Goal: Task Accomplishment & Management: Manage account settings

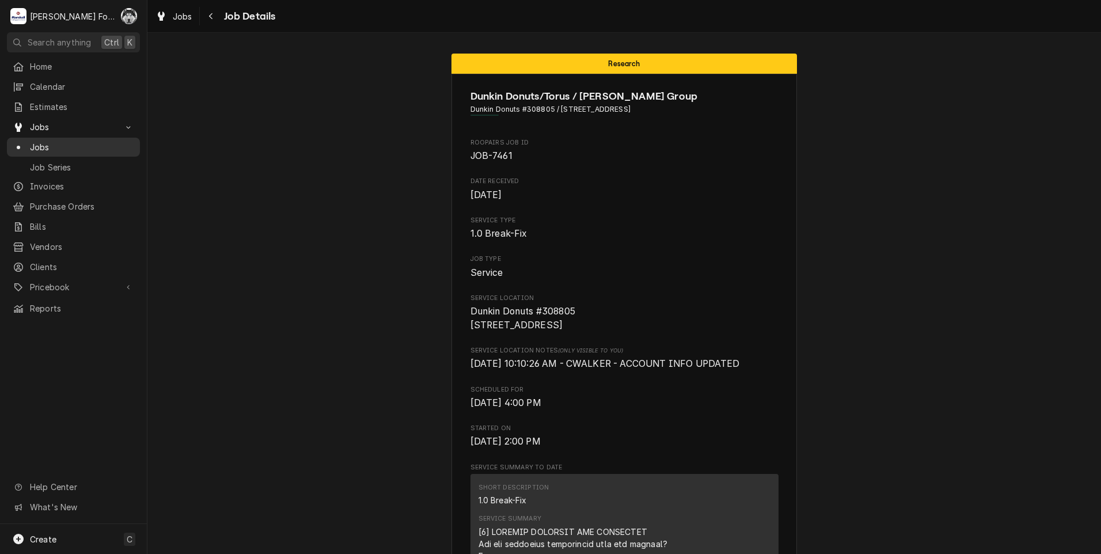
click at [39, 148] on span "Jobs" at bounding box center [82, 147] width 104 height 12
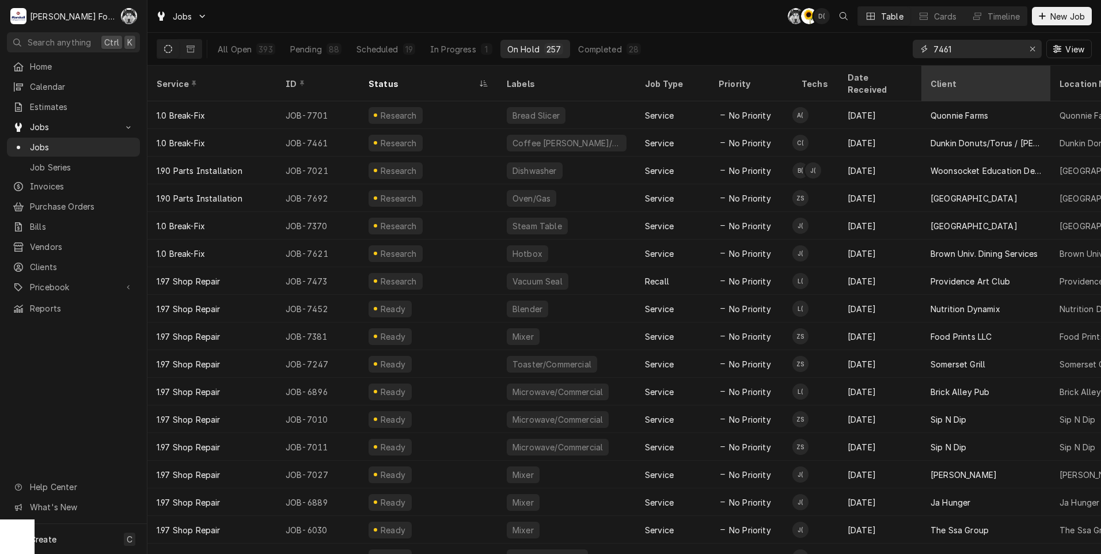
type input "7461"
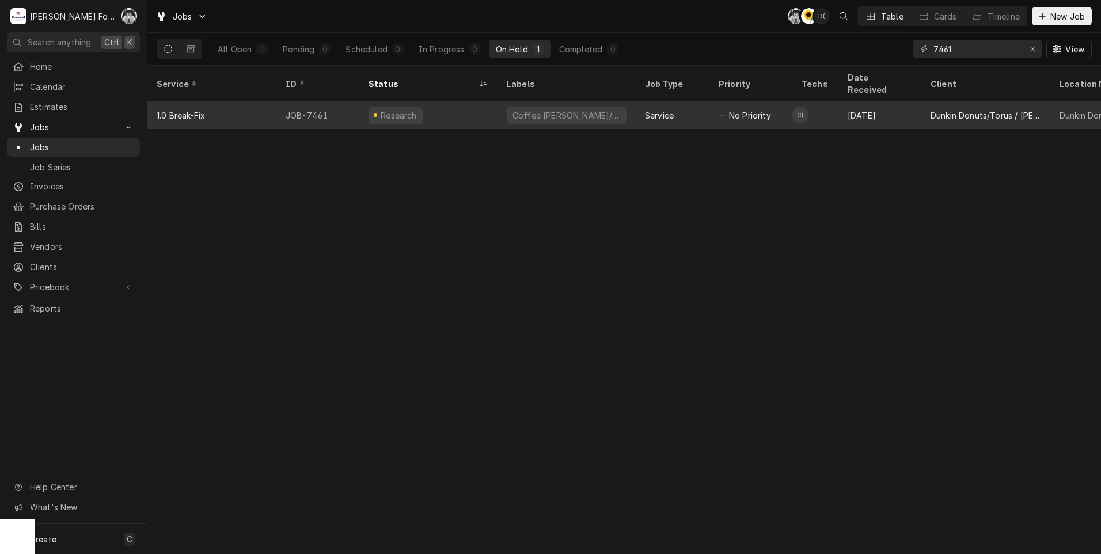
click at [588, 108] on div "Coffee Brewer/Iced" at bounding box center [566, 115] width 138 height 28
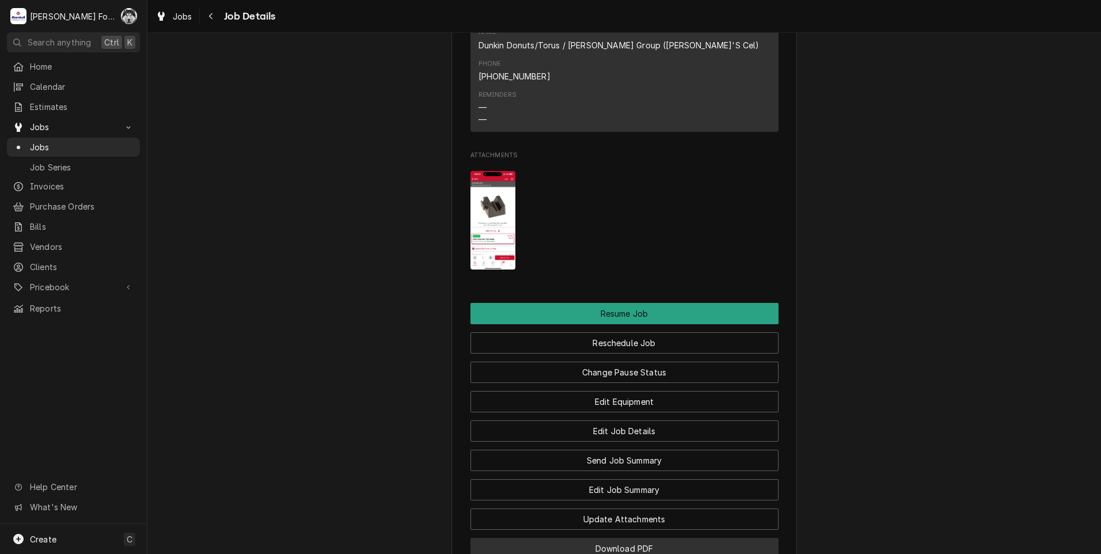
scroll to position [1475, 0]
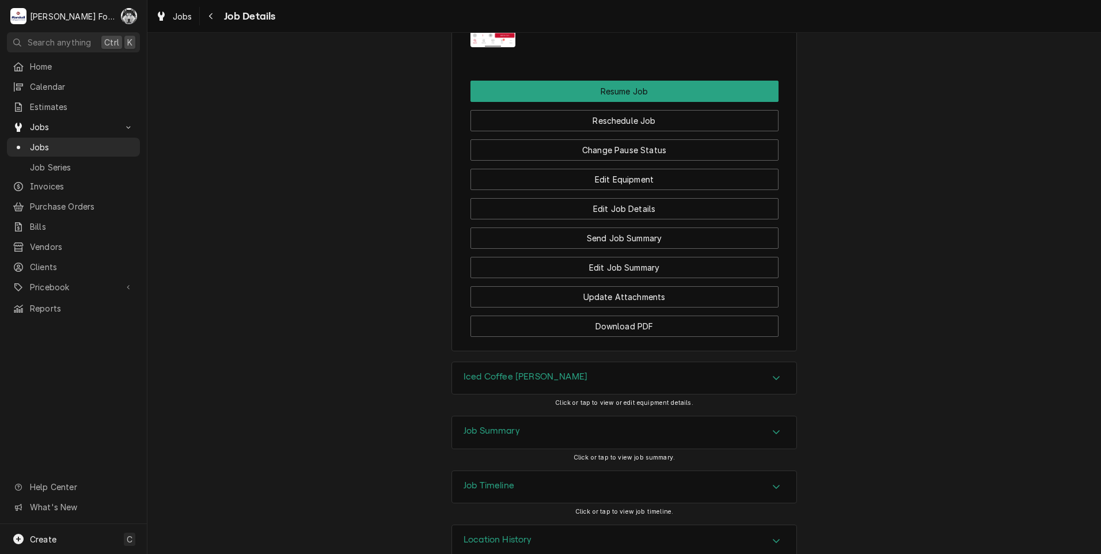
click at [550, 420] on div "Job Summary" at bounding box center [624, 432] width 344 height 32
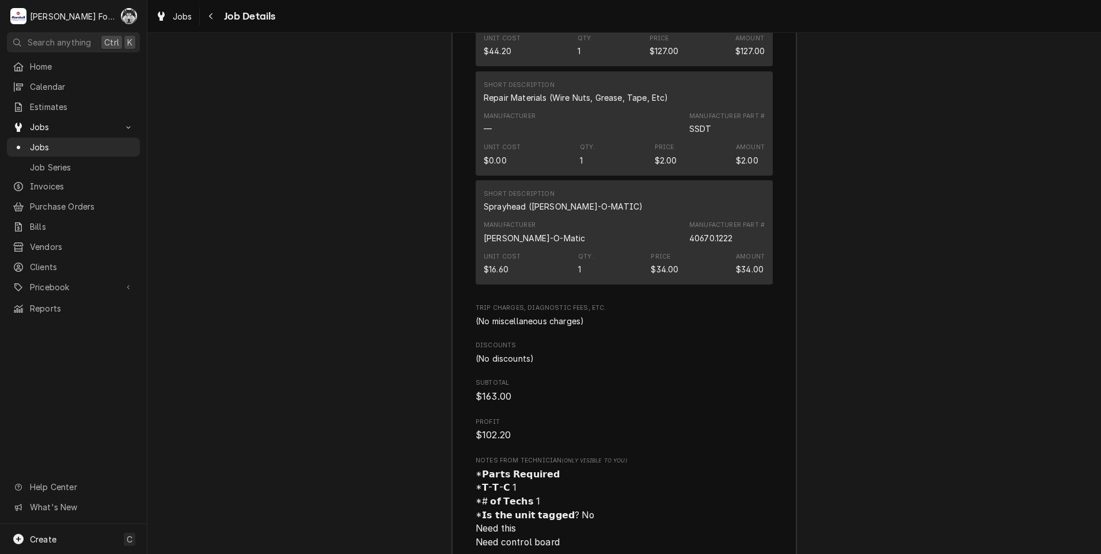
scroll to position [2708, 0]
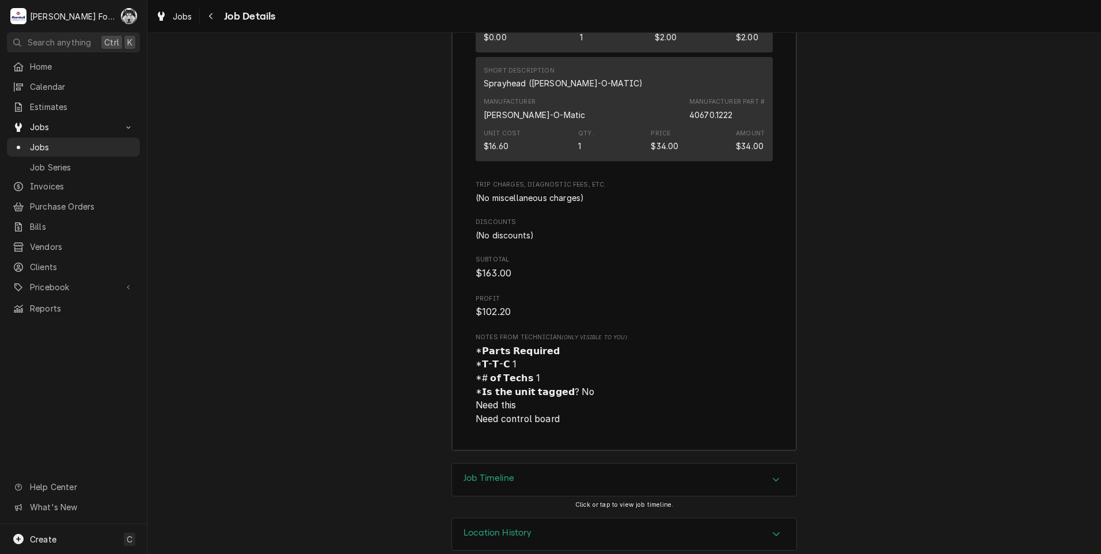
click at [550, 467] on div "Job Timeline" at bounding box center [624, 479] width 344 height 32
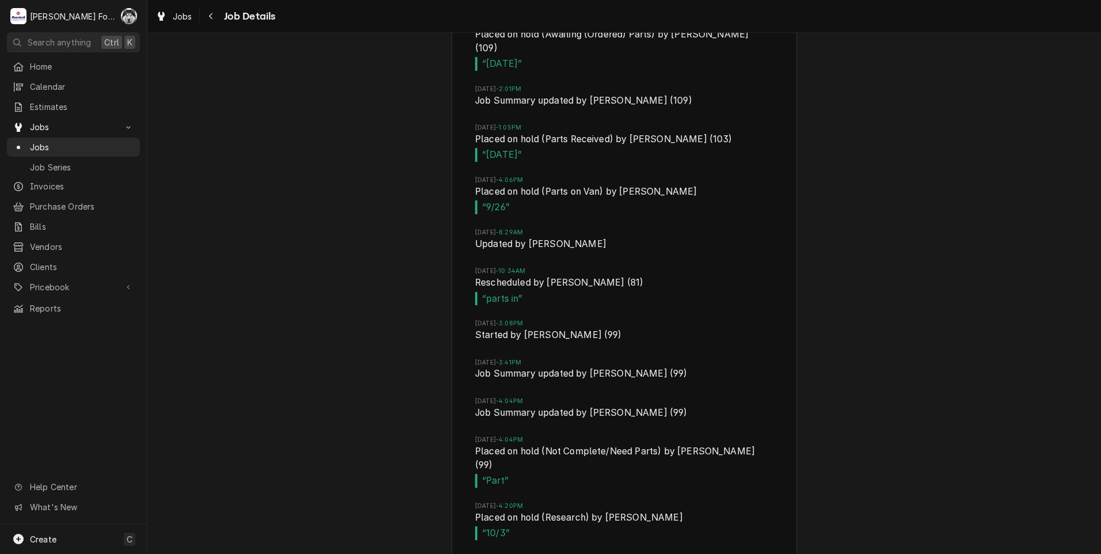
scroll to position [3380, 0]
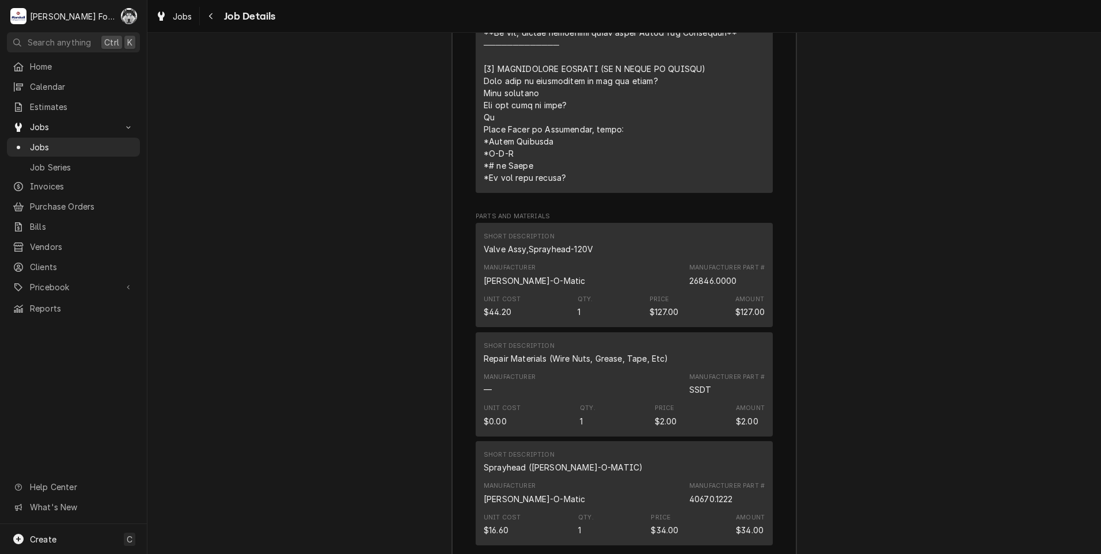
drag, startPoint x: 550, startPoint y: 394, endPoint x: 550, endPoint y: 383, distance: 10.9
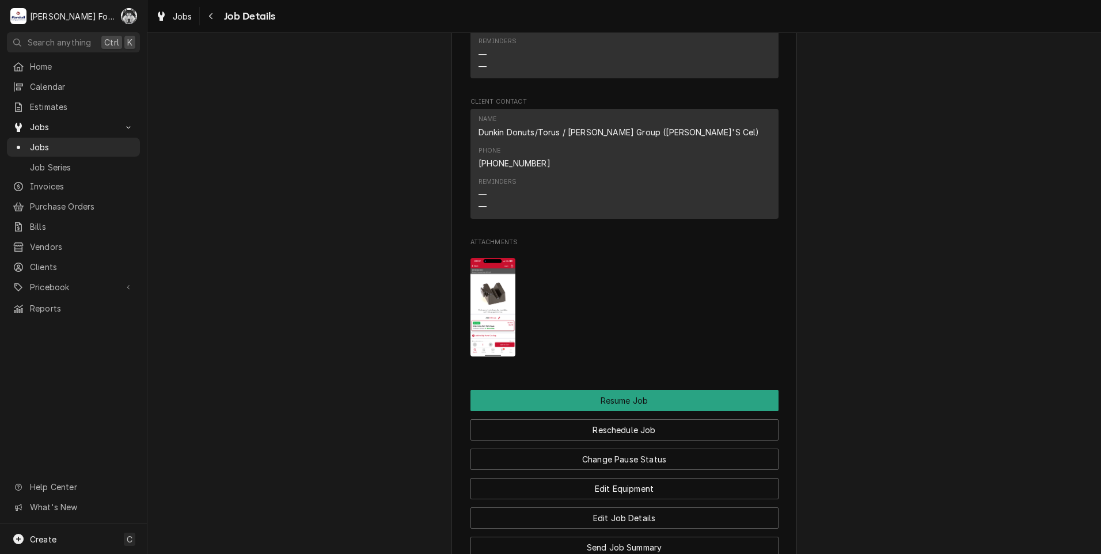
scroll to position [1193, 0]
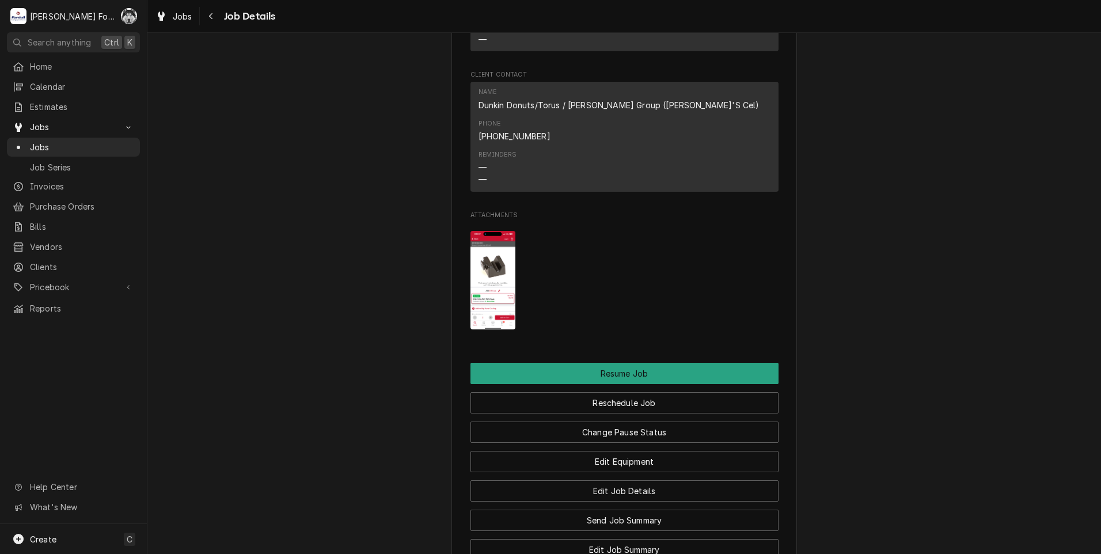
click at [473, 268] on img "Attachments" at bounding box center [492, 280] width 45 height 98
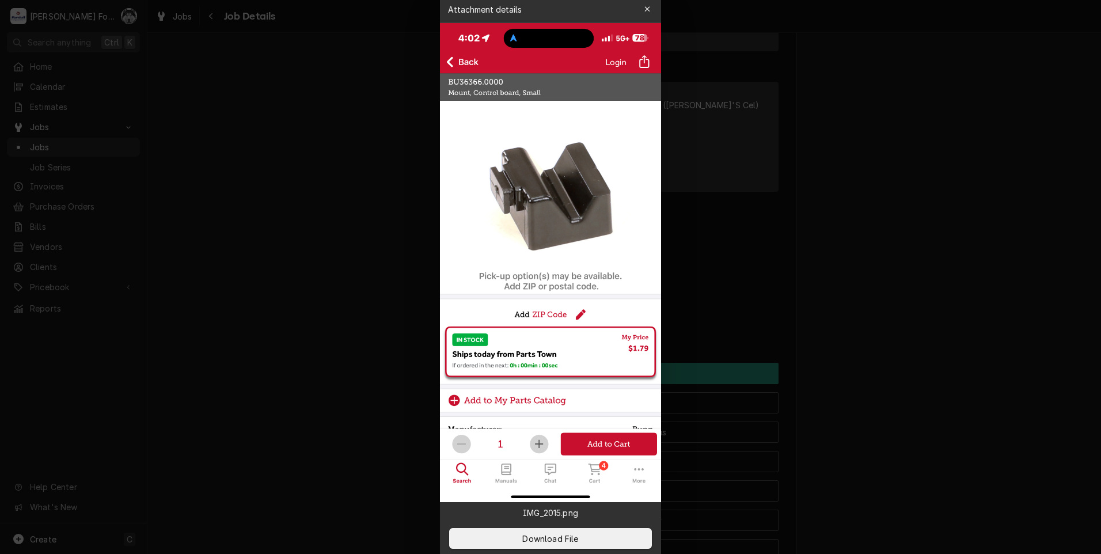
click at [646, 8] on icon "button" at bounding box center [647, 9] width 6 height 8
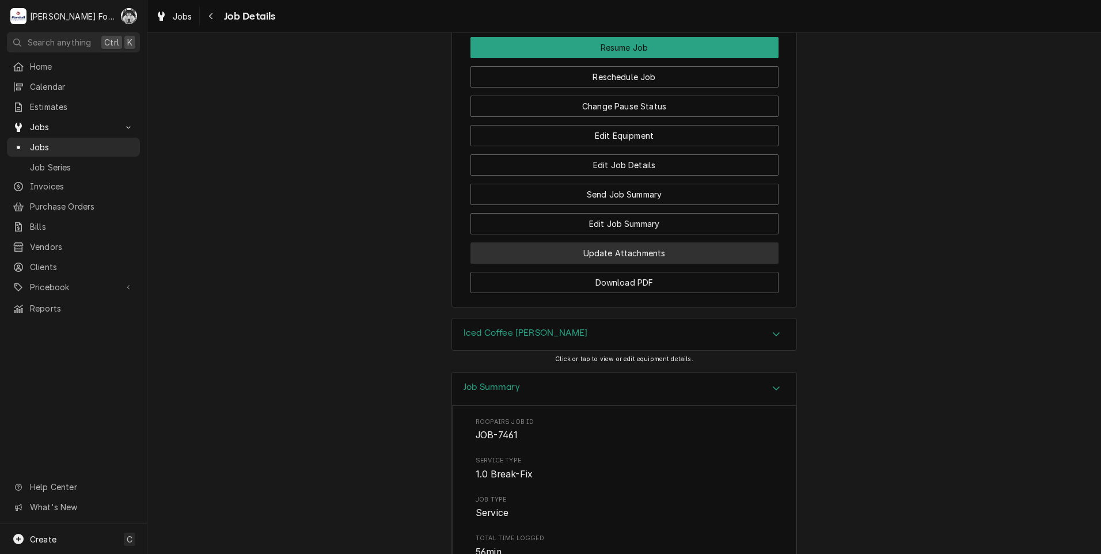
scroll to position [1478, 0]
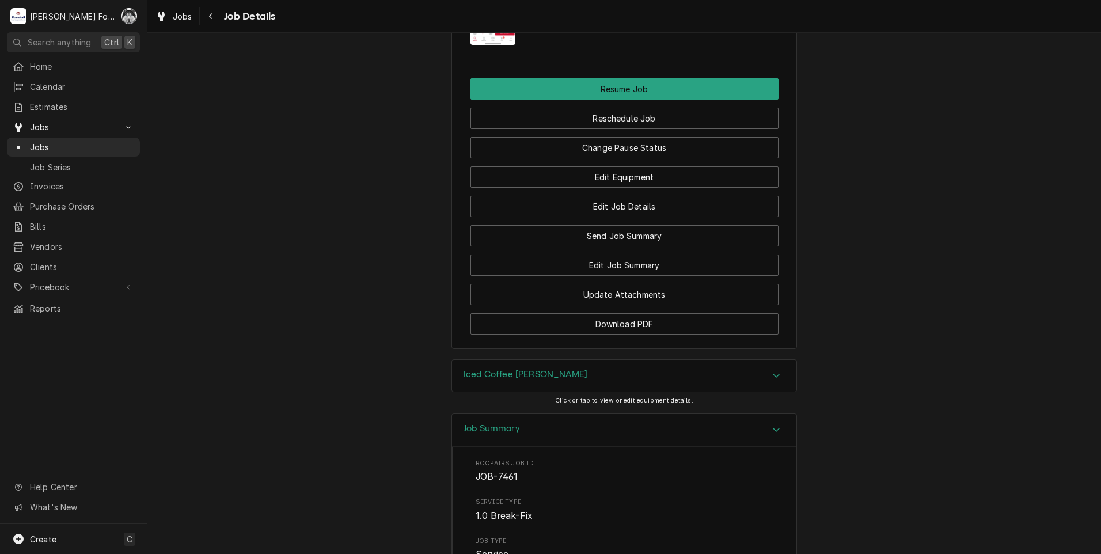
click at [501, 369] on h3 "Iced Coffee brewer" at bounding box center [525, 374] width 124 height 11
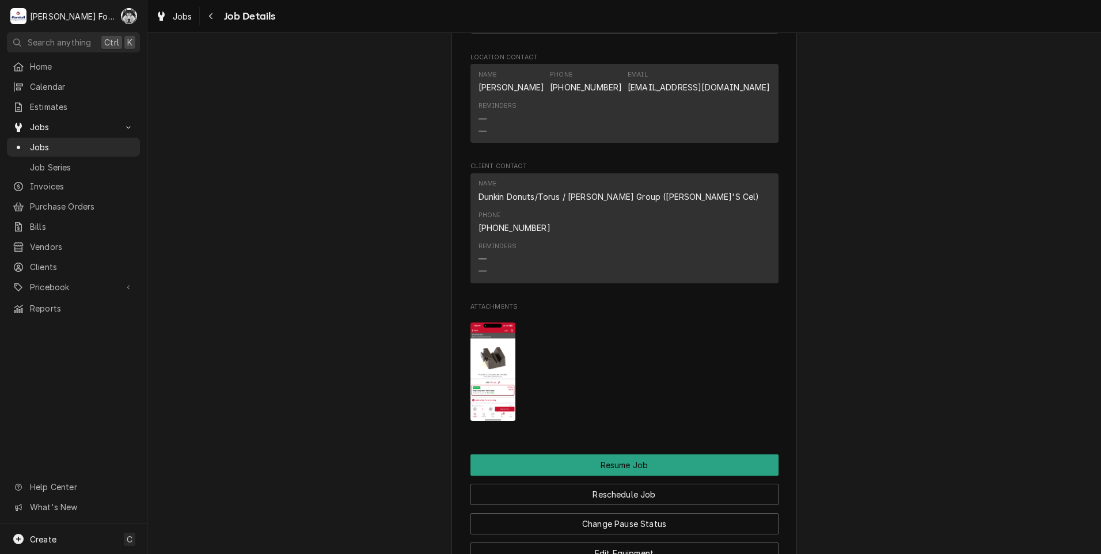
scroll to position [1094, 0]
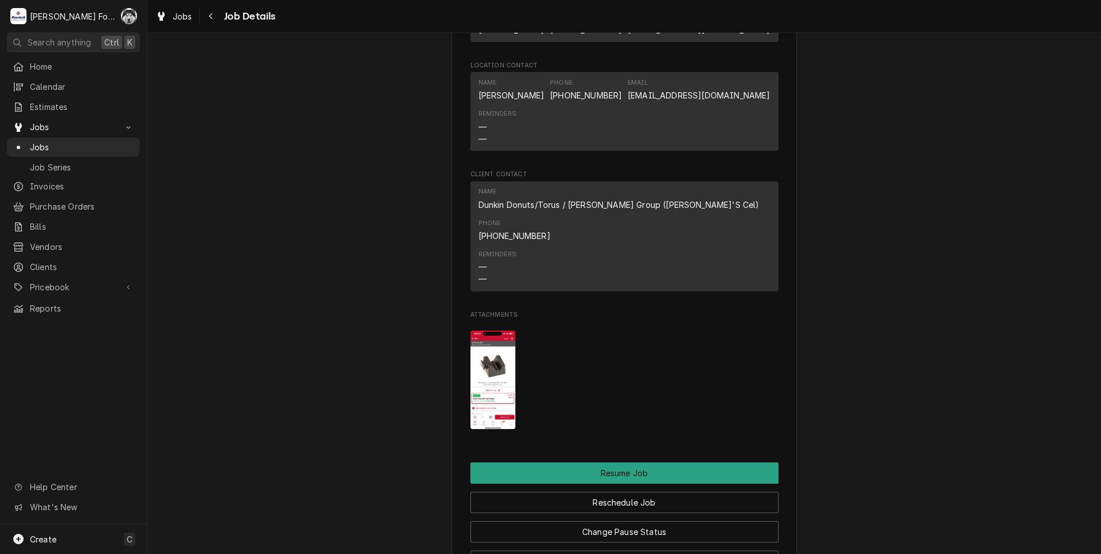
click at [485, 364] on img "Attachments" at bounding box center [492, 379] width 45 height 98
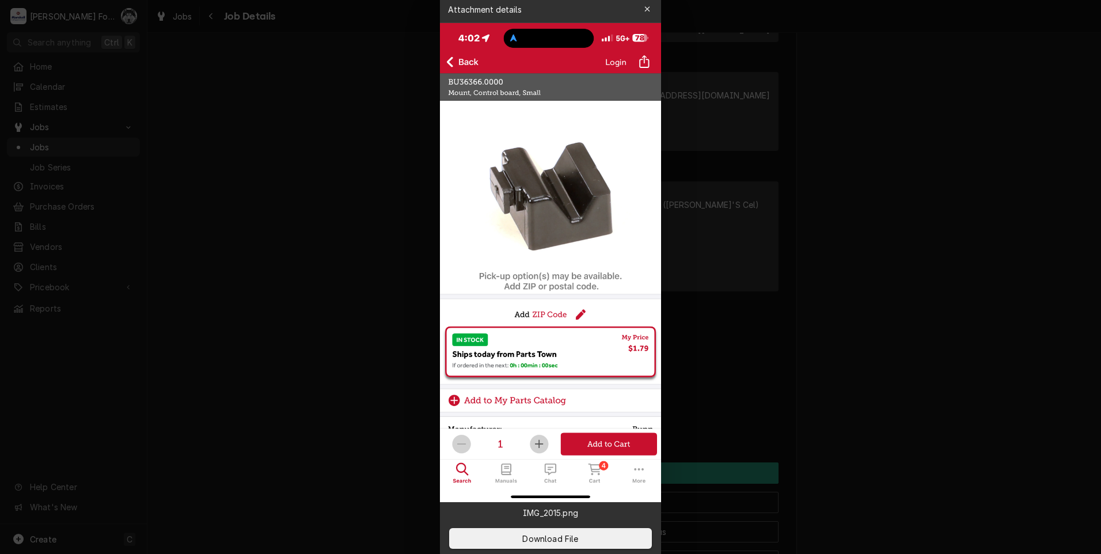
click at [247, 283] on div at bounding box center [550, 277] width 1101 height 554
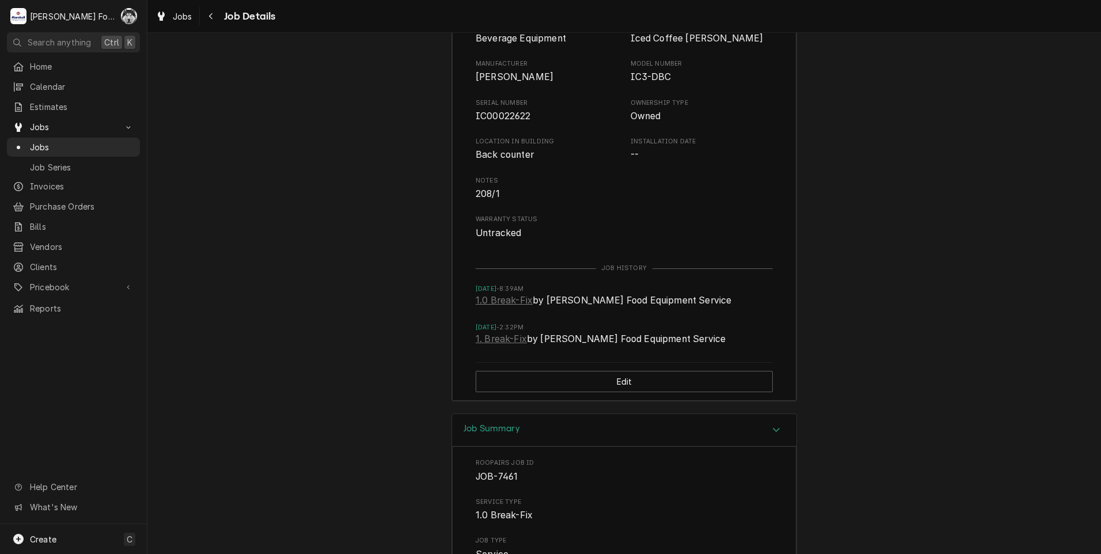
scroll to position [1766, 0]
drag, startPoint x: 586, startPoint y: 271, endPoint x: 586, endPoint y: 278, distance: 7.5
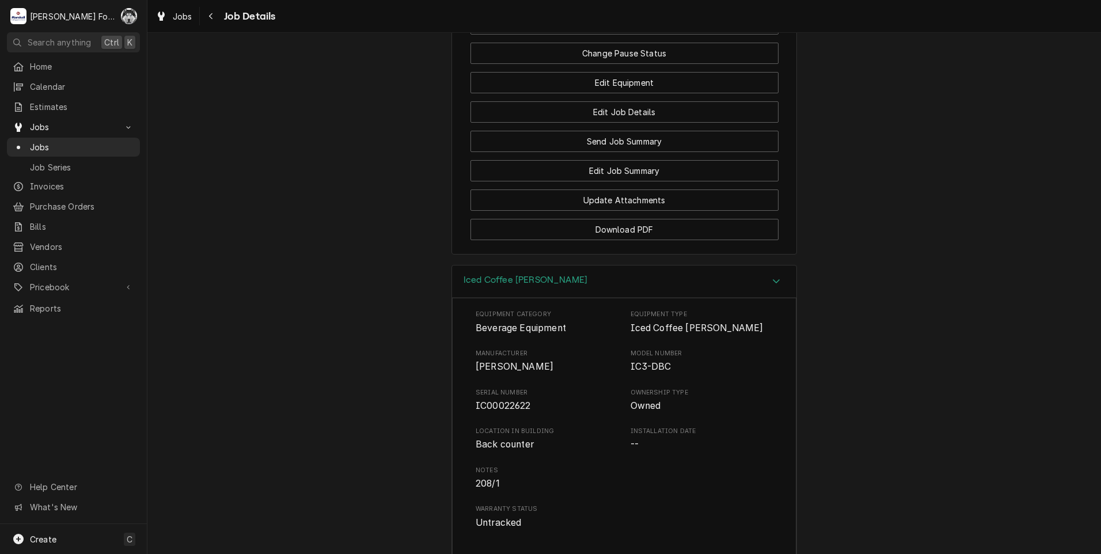
scroll to position [1570, 0]
click at [50, 281] on span "Pricebook" at bounding box center [73, 287] width 87 height 12
click at [77, 321] on span "Parts & Materials" at bounding box center [82, 327] width 104 height 12
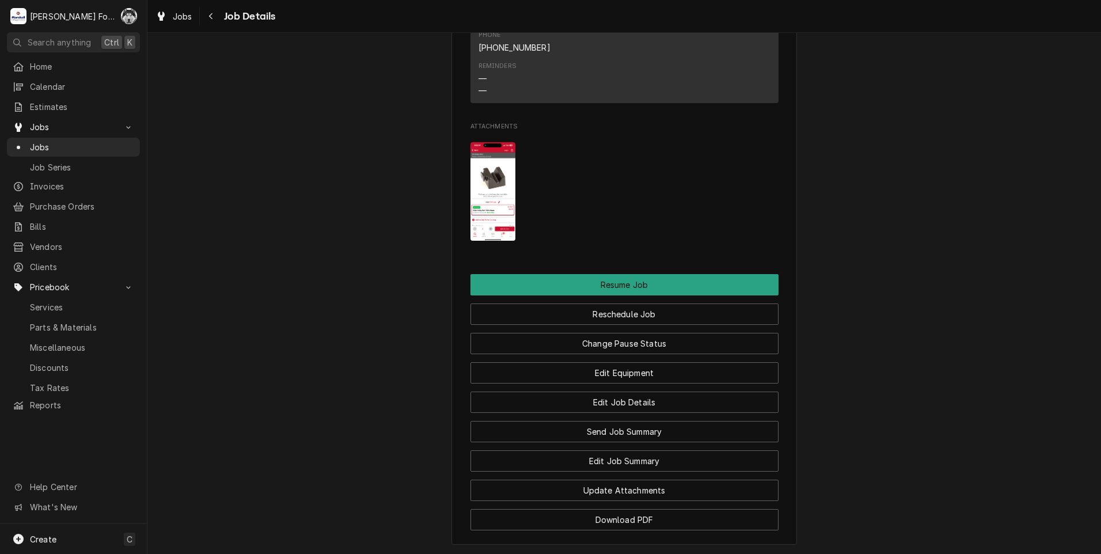
scroll to position [1378, 0]
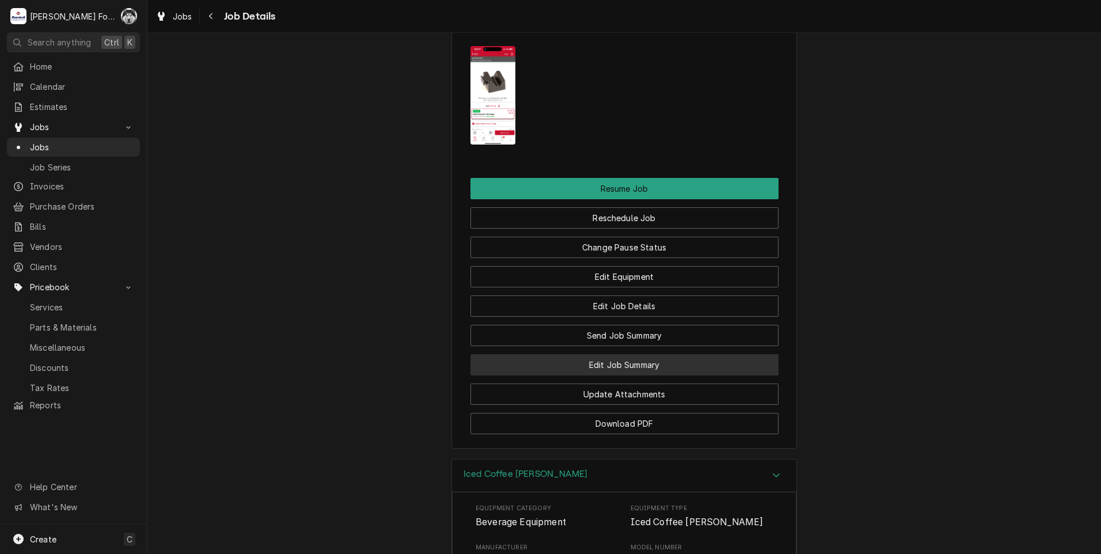
click at [594, 354] on button "Edit Job Summary" at bounding box center [624, 364] width 308 height 21
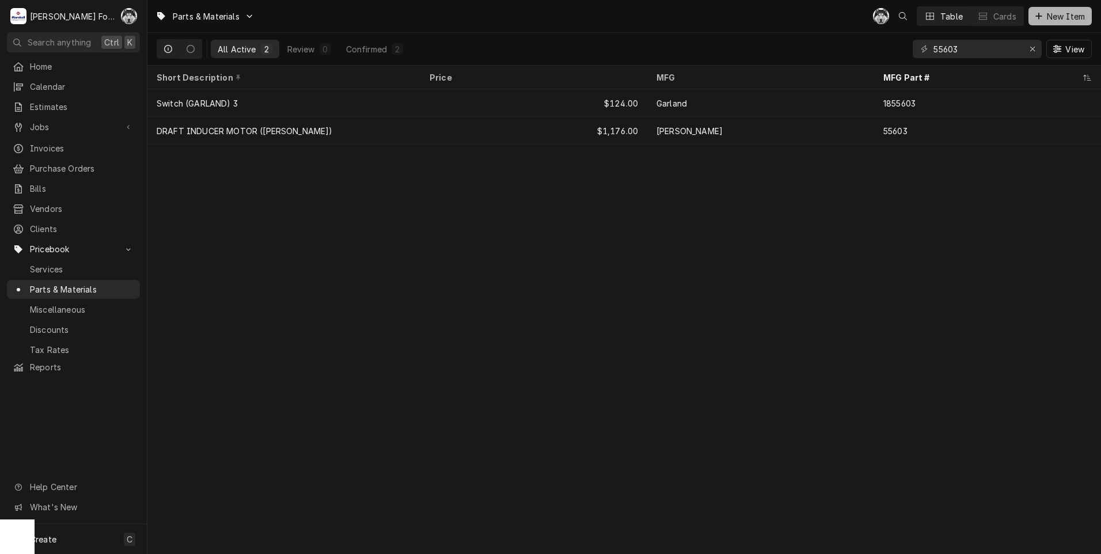
click at [1062, 13] on span "New Item" at bounding box center [1065, 16] width 43 height 12
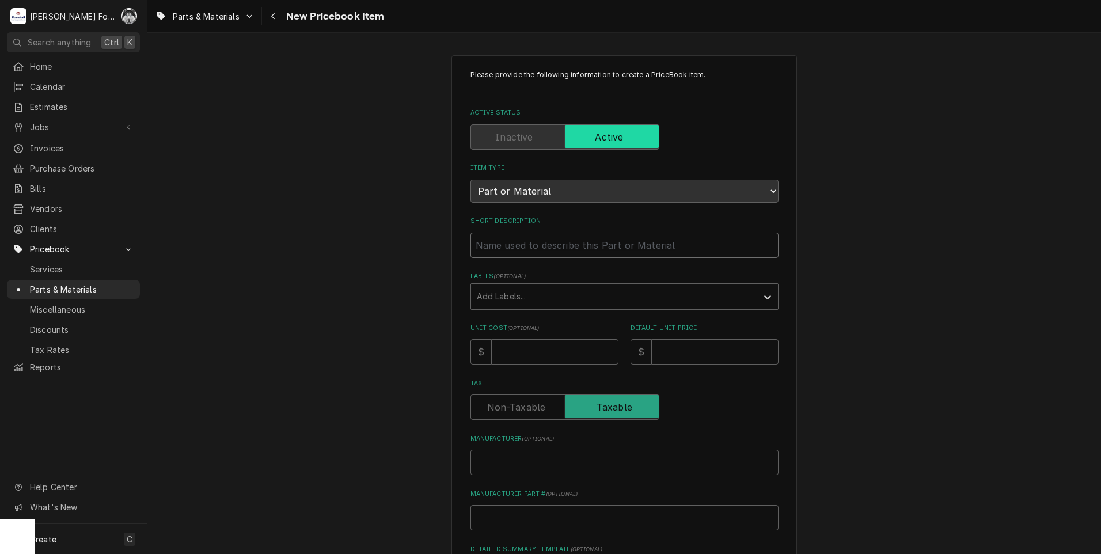
click at [523, 253] on input "Short Description" at bounding box center [624, 245] width 308 height 25
type textarea "x"
type input "C"
type textarea "x"
type input "CO"
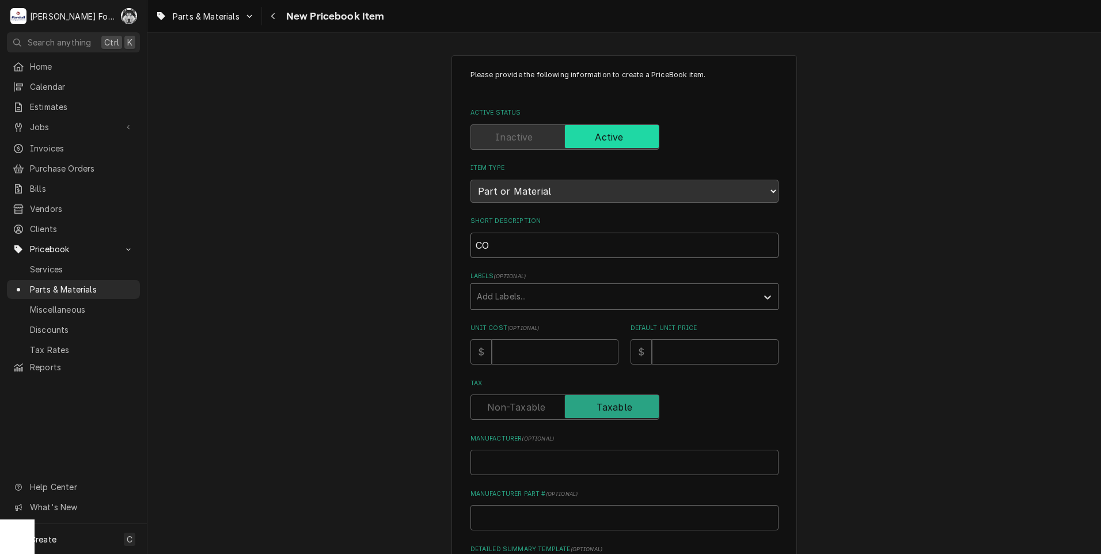
type textarea "x"
type input "CON"
type textarea "x"
type input "CONT"
type textarea "x"
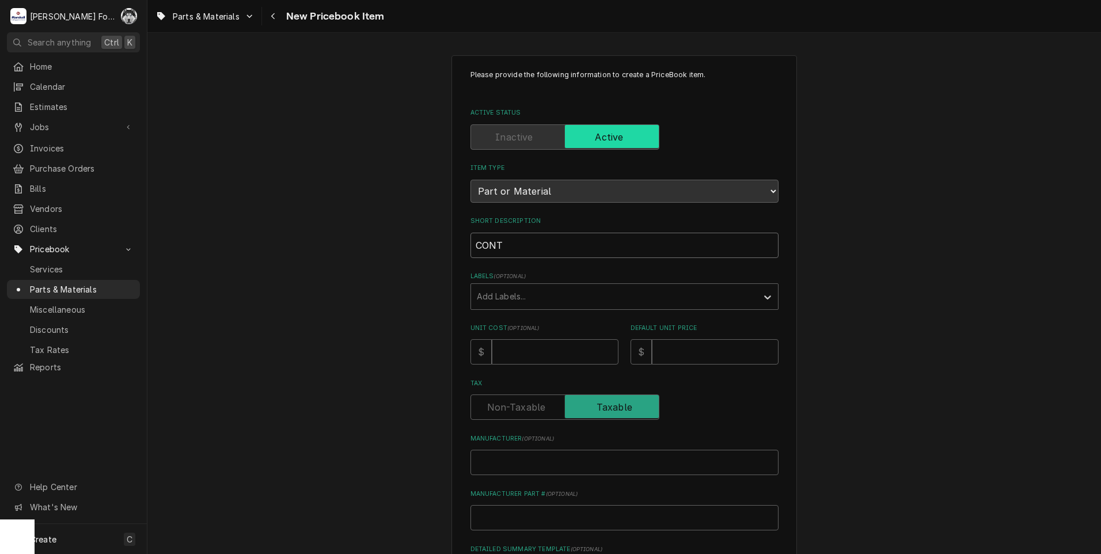
type input "CONTR"
type textarea "x"
type input "CONTRO"
type textarea "x"
type input "CONTROL"
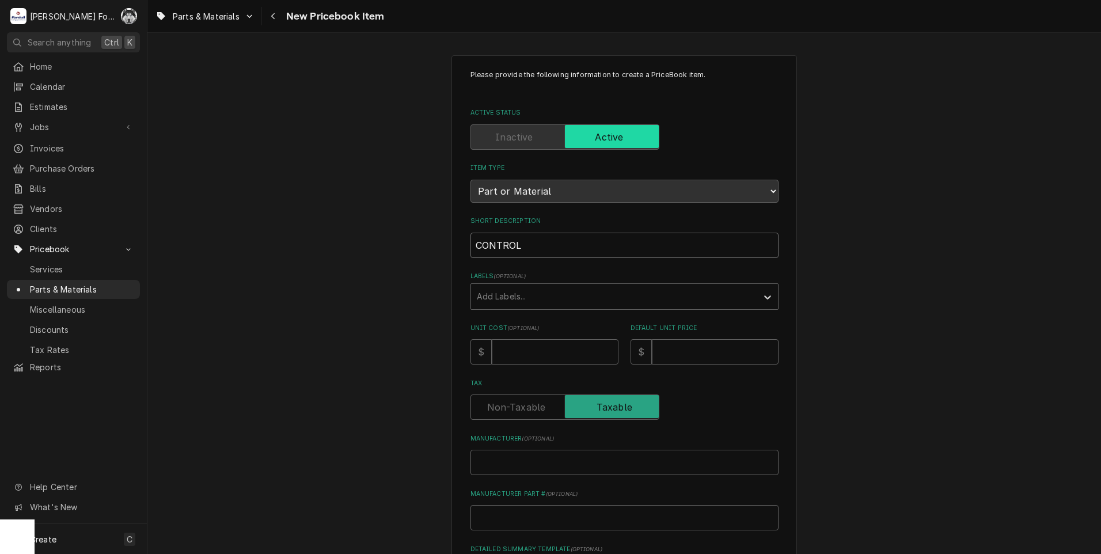
type textarea "x"
type input "CONTROL"
type textarea "x"
type input "CONTROL B"
type textarea "x"
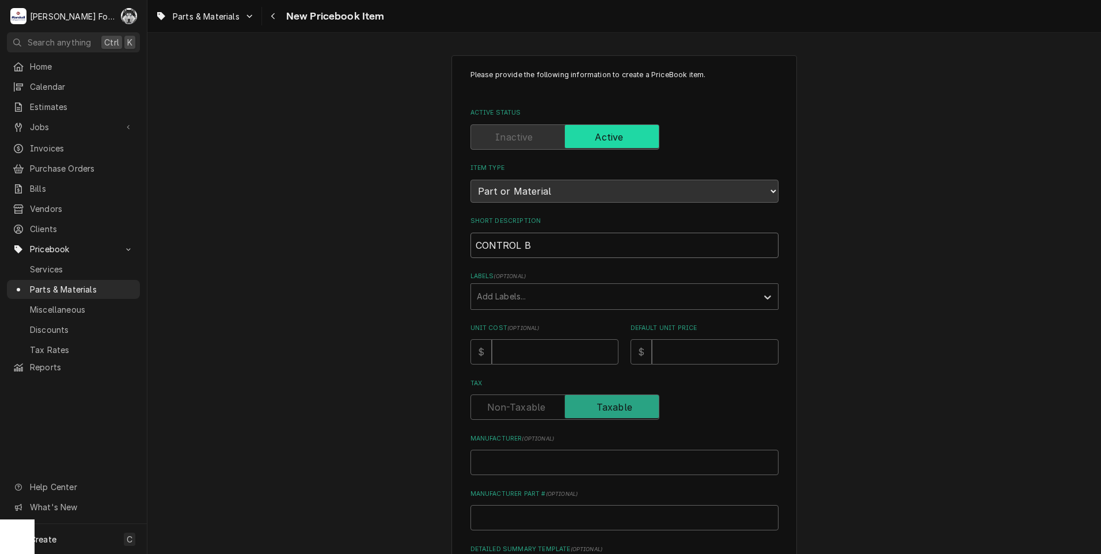
type input "CONTROL BO"
type textarea "x"
type input "CONTROL BOA"
type textarea "x"
type input "CONTROL BOAR"
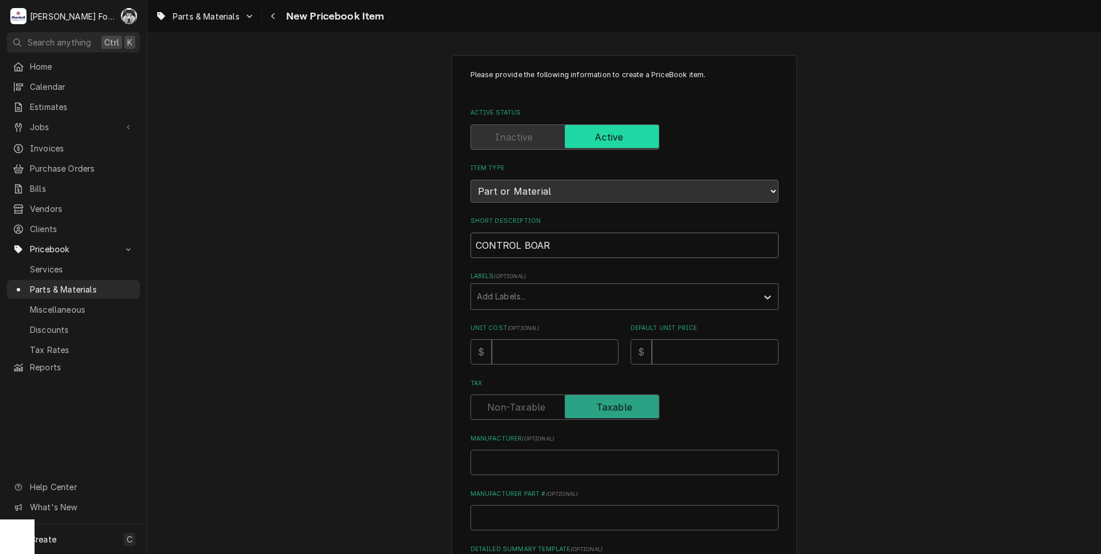
type textarea "x"
type input "CONTROL BOARD"
type textarea "x"
type input "CONTROL BOARD"
type textarea "x"
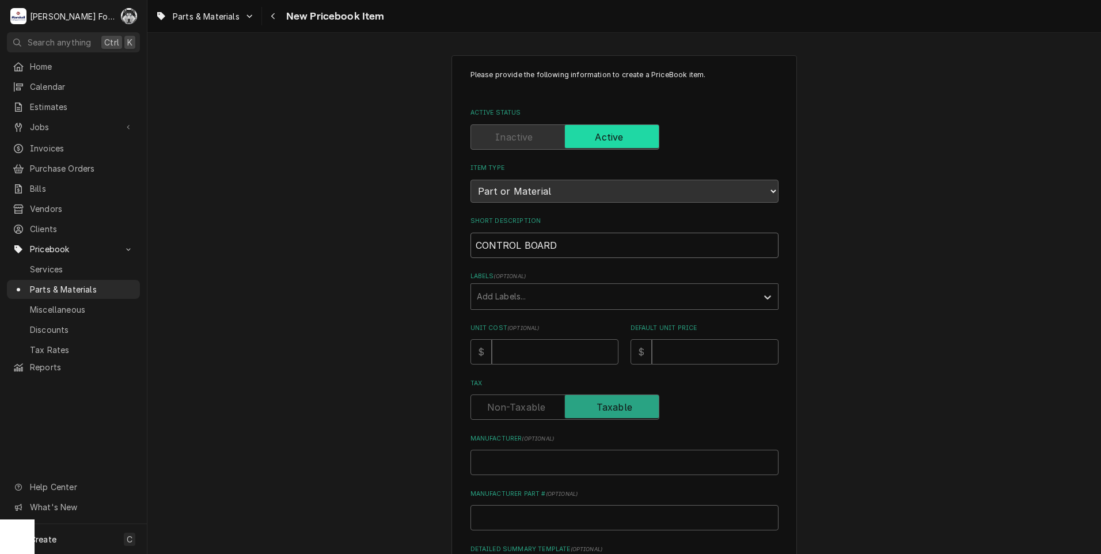
type input "CONTROL BOARD M"
type textarea "x"
type input "CONTROL BOARD MO"
type textarea "x"
type input "CONTROL BOARD MOU"
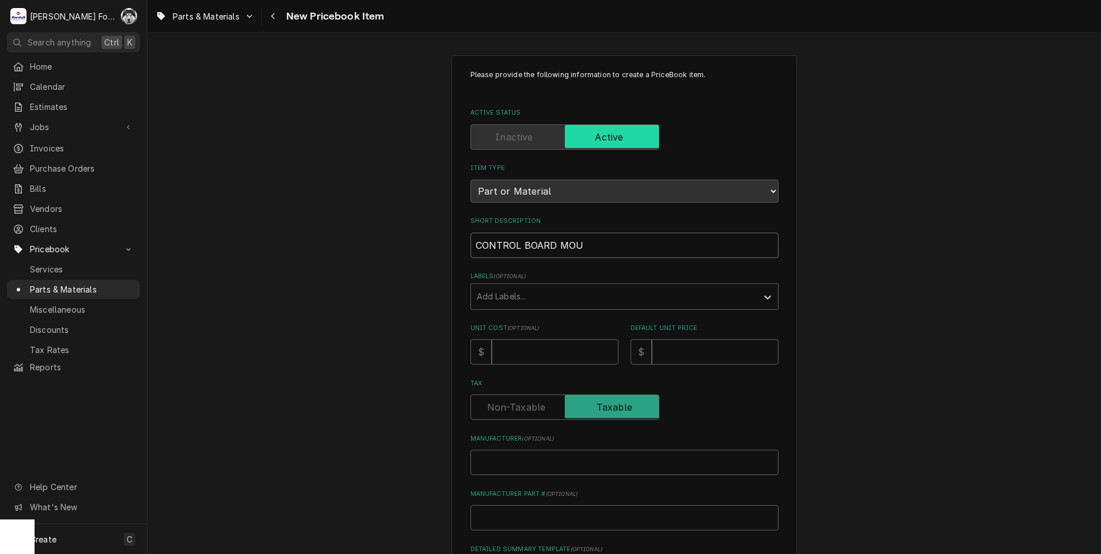
type textarea "x"
type input "CONTROL BOARD MOUN"
type textarea "x"
type input "CONTROL BOARD MOUNT"
type textarea "x"
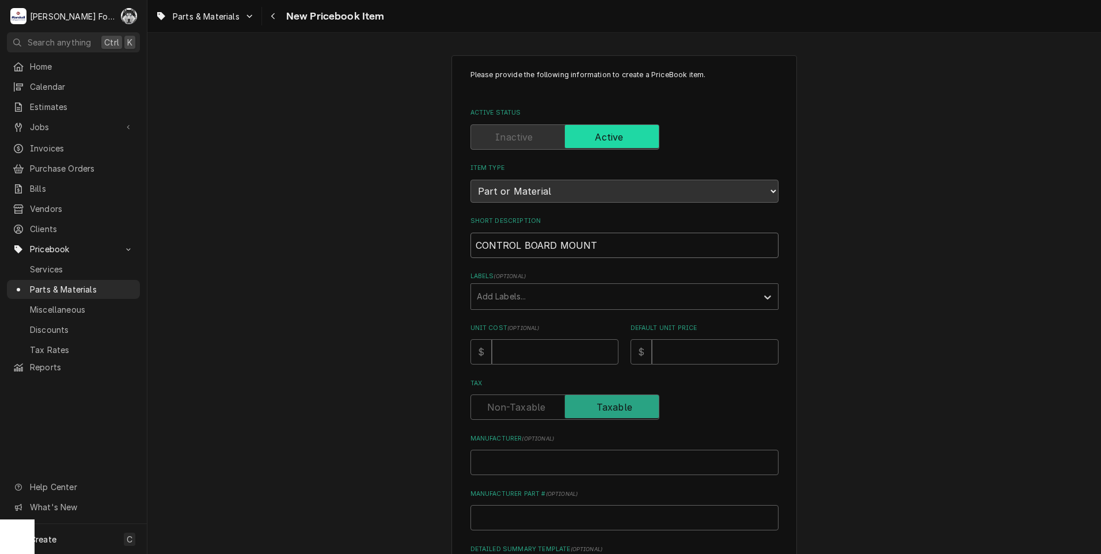
type input "CONTROL BOARD MOUN"
type textarea "x"
type input "CONTROL BOARD MOU"
type textarea "x"
type input "CONTROL BOARD MO"
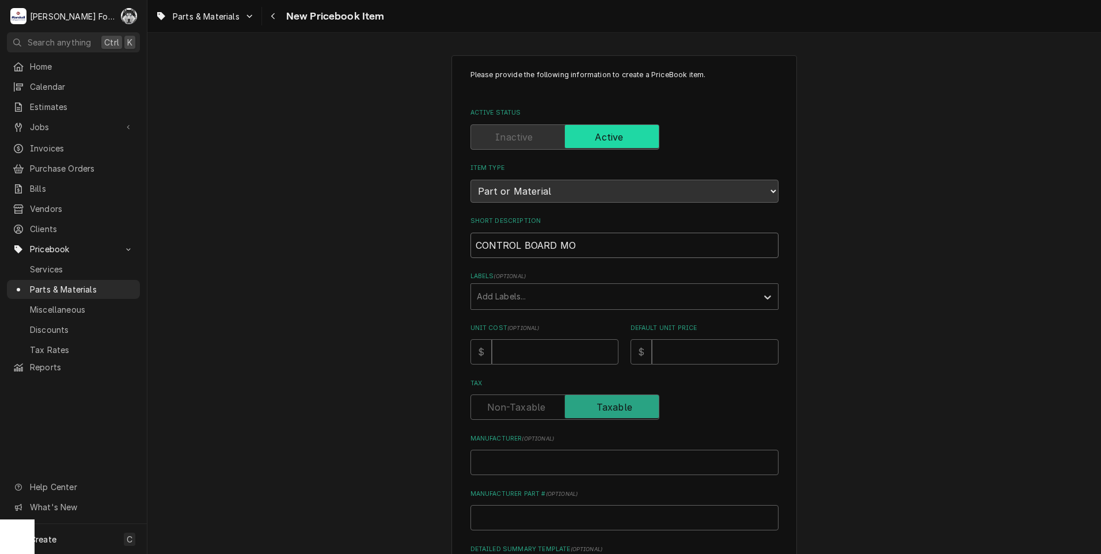
type textarea "x"
type input "CONTROL BOARD M"
type textarea "x"
type input "CONTROL BOARD"
type textarea "x"
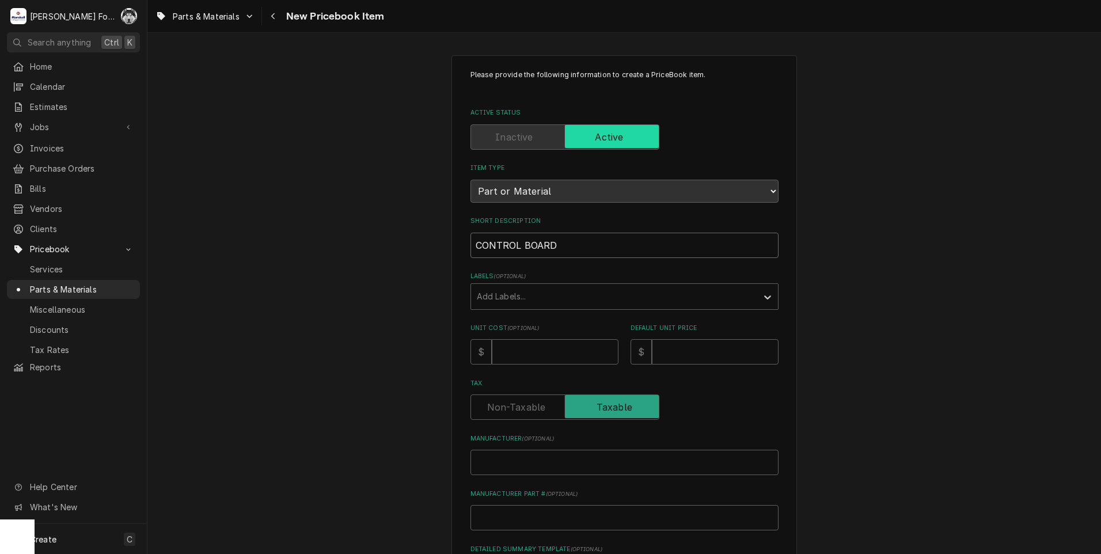
type input "CONTROL BOARD"
type textarea "x"
type input "CONTROL BOAR"
type textarea "x"
type input "CONTROL BOA"
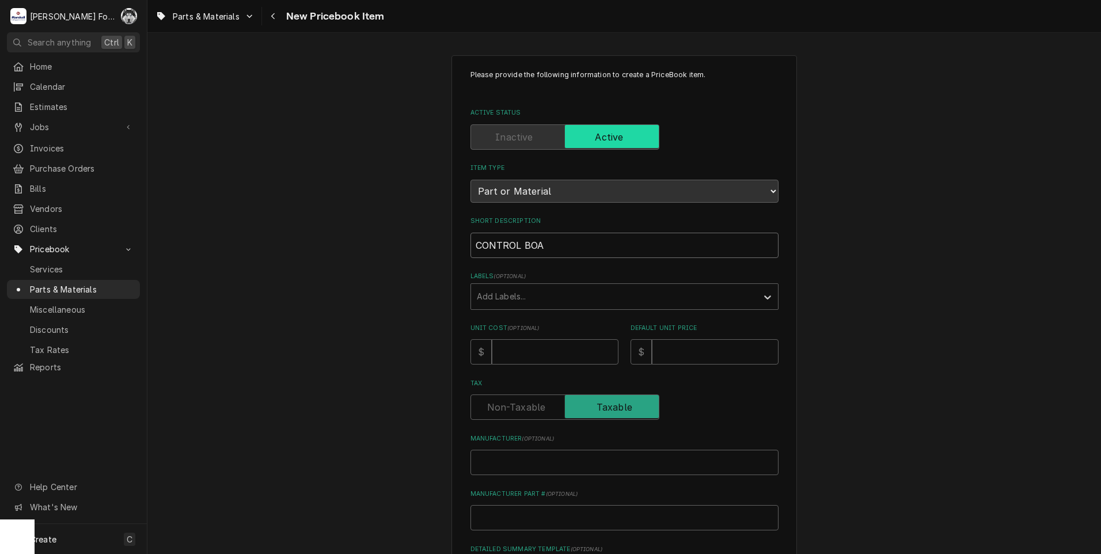
type textarea "x"
type input "CONTROL BO"
type textarea "x"
type input "CONTROL B"
type textarea "x"
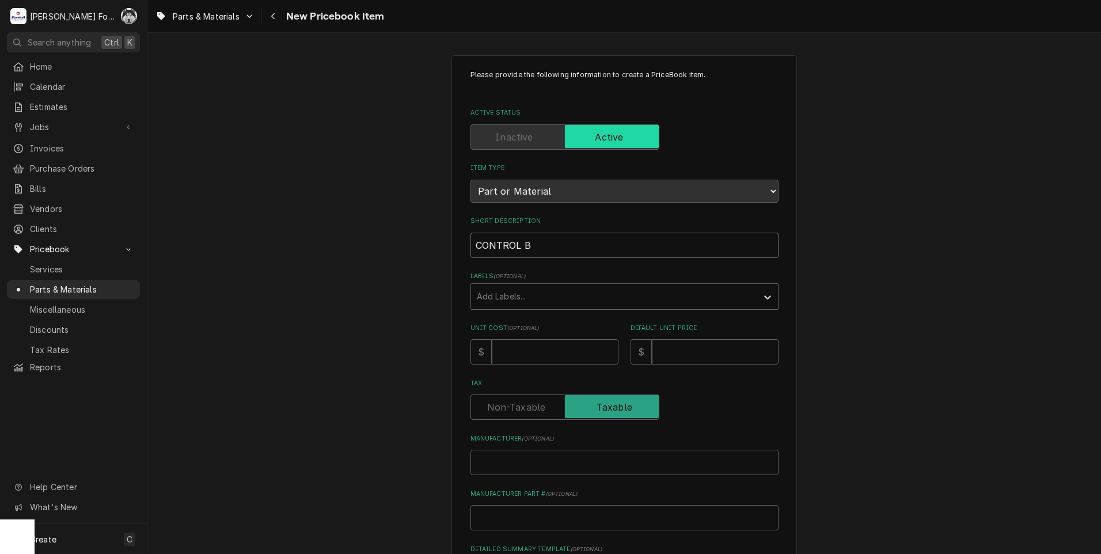
type input "CONTROL"
type textarea "x"
type input "CONTROL"
type textarea "x"
type input "CONTRO"
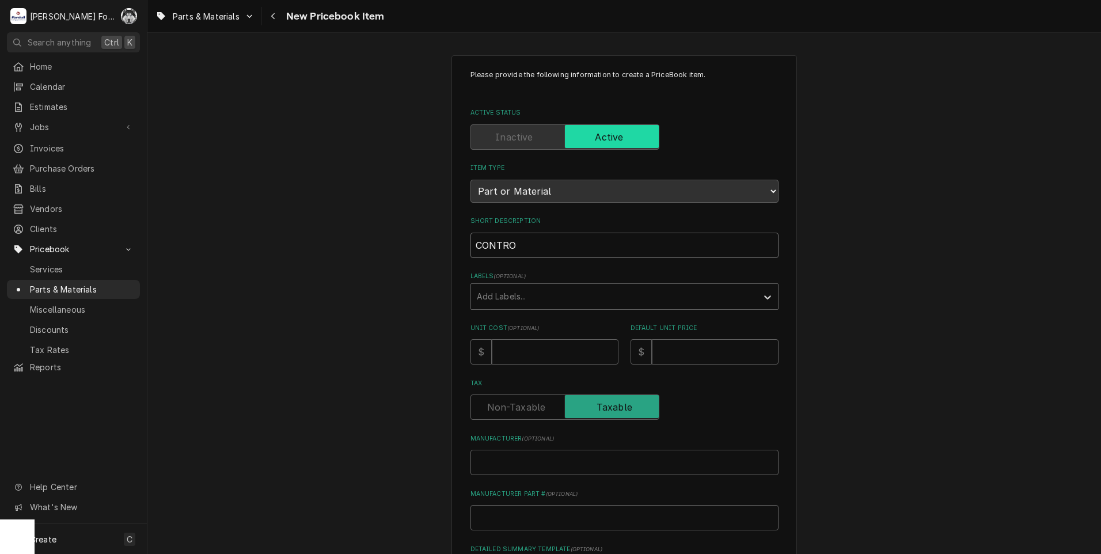
type textarea "x"
type input "CONTR"
type textarea "x"
type input "CONT"
type textarea "x"
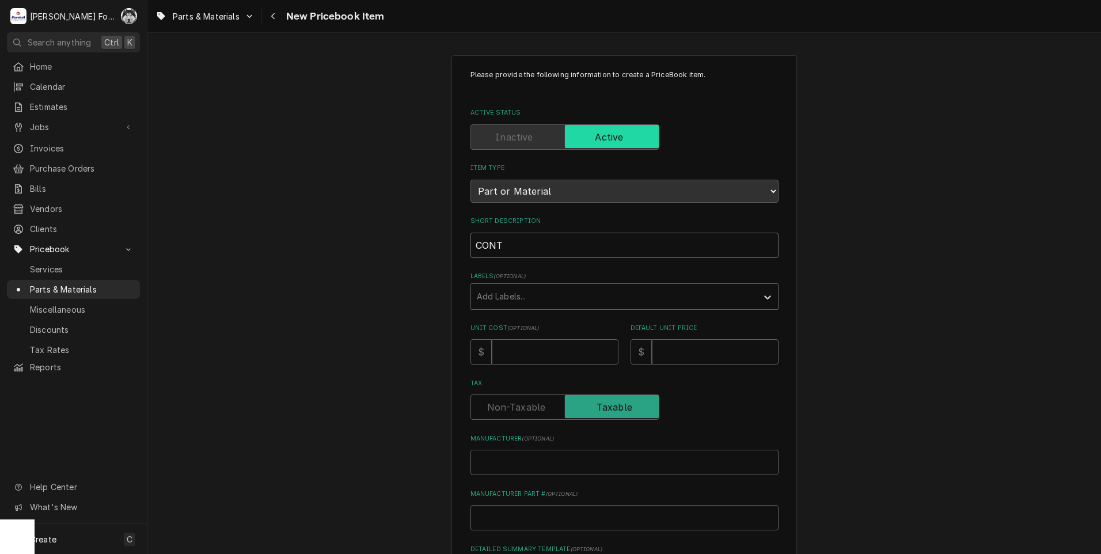
type input "CON"
type textarea "x"
type input "CO"
type textarea "x"
type input "C"
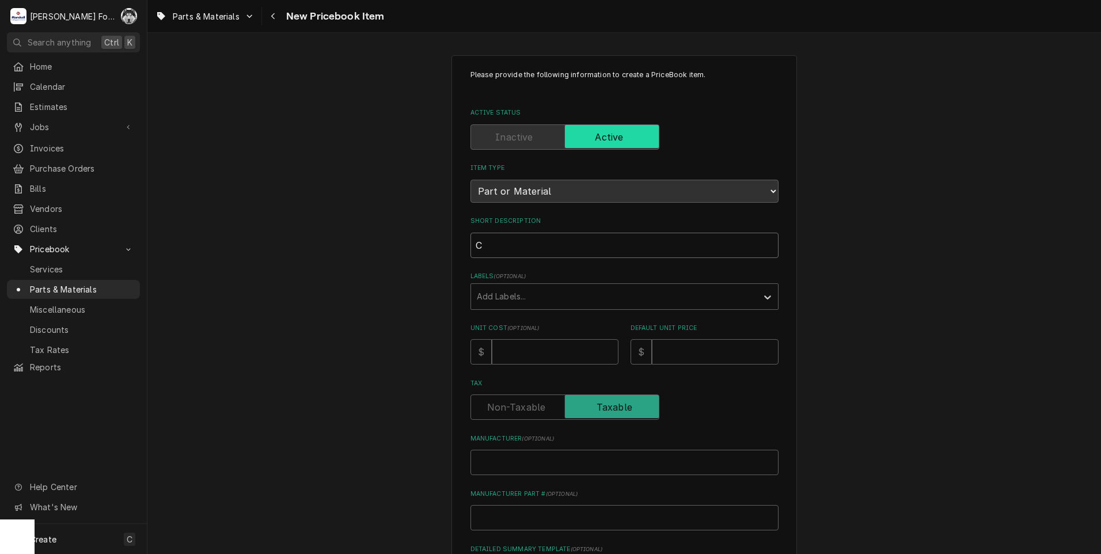
type textarea "x"
type input "M"
type textarea "x"
type input "MO"
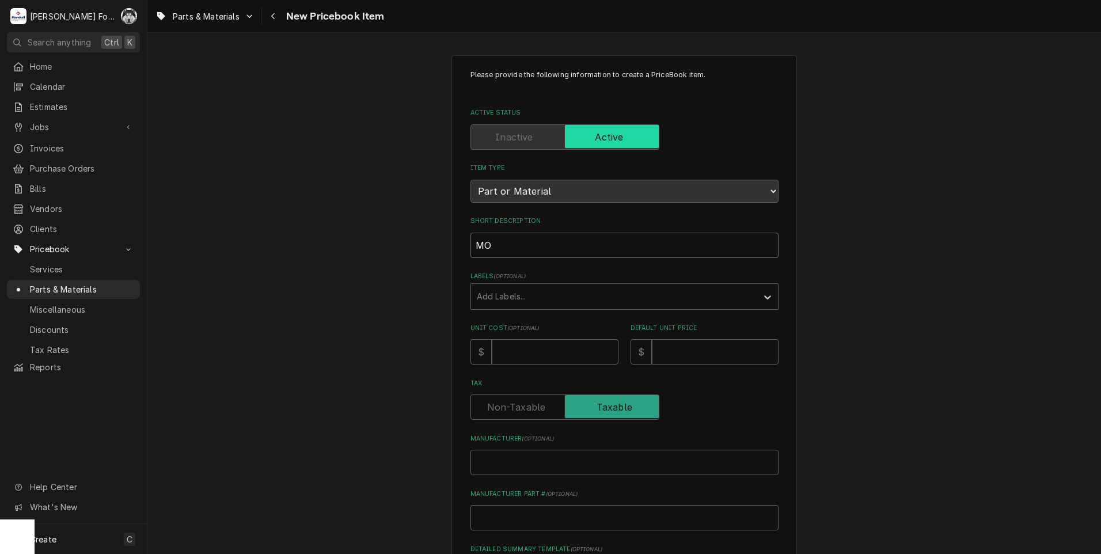
type textarea "x"
type input "MOU"
type textarea "x"
type input "MOUN"
type textarea "x"
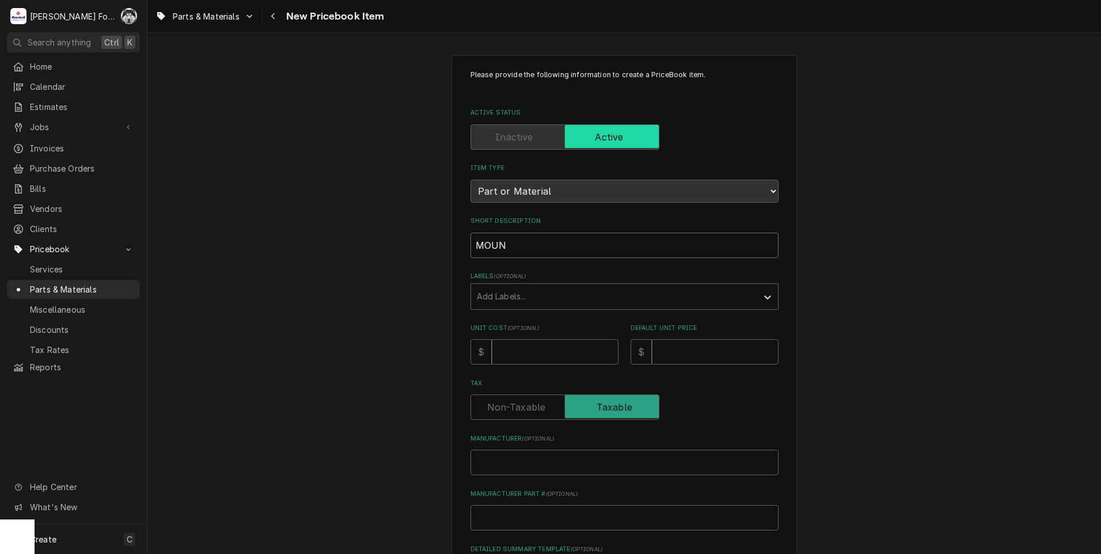
type input "MOUNT"
type textarea "x"
type input "MOUNT,"
type textarea "x"
type input "MOUNT,"
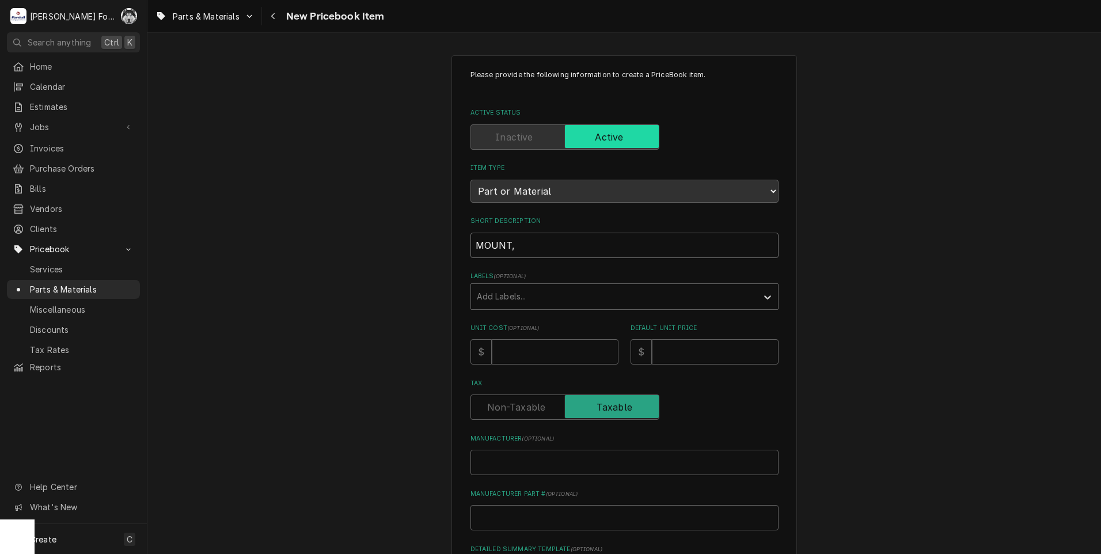
type textarea "x"
type input "MOUNT, C"
type textarea "x"
type input "MOUNT, CO"
type textarea "x"
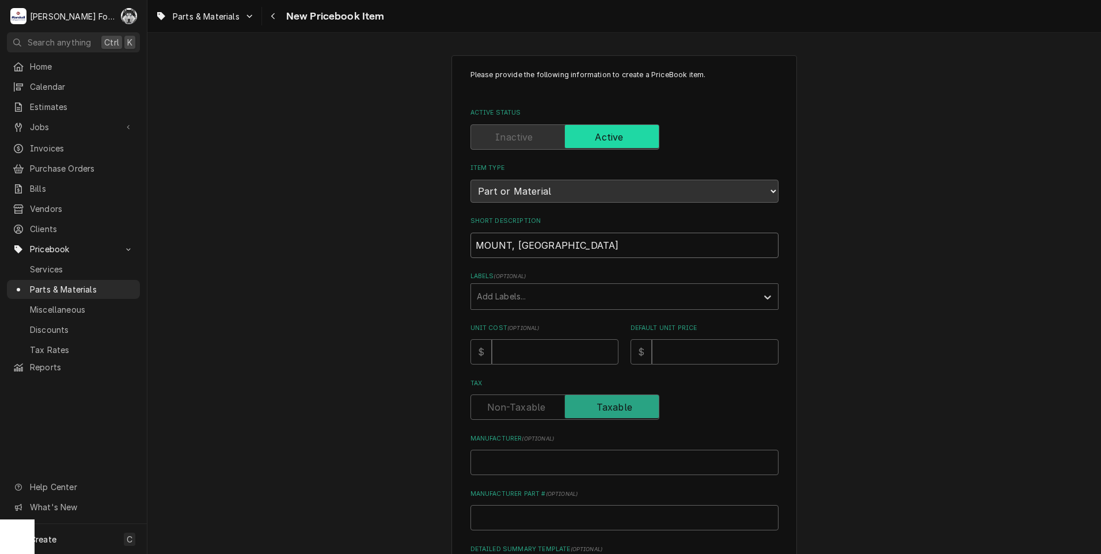
type input "MOUNT, CON"
type textarea "x"
type input "MOUNT, CONT"
type textarea "x"
type input "MOUNT, CONTR"
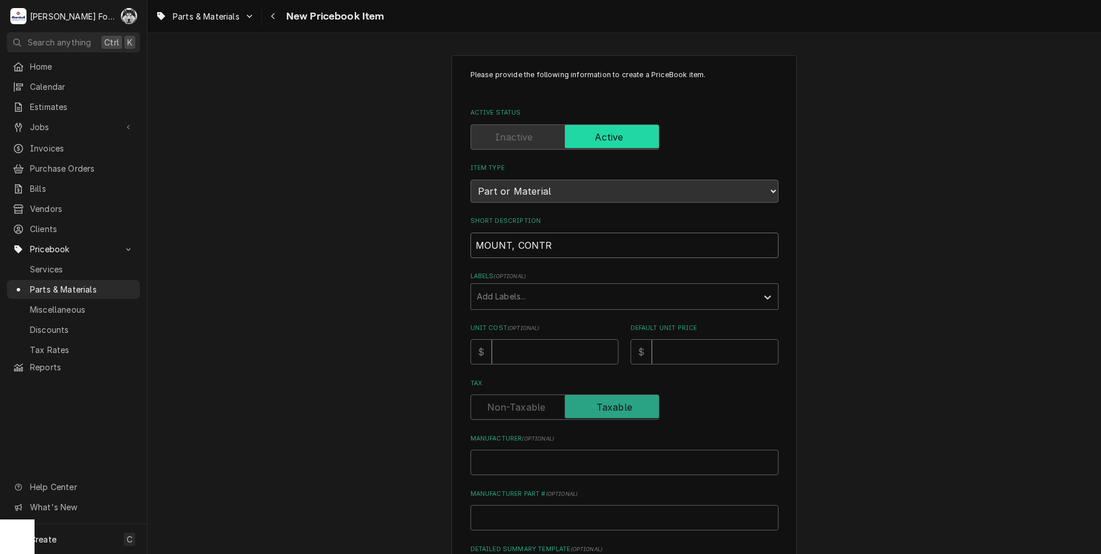
type textarea "x"
type input "MOUNT, CONTRO"
type textarea "x"
type input "MOUNT, CONTROL"
type textarea "x"
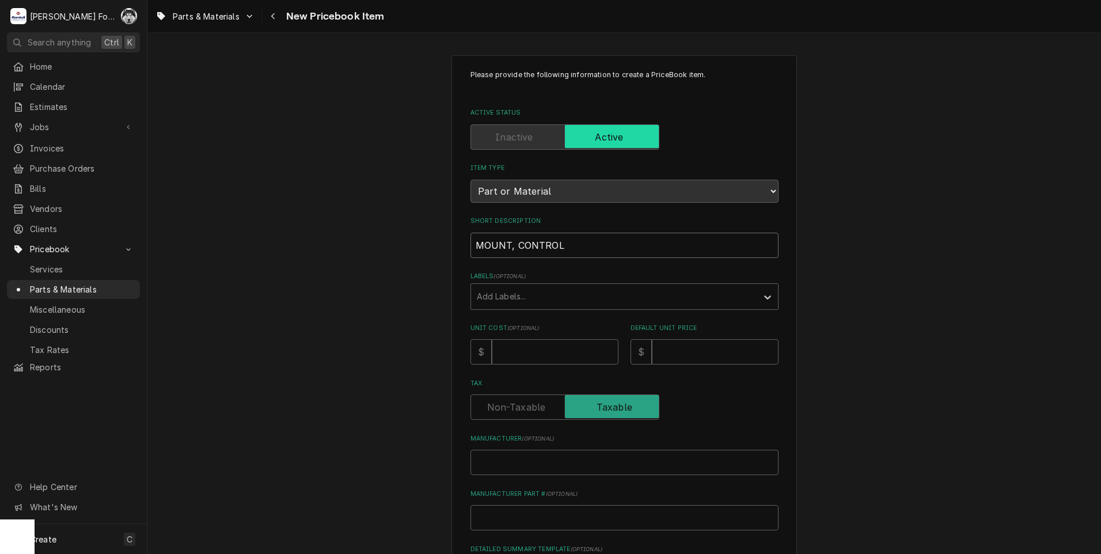
type input "MOUNT, CONTROL"
type textarea "x"
type input "MOUNT, CONTROL B"
type textarea "x"
type input "MOUNT, CONTROL BO"
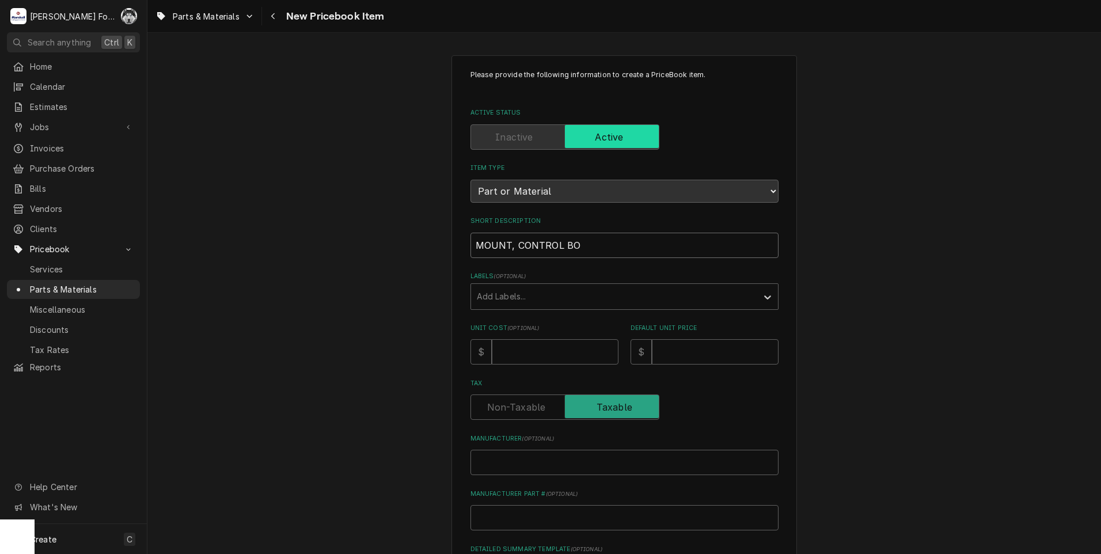
type textarea "x"
type input "MOUNT, CONTROL BOA"
type textarea "x"
type input "MOUNT, CONTROL BOAR"
type textarea "x"
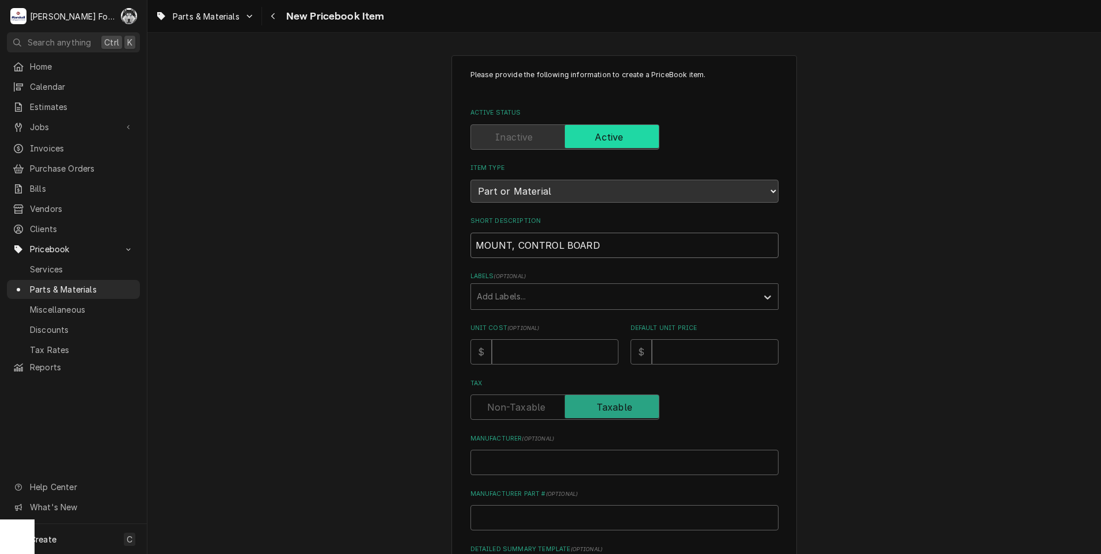
type input "MOUNT, CONTROL BOARD"
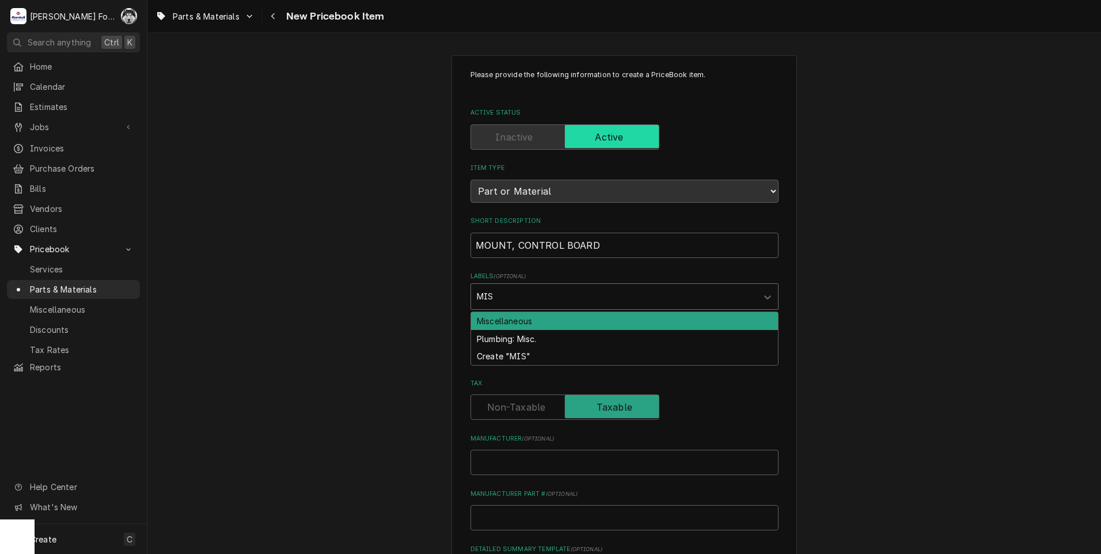
type input "MISC"
type textarea "x"
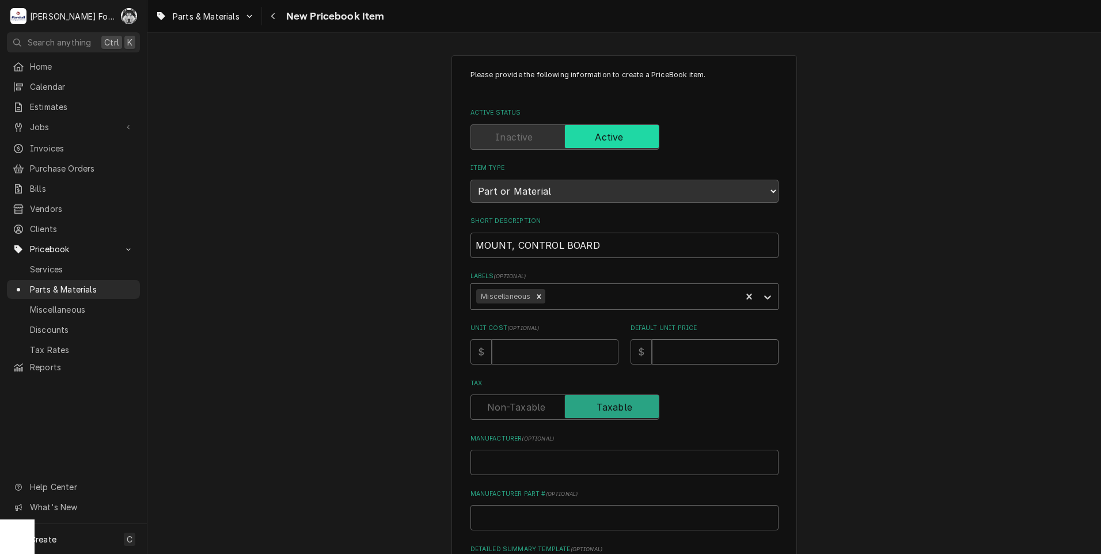
type textarea "x"
type input "2"
type textarea "x"
type input "B"
type textarea "x"
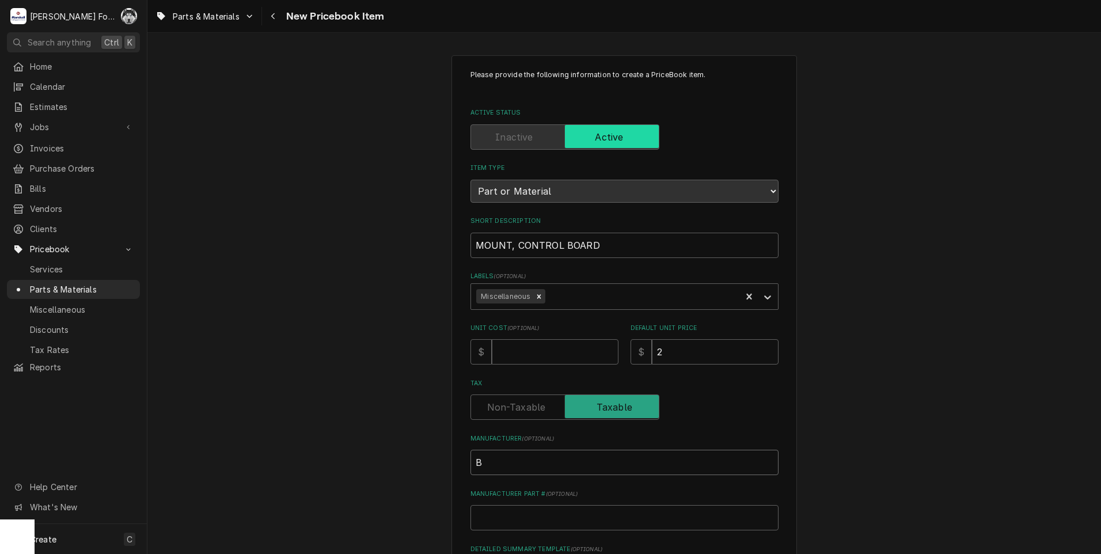
type input "BU"
type textarea "x"
type input "BUN"
type textarea "x"
type input "BUNN"
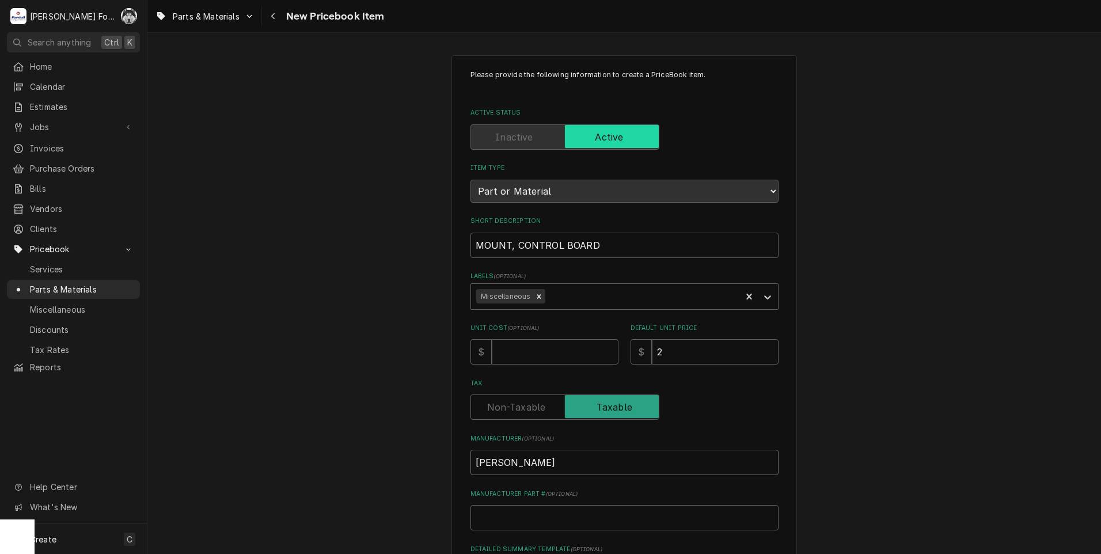
type textarea "x"
type input "BUNN-"
type textarea "x"
type input "BUNN-O"
type textarea "x"
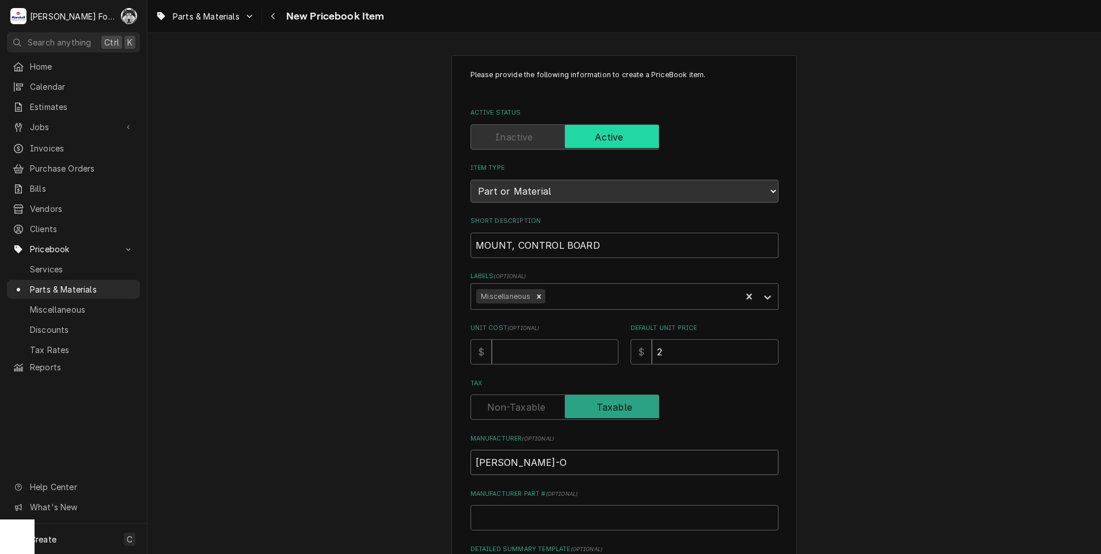
type input "BUNN-O-"
type textarea "x"
type input "BUNN-O-M"
type textarea "x"
type input "BUNN-O-MA"
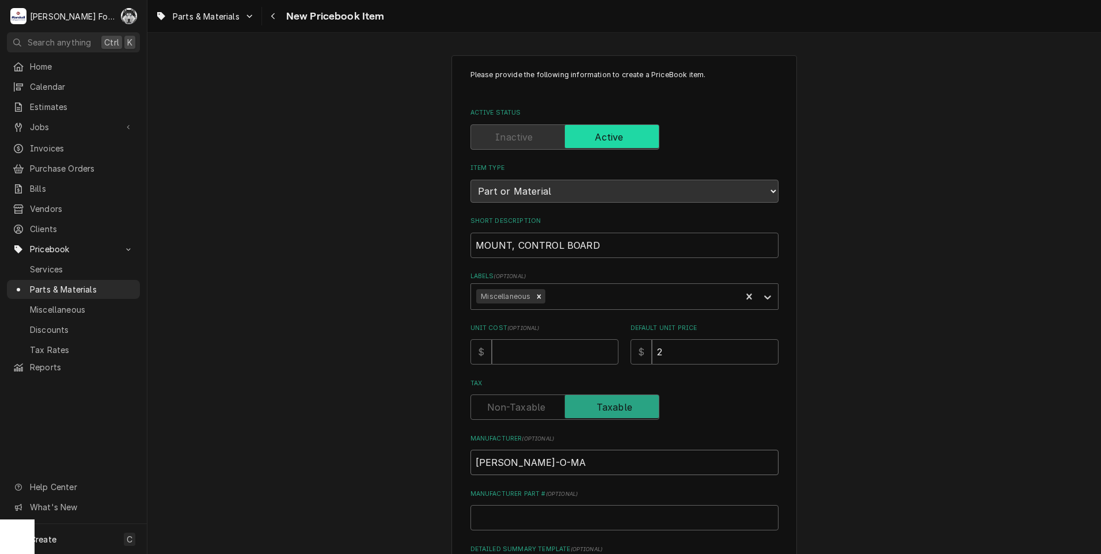
type textarea "x"
type input "BUNN-O-MAT"
type textarea "x"
type input "BUNN-O-MATI"
type textarea "x"
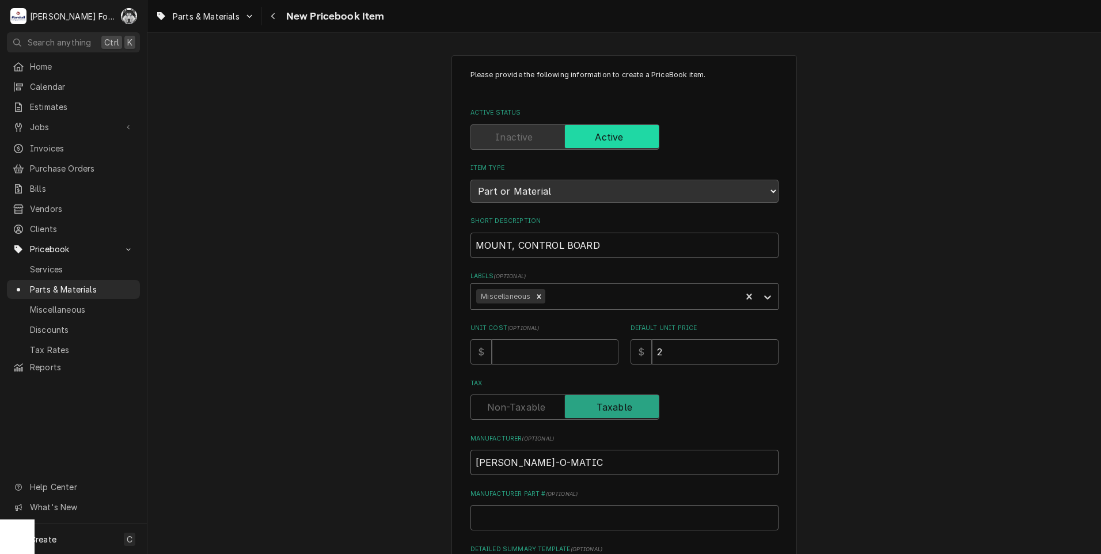
type input "BUNN-O-MATIC"
type textarea "x"
type input "3"
type textarea "x"
type input "36"
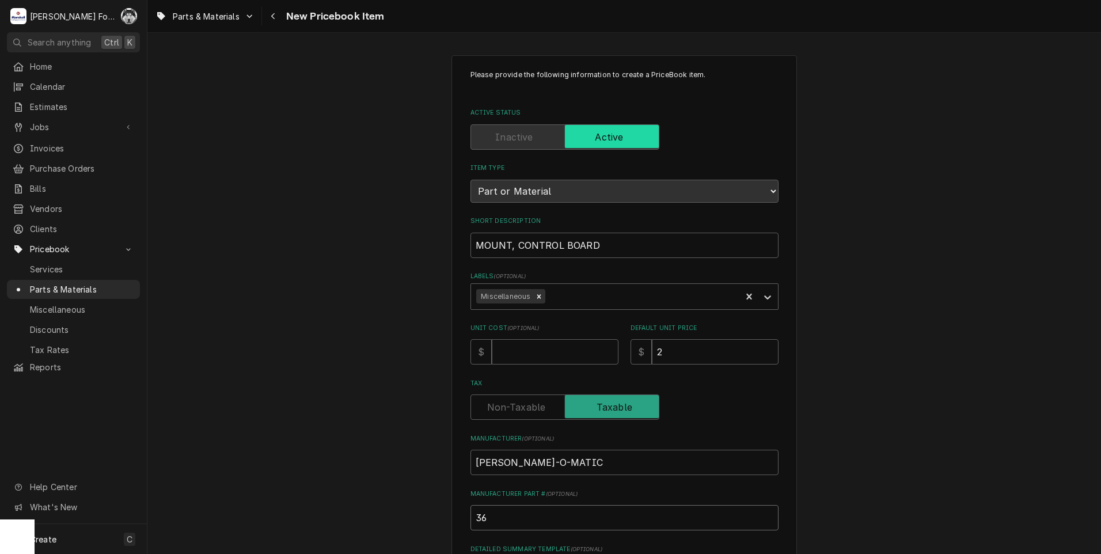
type textarea "x"
type input "363"
type textarea "x"
type input "3636"
type textarea "x"
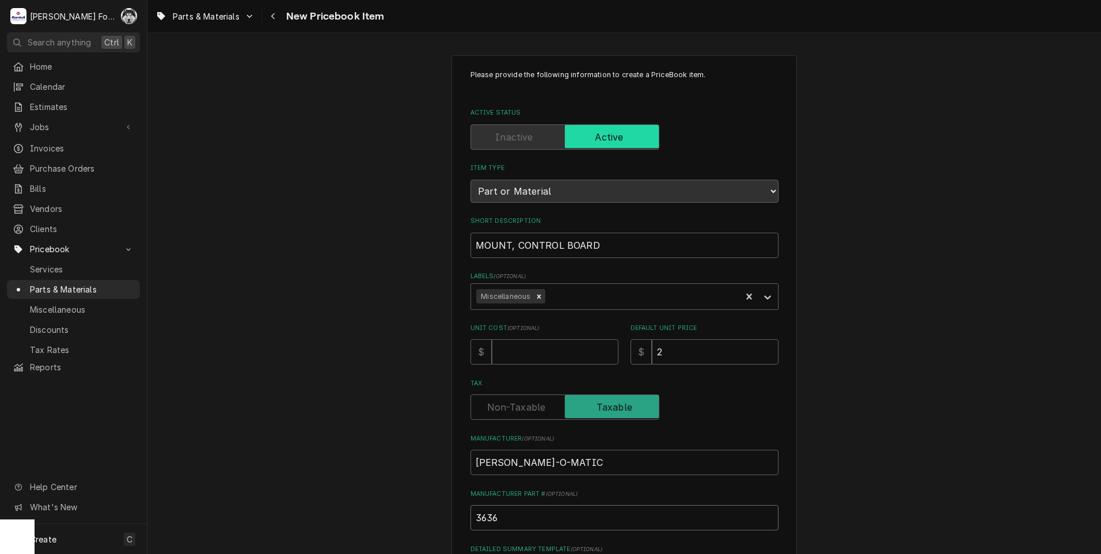
type input "36366"
type textarea "x"
type input "36366."
type textarea "x"
type input "36366.0"
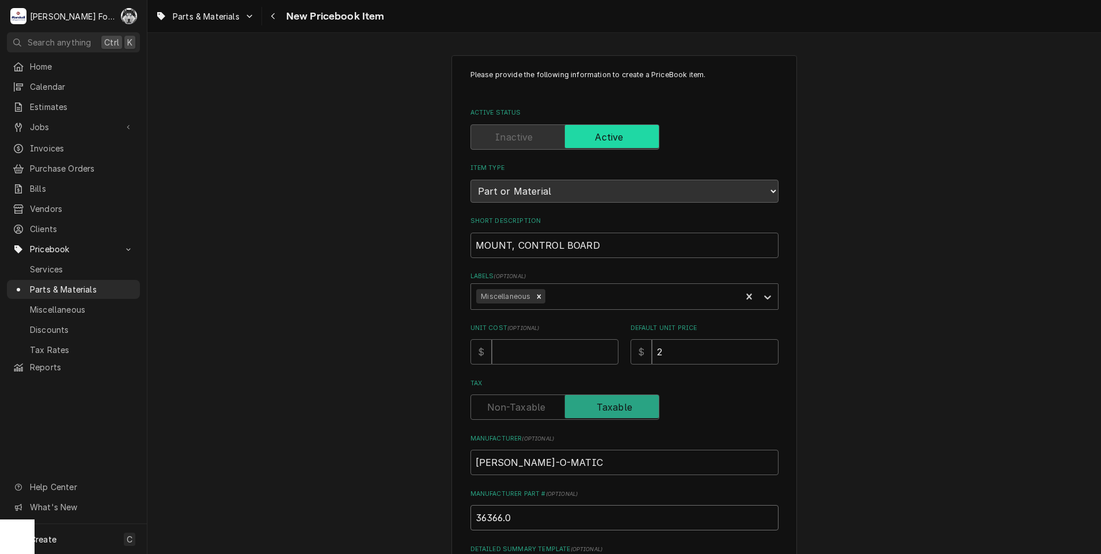
type textarea "x"
type input "36366.00"
type textarea "x"
type input "36366.000"
type textarea "x"
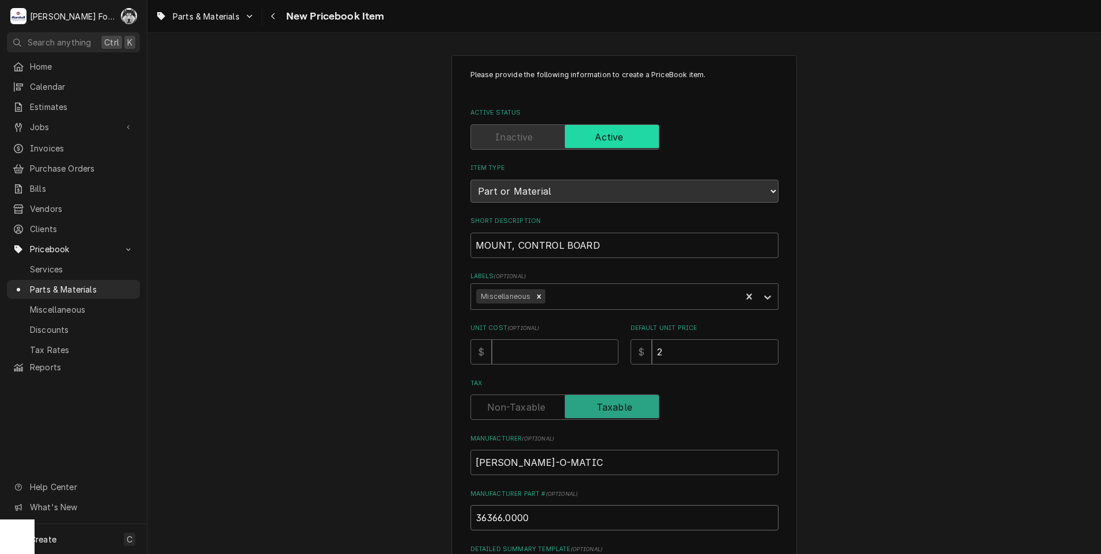
type input "36366.0000"
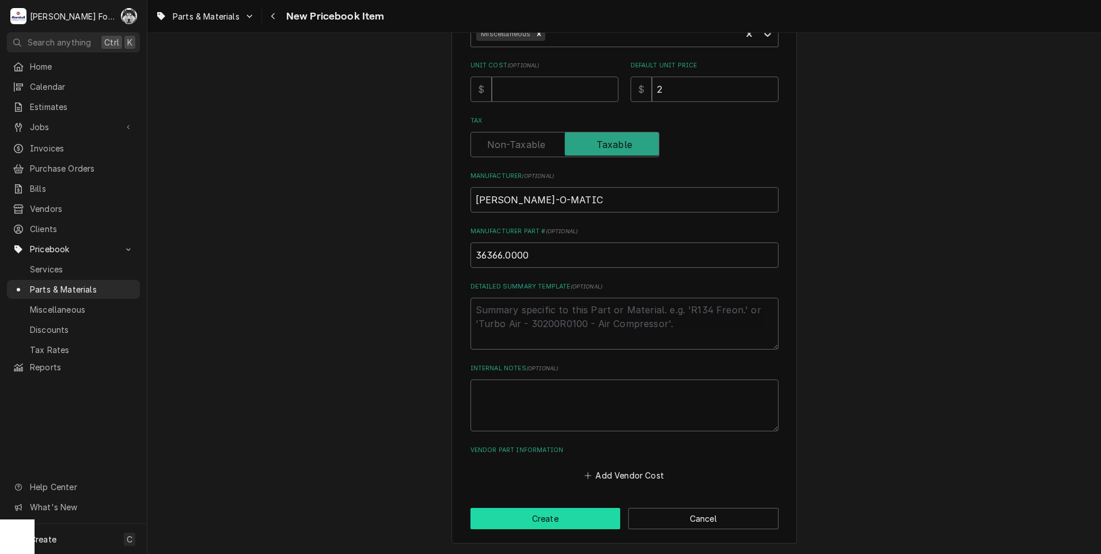
click at [526, 518] on button "Create" at bounding box center [545, 518] width 150 height 21
type textarea "x"
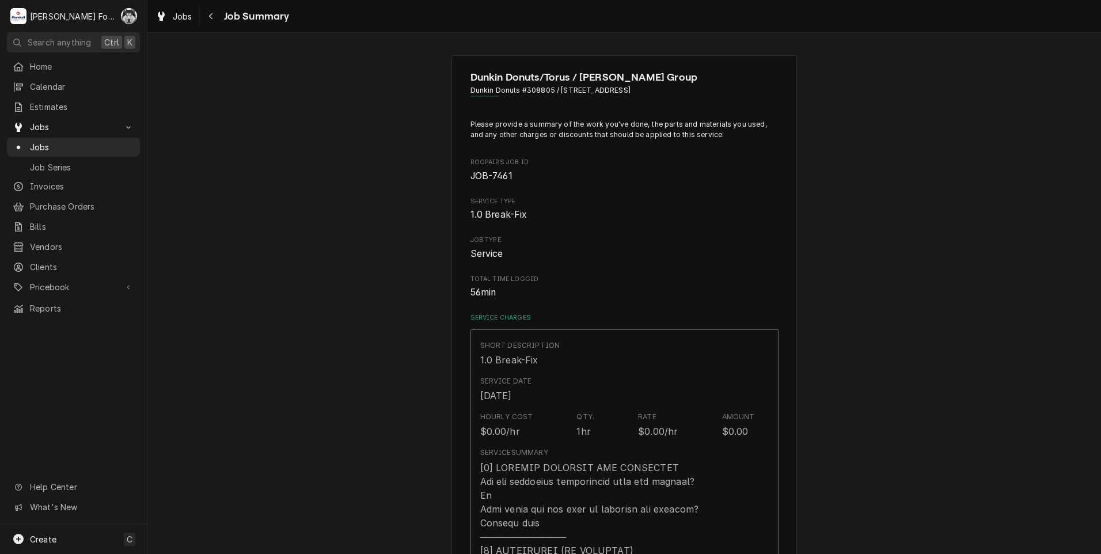
type textarea "x"
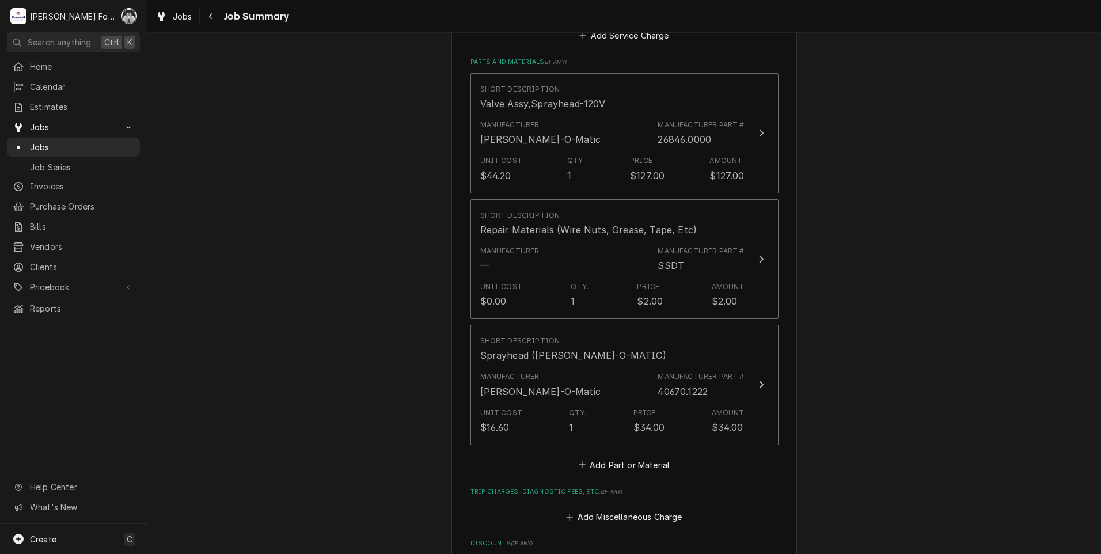
scroll to position [863, 0]
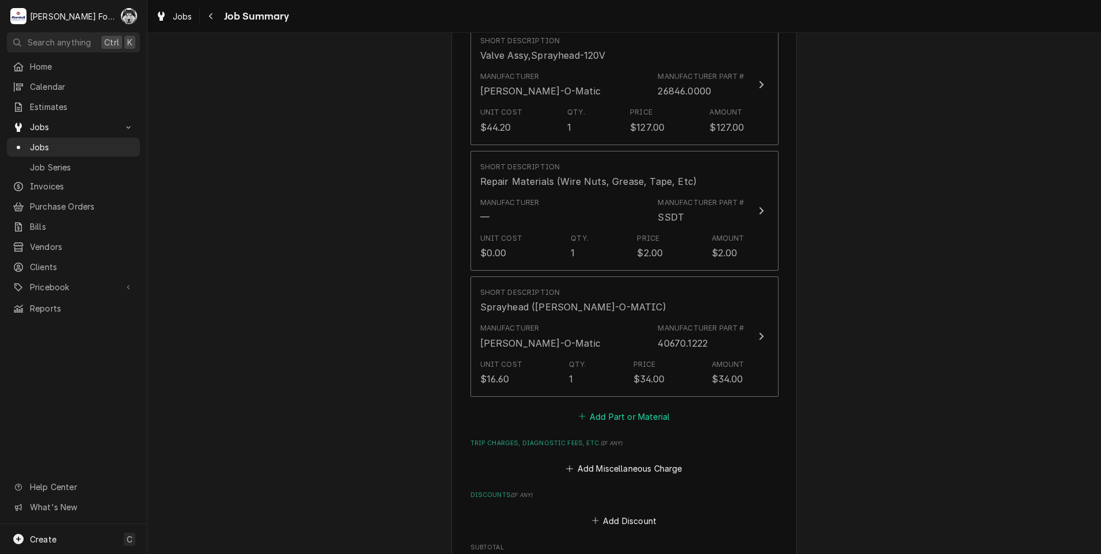
click at [604, 408] on button "Add Part or Material" at bounding box center [623, 416] width 95 height 16
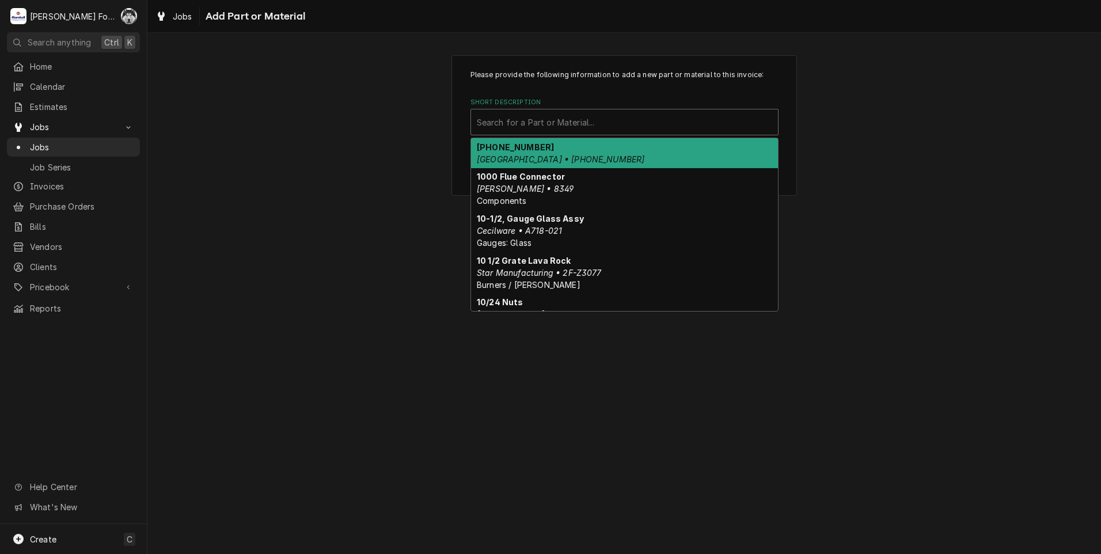
click at [601, 116] on div "Short Description" at bounding box center [624, 122] width 295 height 21
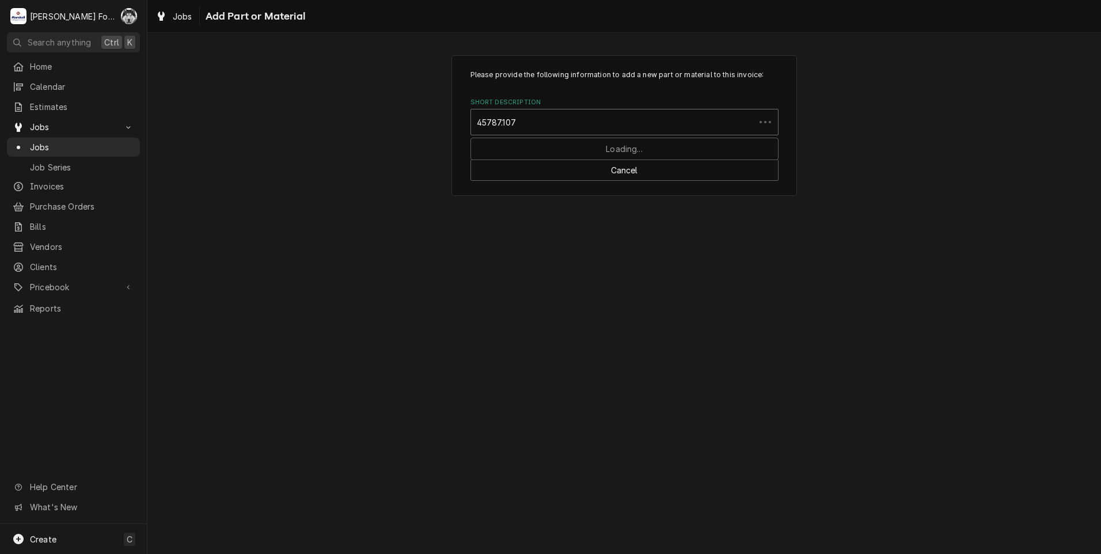
type input "45787.1072"
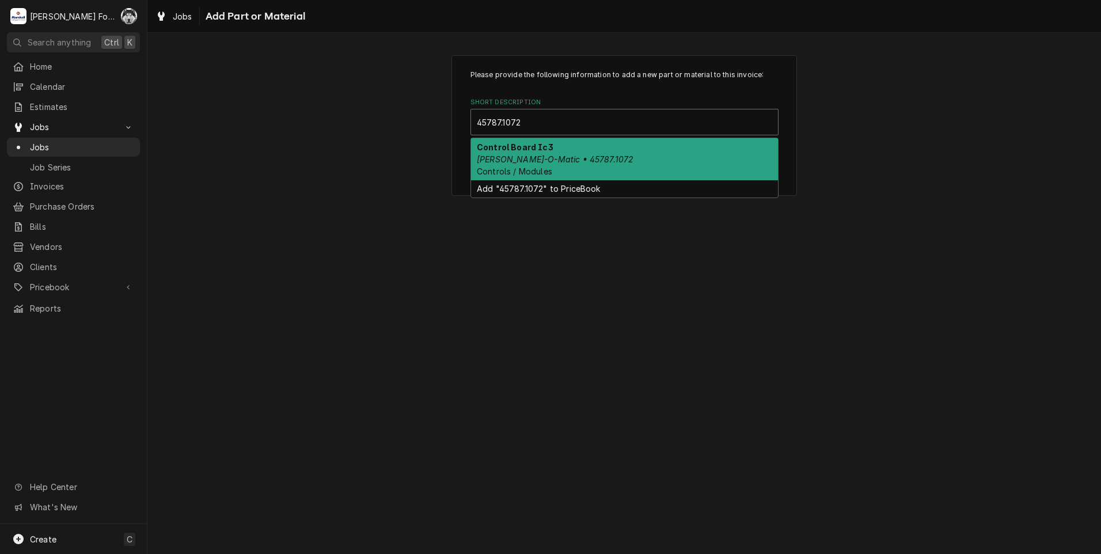
click at [557, 155] on em "Bunn-O-Matic • 45787.1072" at bounding box center [555, 159] width 157 height 10
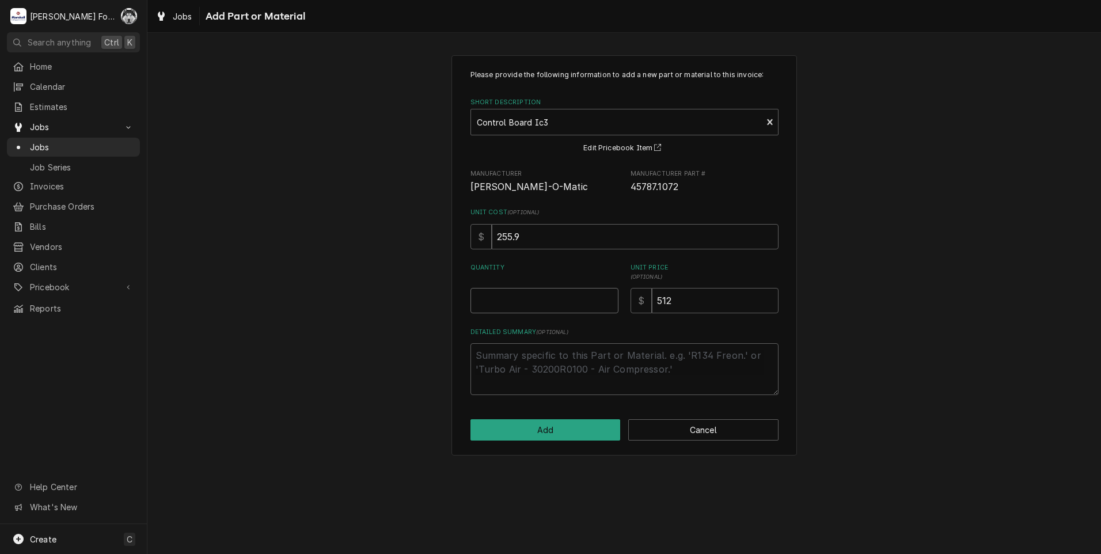
type textarea "x"
type input "0.5"
click at [607, 299] on input "0.5" at bounding box center [544, 300] width 148 height 25
type textarea "x"
type input "1"
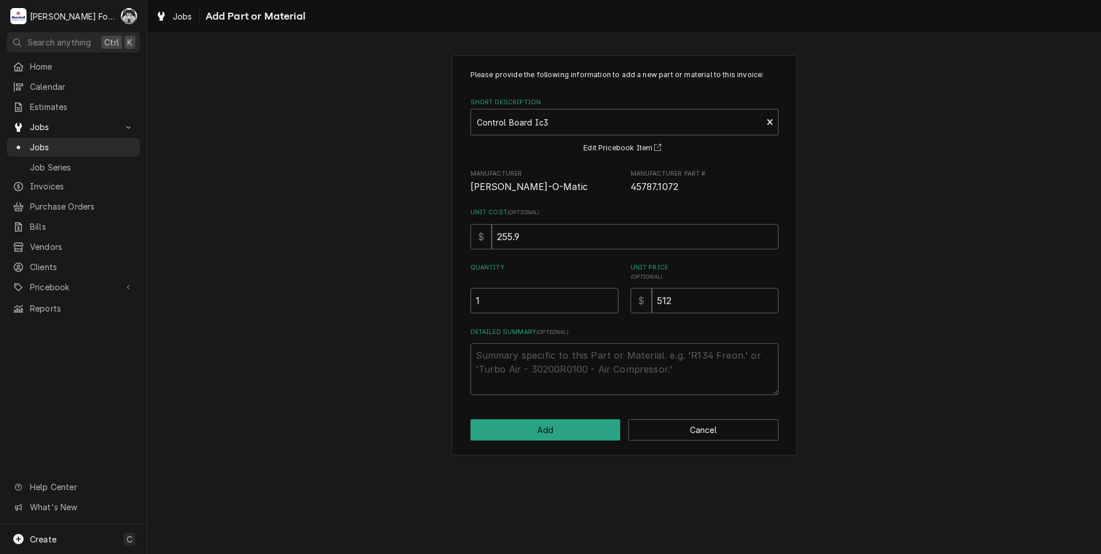
click at [607, 299] on input "1" at bounding box center [544, 300] width 148 height 25
click at [553, 435] on button "Add" at bounding box center [545, 429] width 150 height 21
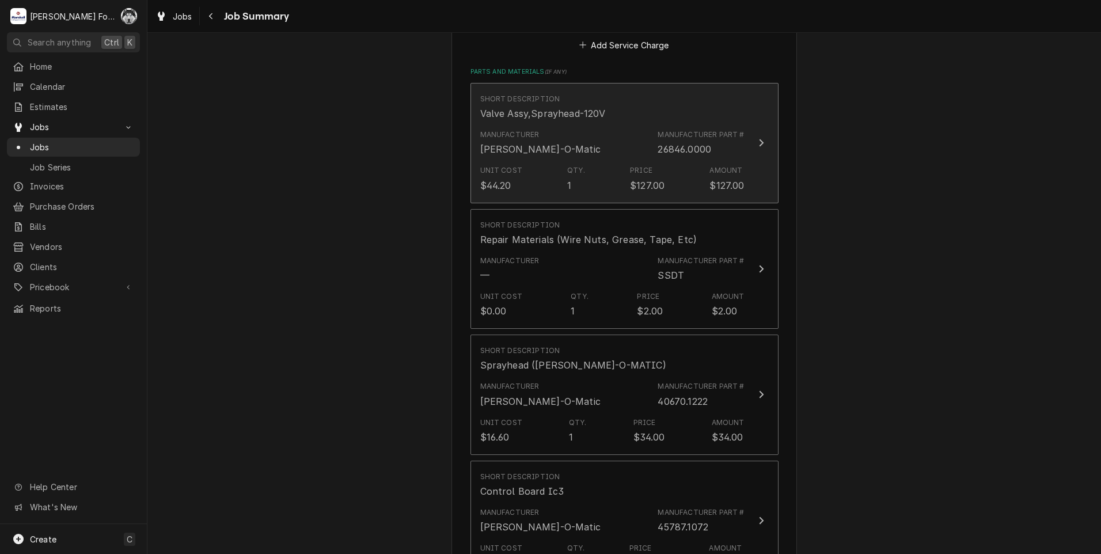
scroll to position [767, 0]
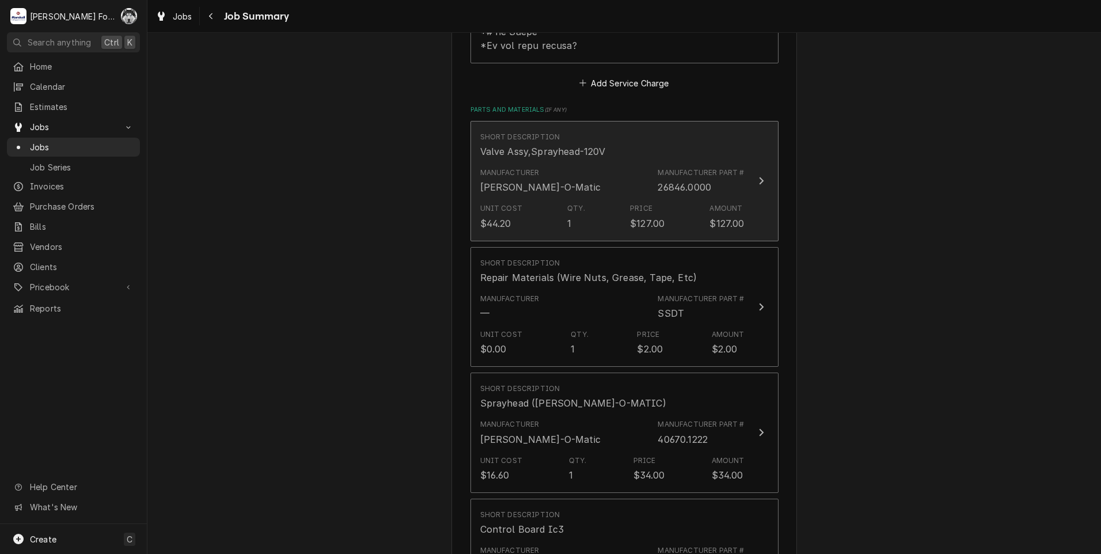
click at [584, 200] on div "Unit Cost $44.20 Qty. 1 Price $127.00 Amount $127.00" at bounding box center [612, 217] width 264 height 36
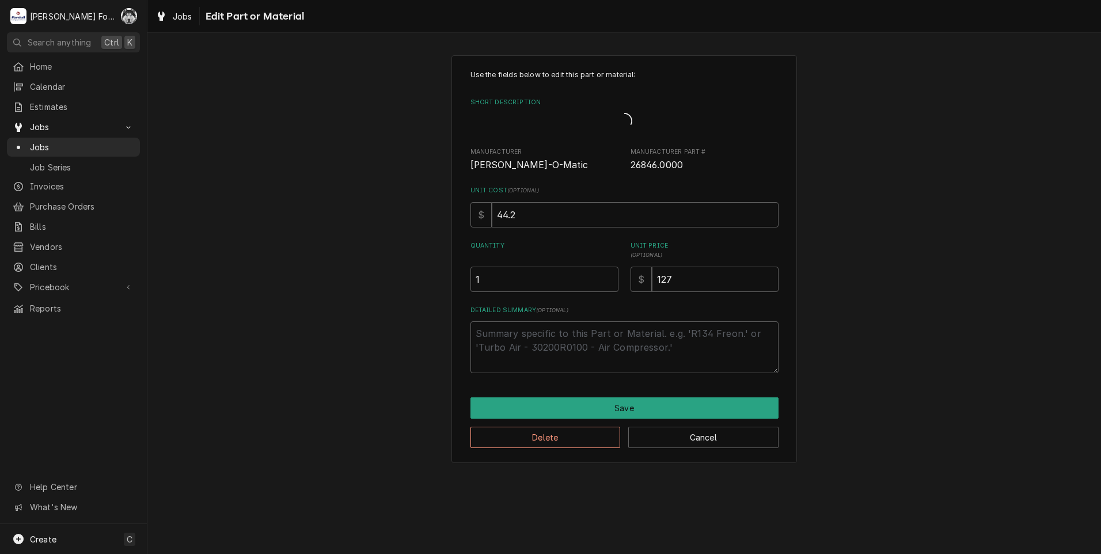
type textarea "x"
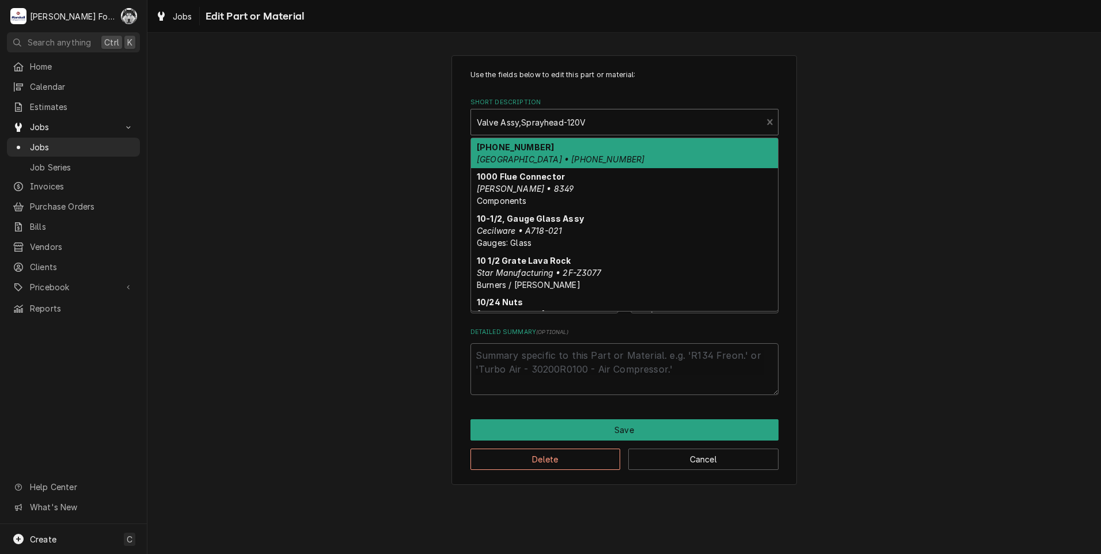
click at [556, 119] on div "Short Description" at bounding box center [617, 122] width 280 height 21
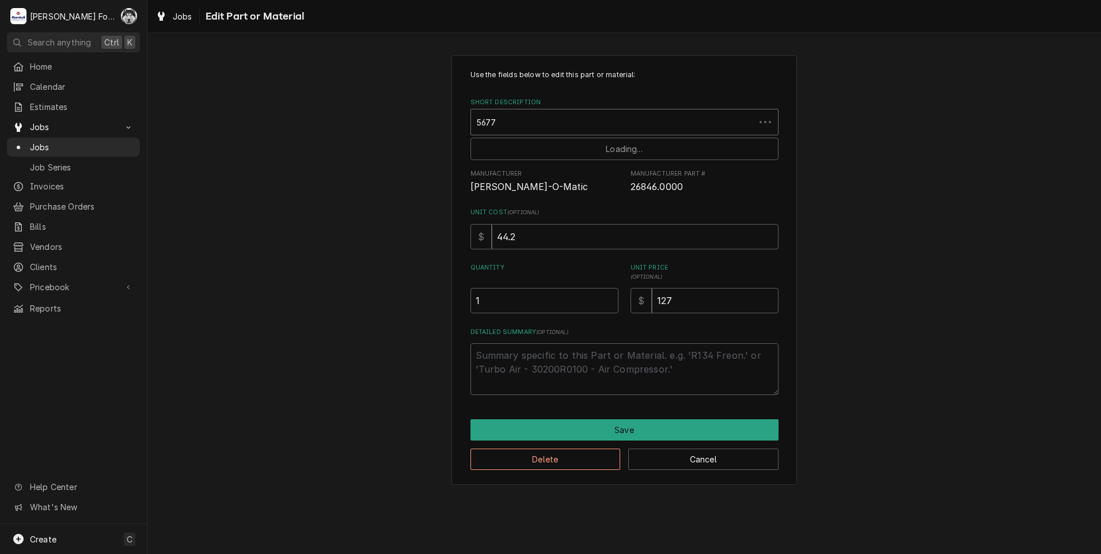
type input "56771"
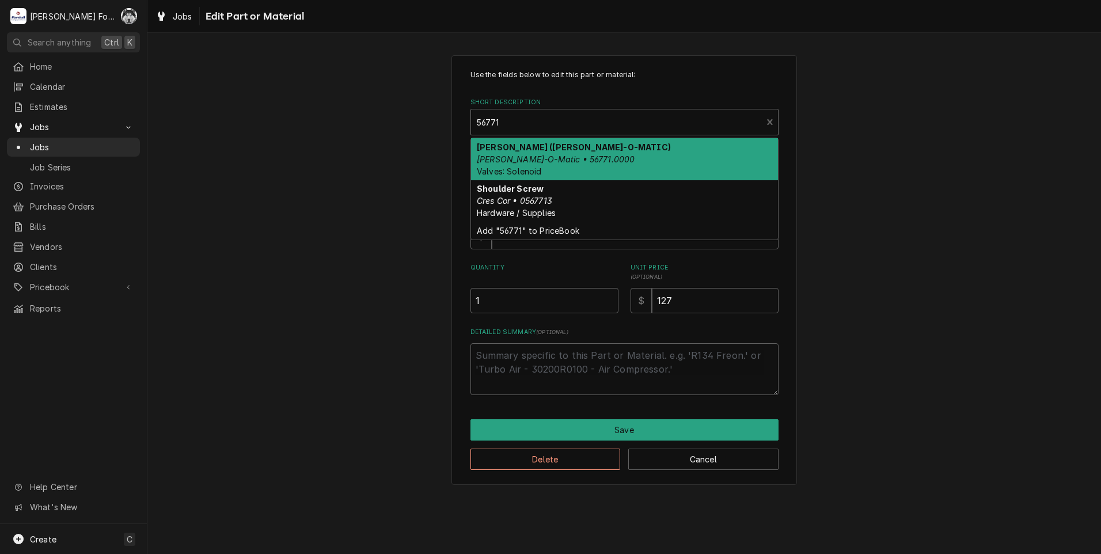
click at [557, 165] on div "Brew Valve (BUNN-O-MATIC) Bunn-O-Matic • 56771.0000 Valves: Solenoid" at bounding box center [624, 159] width 307 height 42
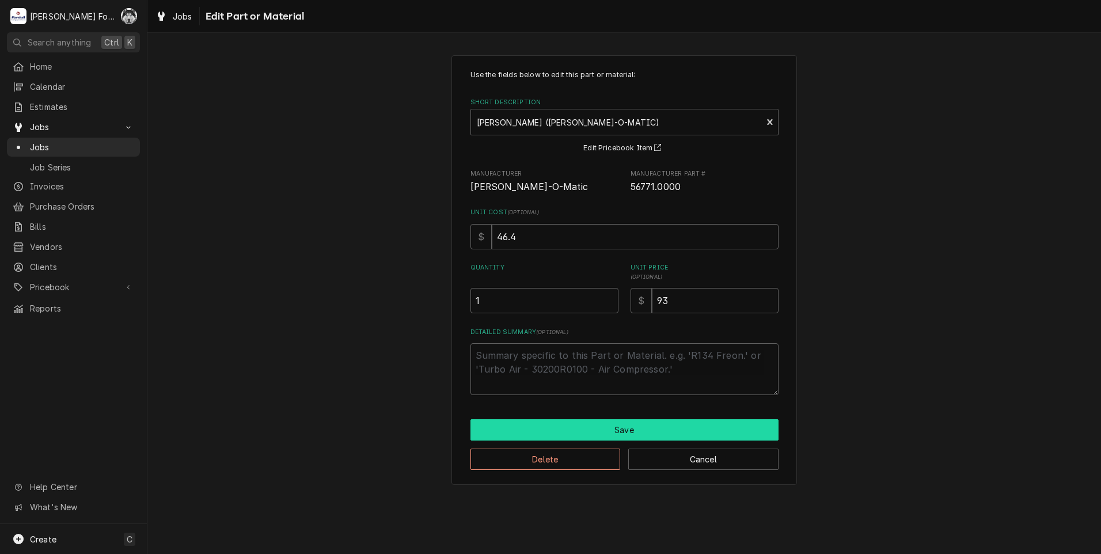
click at [563, 429] on button "Save" at bounding box center [624, 429] width 308 height 21
type textarea "x"
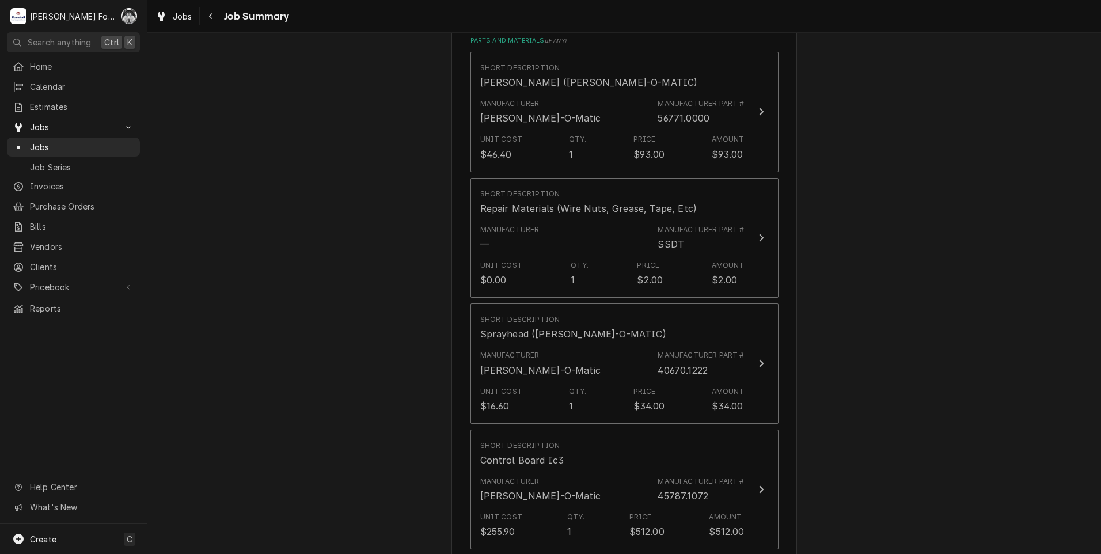
scroll to position [863, 0]
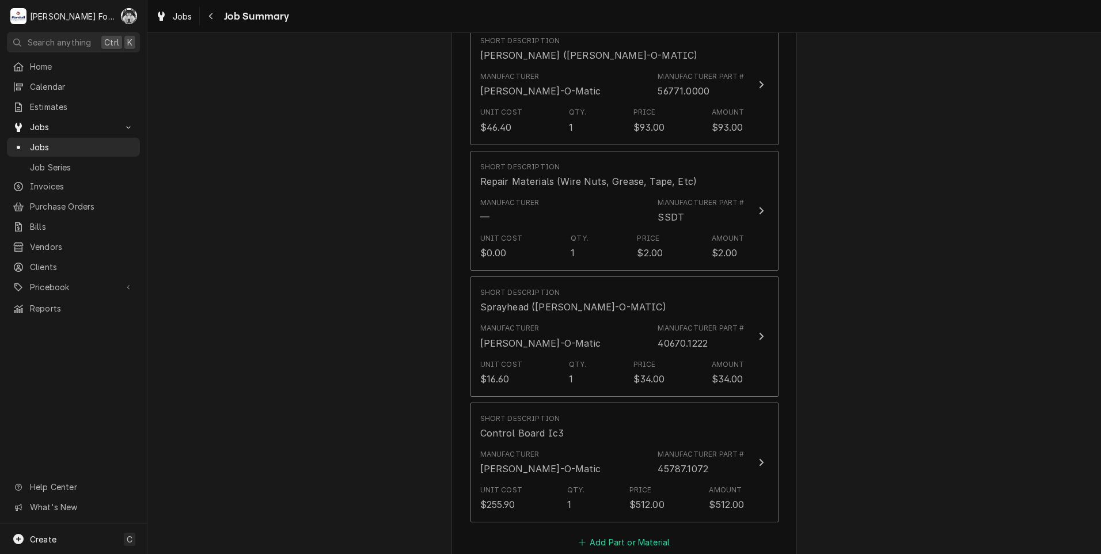
click at [638, 534] on button "Add Part or Material" at bounding box center [623, 542] width 95 height 16
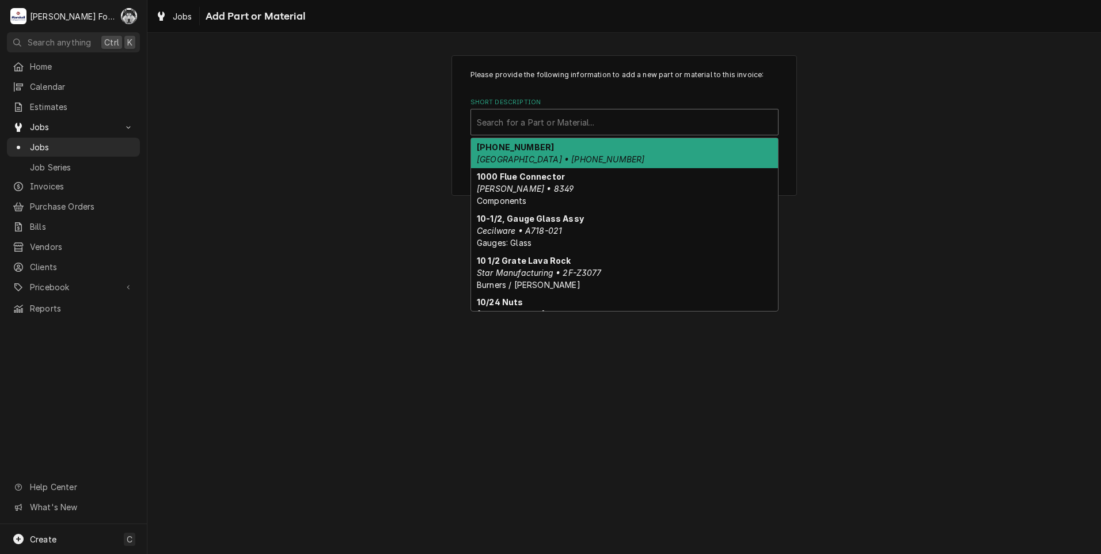
click at [585, 121] on div "Short Description" at bounding box center [624, 122] width 295 height 21
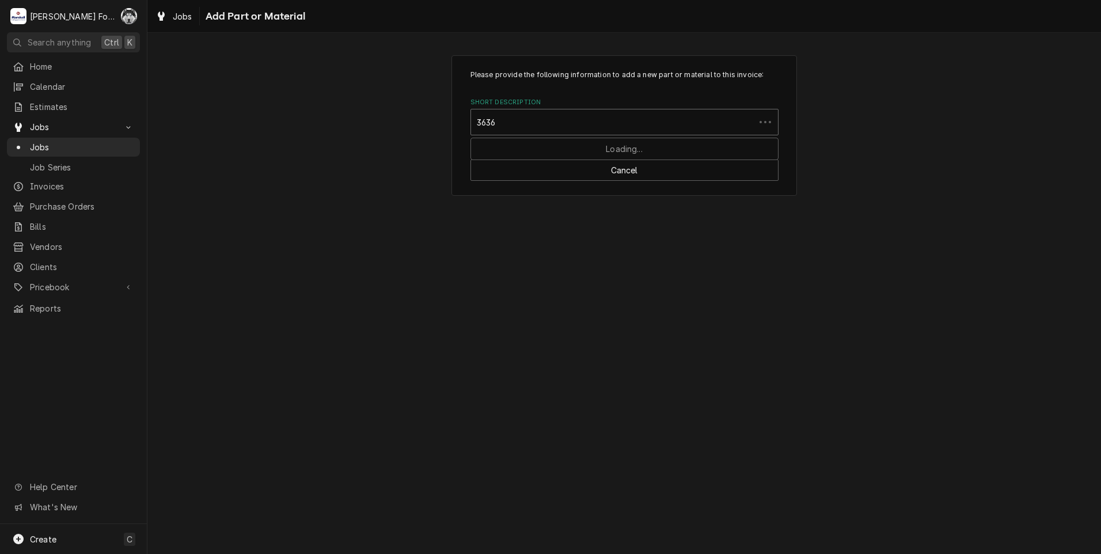
type input "36366"
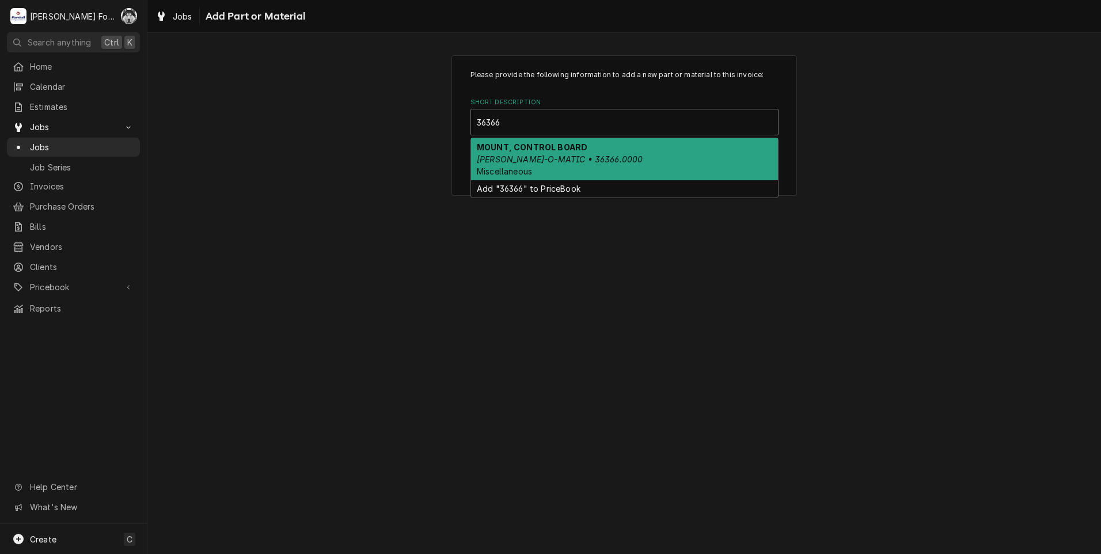
click at [575, 157] on em "BUNN-O-MATIC • 36366.0000" at bounding box center [560, 159] width 166 height 10
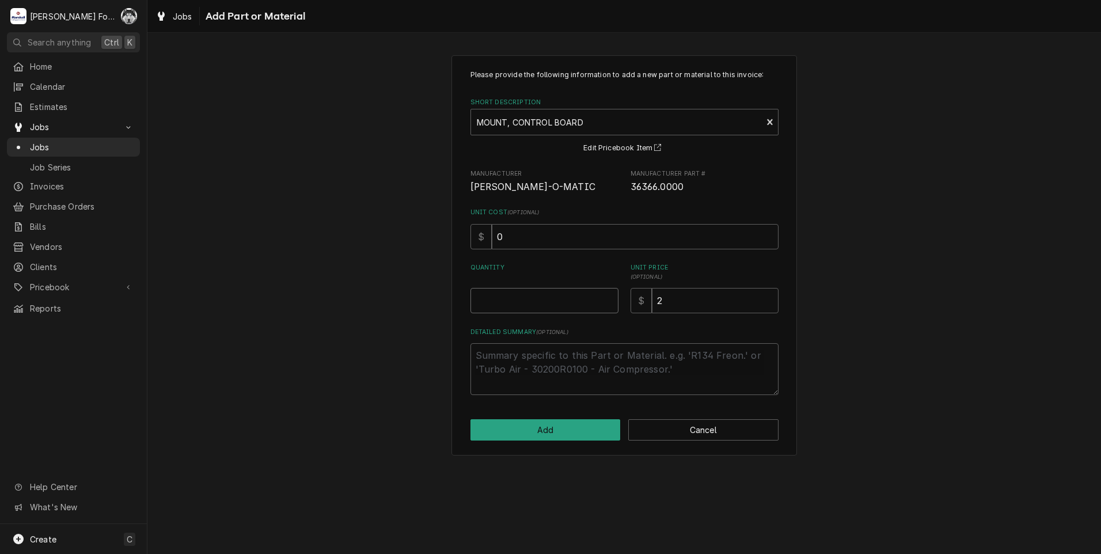
type textarea "x"
type input "0.5"
click at [607, 297] on input "0.5" at bounding box center [544, 300] width 148 height 25
type textarea "x"
type input "1"
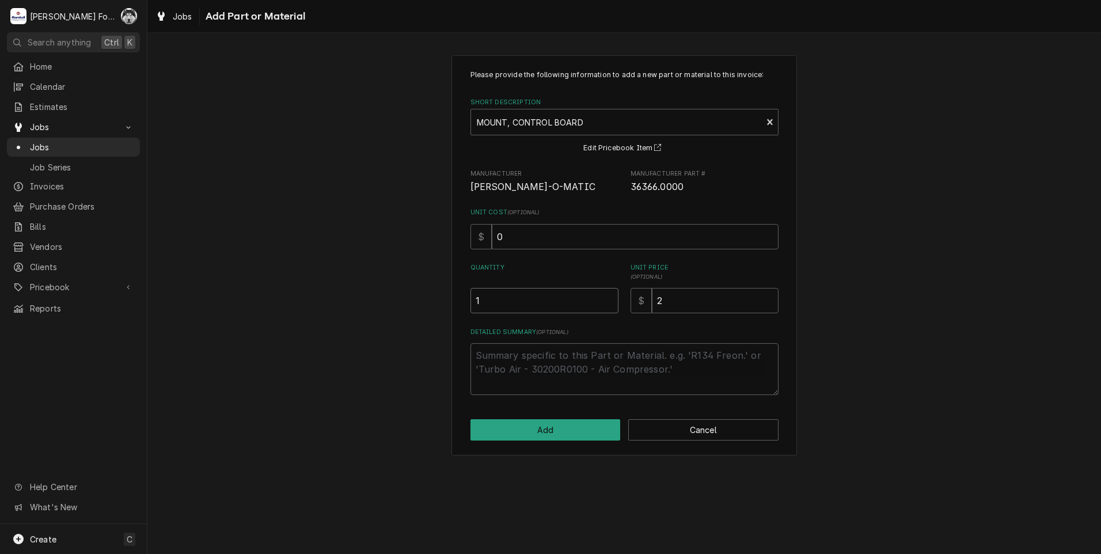
click at [607, 297] on input "1" at bounding box center [544, 300] width 148 height 25
click at [562, 429] on button "Add" at bounding box center [545, 429] width 150 height 21
type textarea "x"
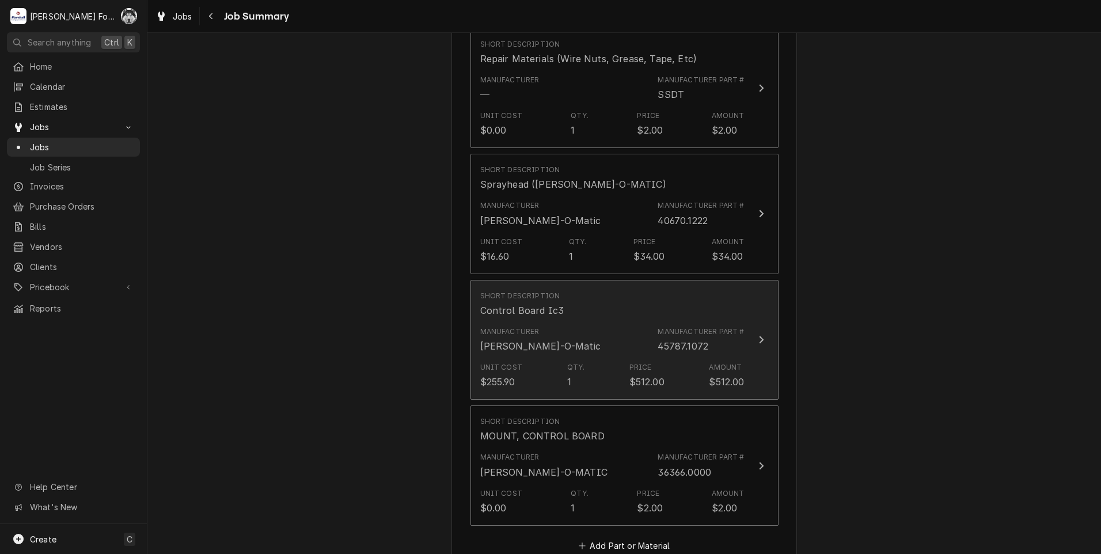
scroll to position [1055, 0]
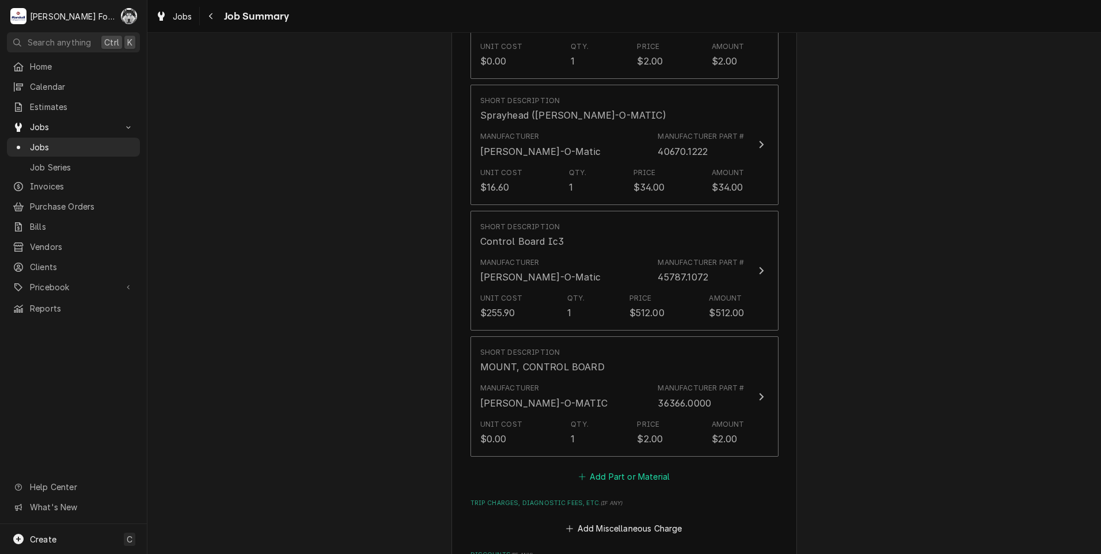
click at [621, 468] on button "Add Part or Material" at bounding box center [623, 476] width 95 height 16
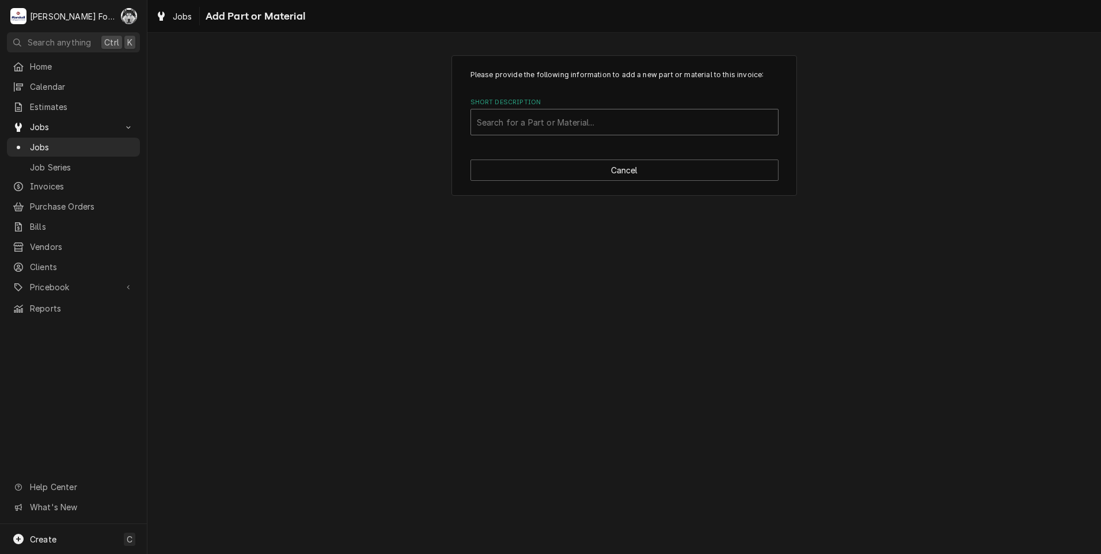
click at [607, 124] on div "Short Description" at bounding box center [624, 122] width 295 height 21
type input "SSDT"
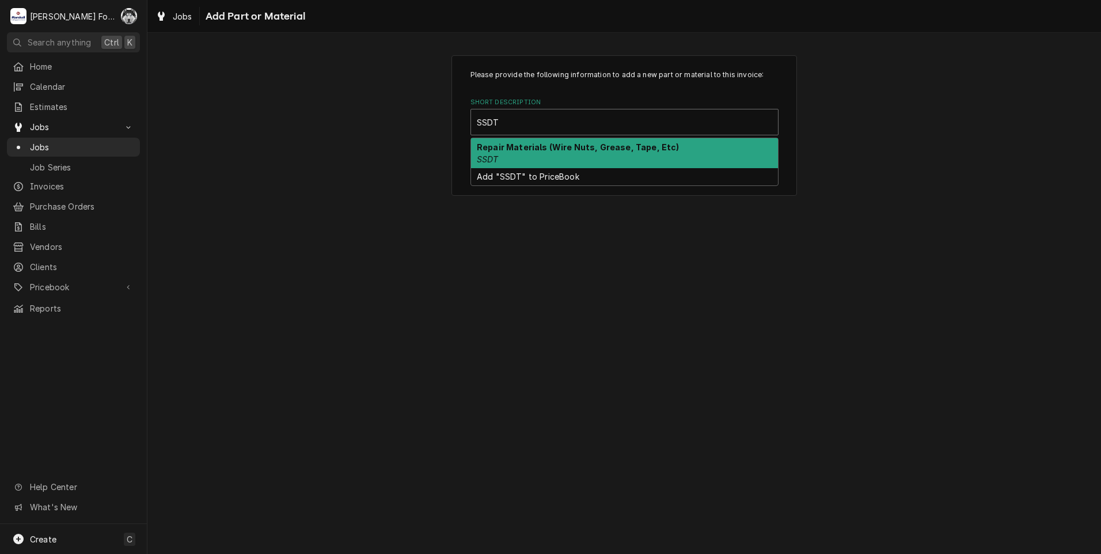
click at [514, 155] on div "Repair Materials (Wire Nuts, Grease, Tape, Etc) SSDT" at bounding box center [624, 153] width 307 height 30
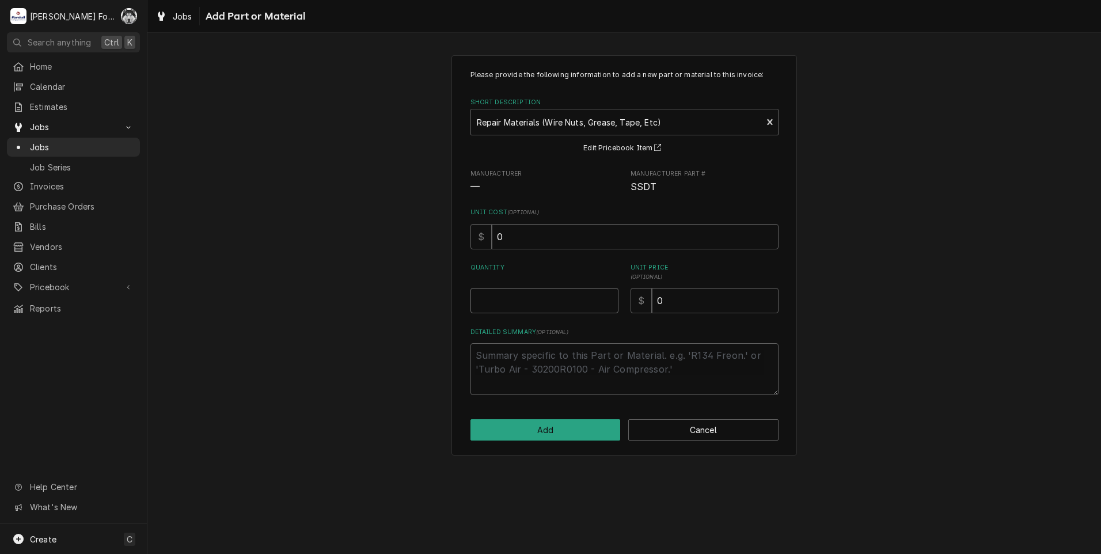
type textarea "x"
type input "0.5"
click at [608, 297] on input "0.5" at bounding box center [544, 300] width 148 height 25
type textarea "x"
type input "1"
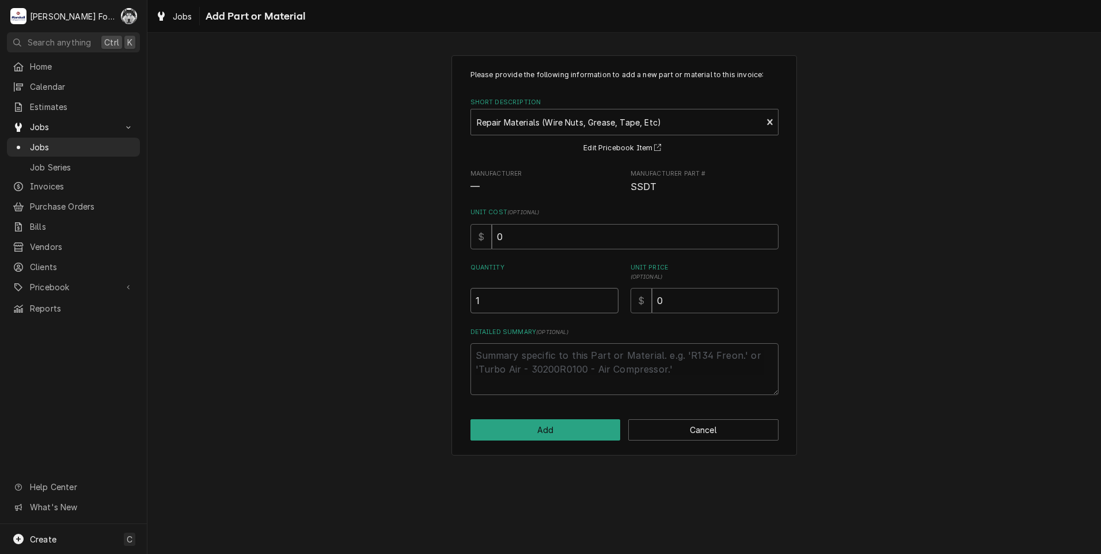
click at [608, 297] on input "1" at bounding box center [544, 300] width 148 height 25
drag, startPoint x: 646, startPoint y: 305, endPoint x: 599, endPoint y: 315, distance: 48.2
click at [599, 315] on div "Please provide the following information to add a new part or material to this …" at bounding box center [624, 232] width 308 height 325
type textarea "x"
type input "1"
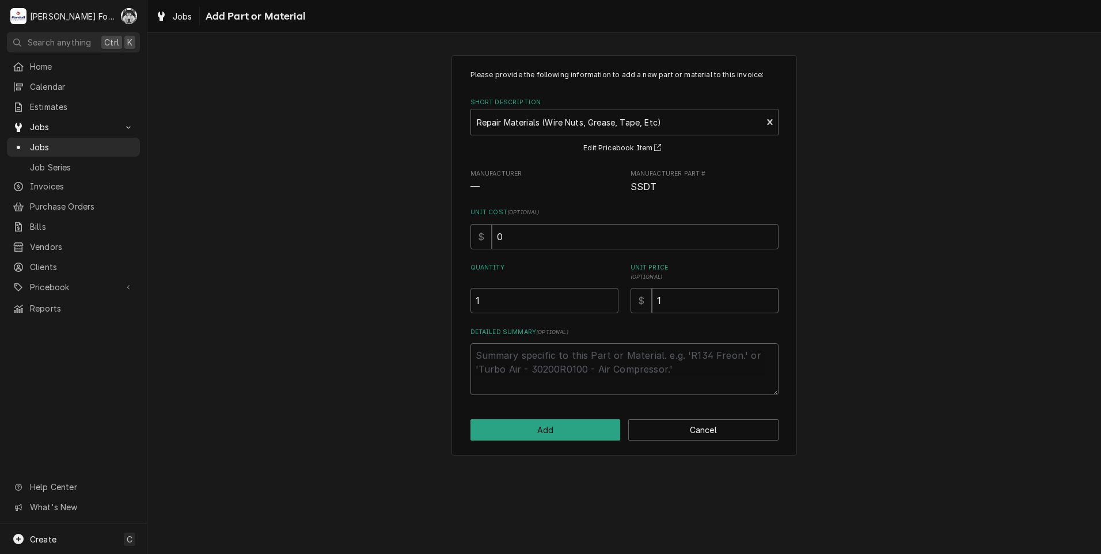
type textarea "x"
type input "18"
click at [519, 437] on button "Add" at bounding box center [545, 429] width 150 height 21
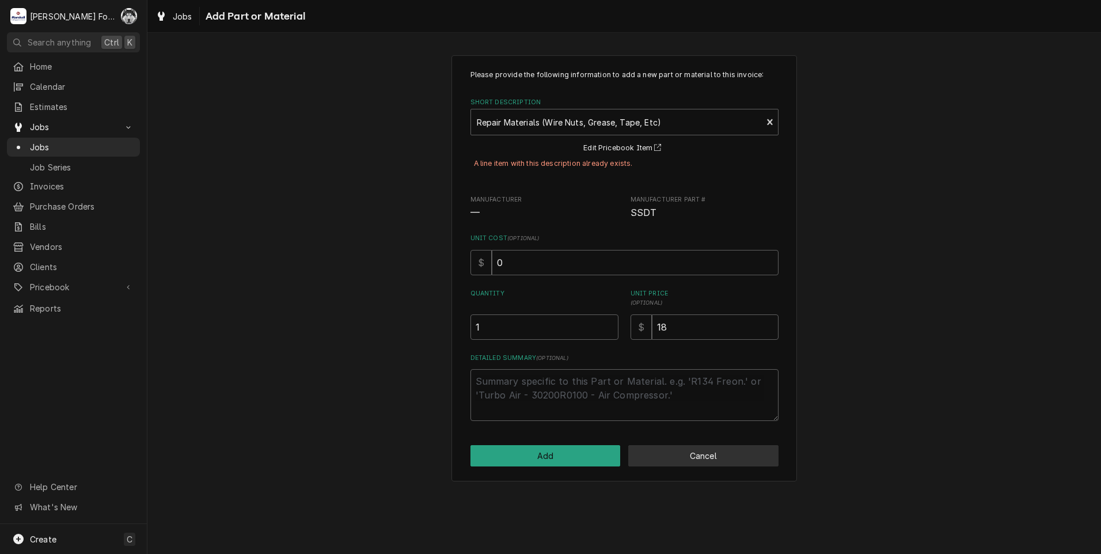
click at [684, 459] on button "Cancel" at bounding box center [703, 455] width 150 height 21
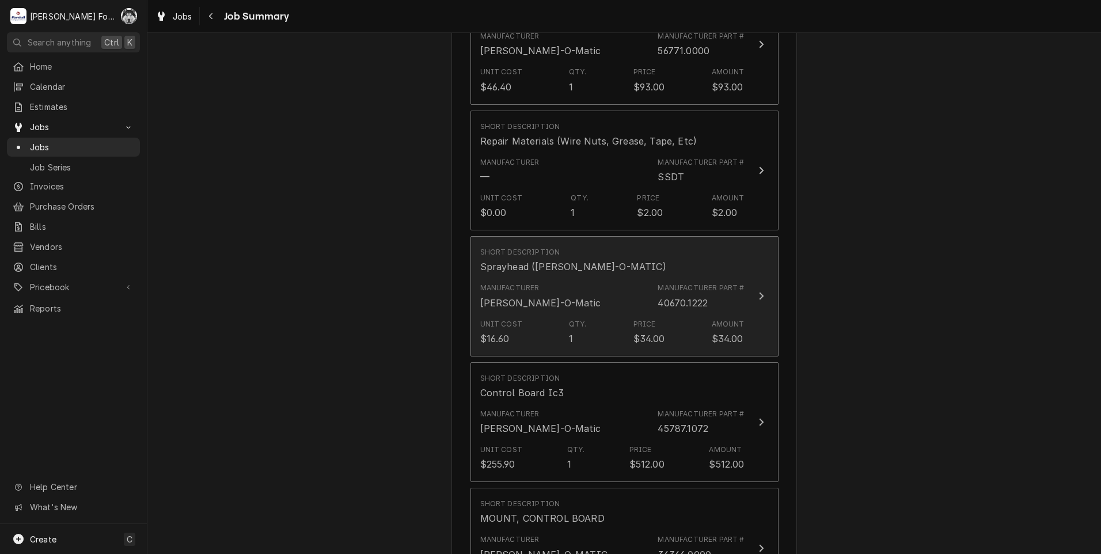
scroll to position [863, 0]
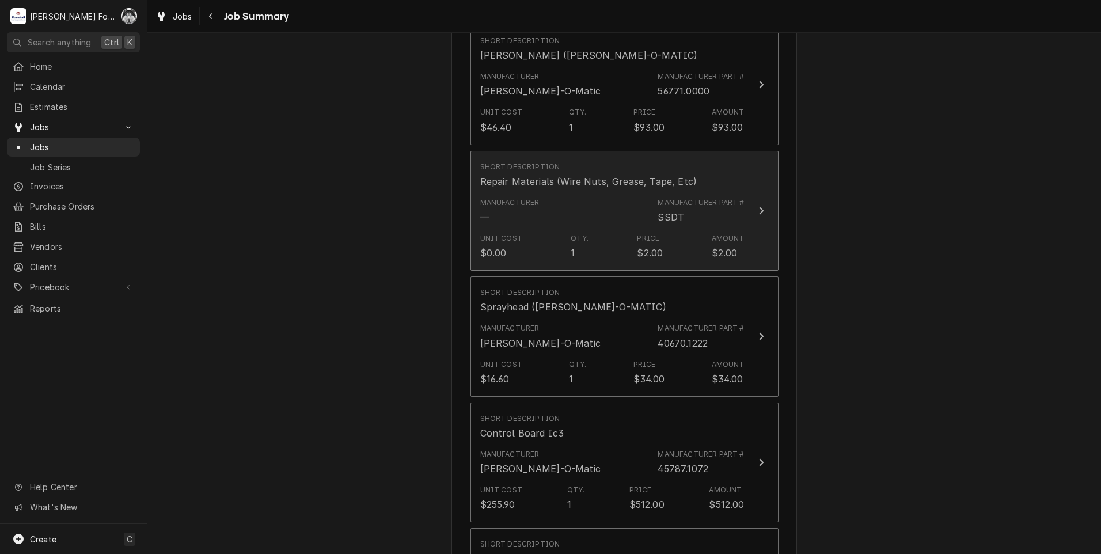
click at [606, 201] on div "Manufacturer — Manufacturer Part # SSDT" at bounding box center [612, 211] width 264 height 36
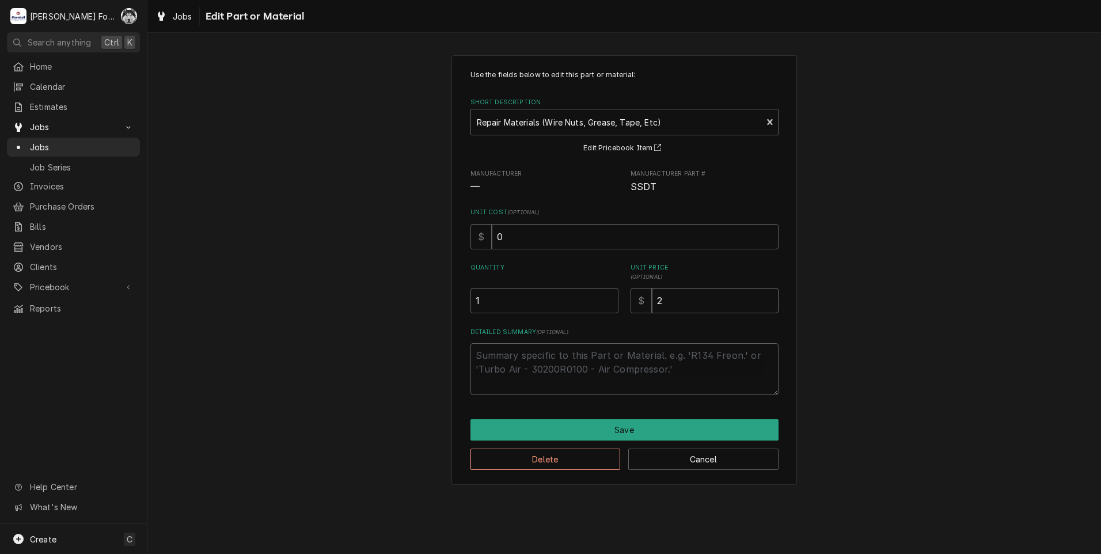
drag, startPoint x: 688, startPoint y: 305, endPoint x: 542, endPoint y: 334, distance: 149.6
click at [542, 334] on div "Use the fields below to edit this part or material: Short Description Repair Ma…" at bounding box center [624, 232] width 308 height 325
type textarea "x"
type input "1"
type textarea "x"
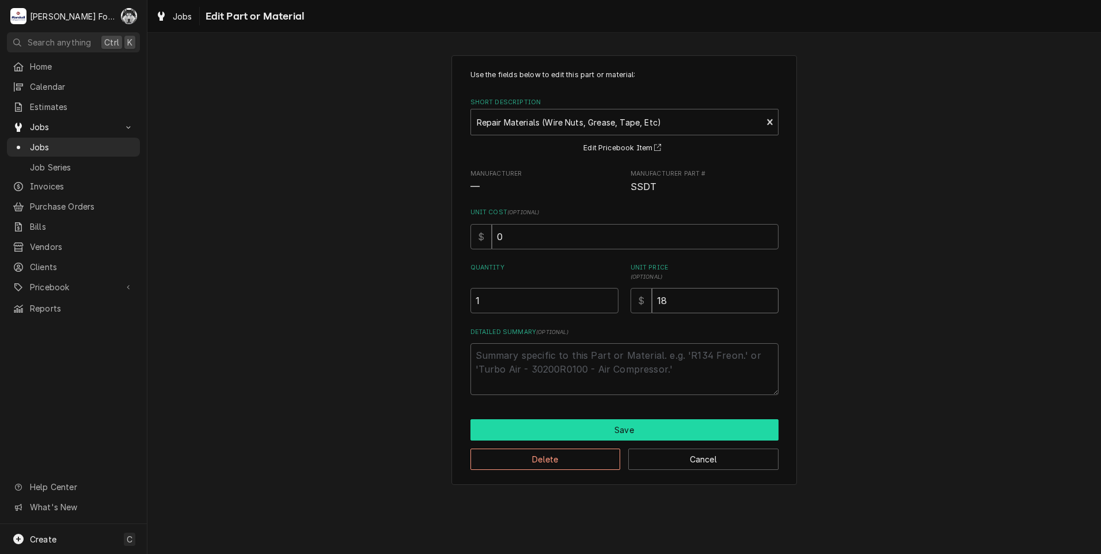
type input "18"
click at [595, 423] on button "Save" at bounding box center [624, 429] width 308 height 21
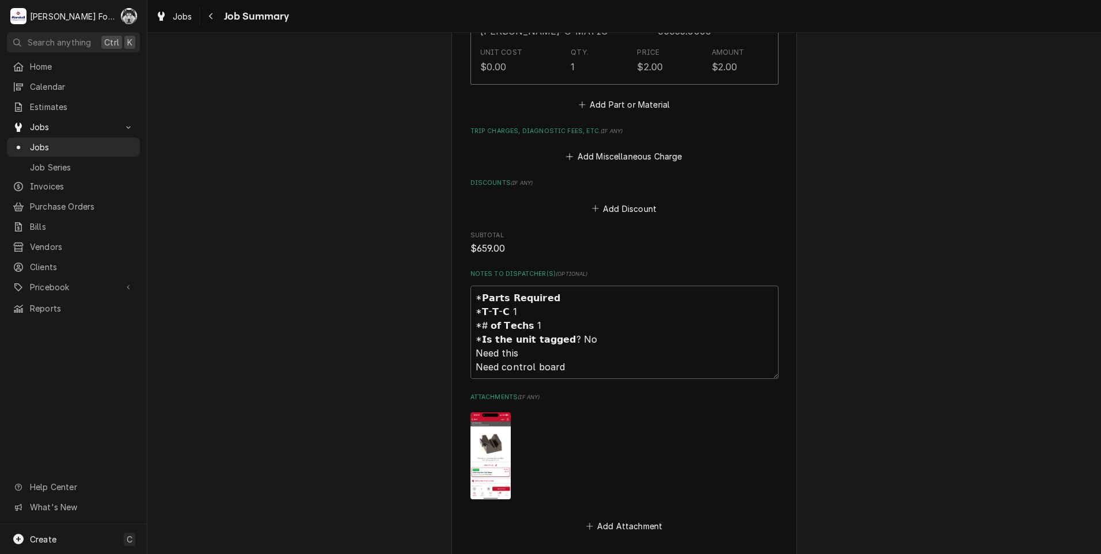
scroll to position [1573, 0]
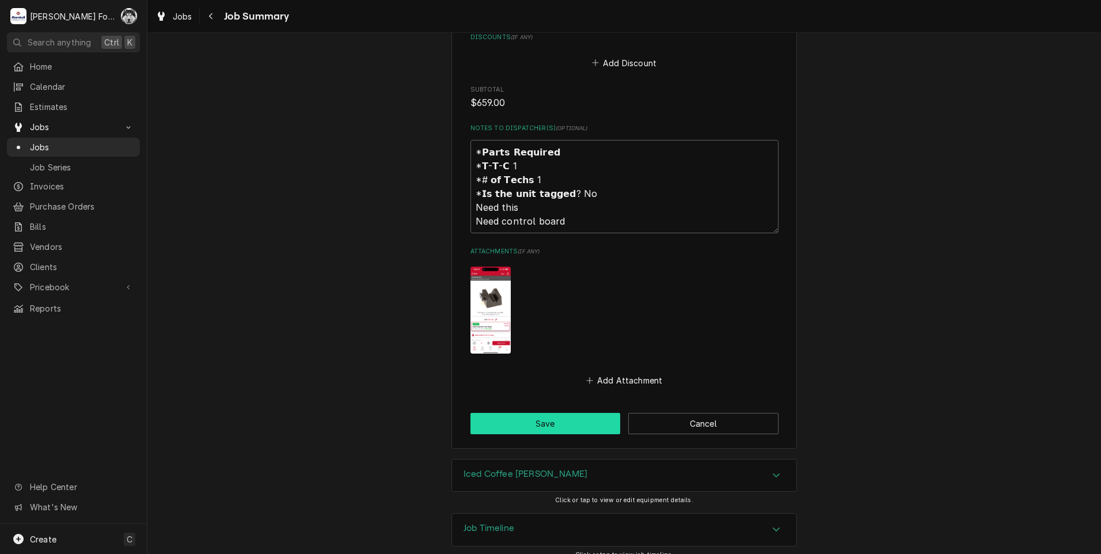
click at [521, 417] on button "Save" at bounding box center [545, 423] width 150 height 21
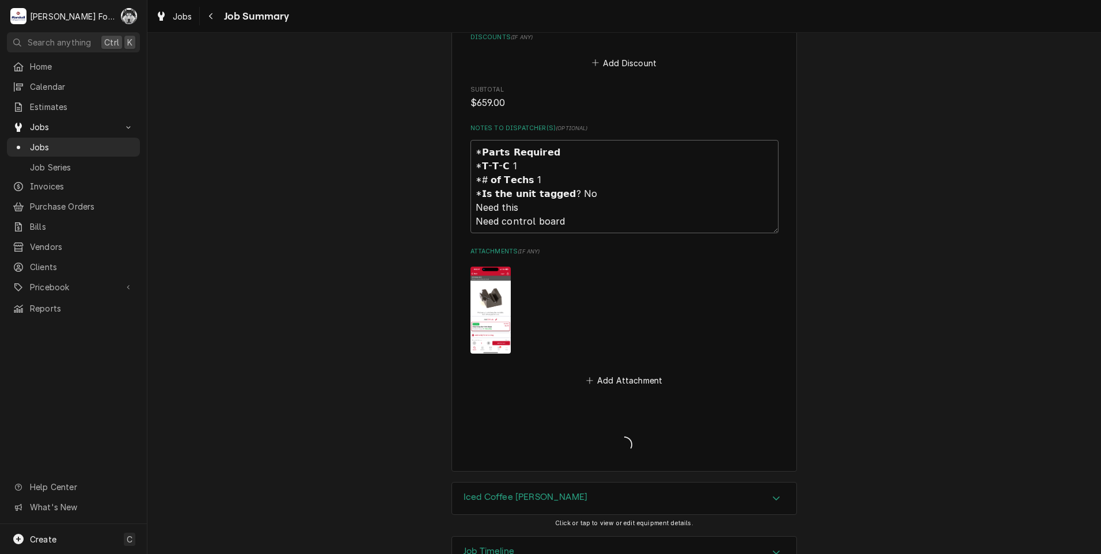
type textarea "x"
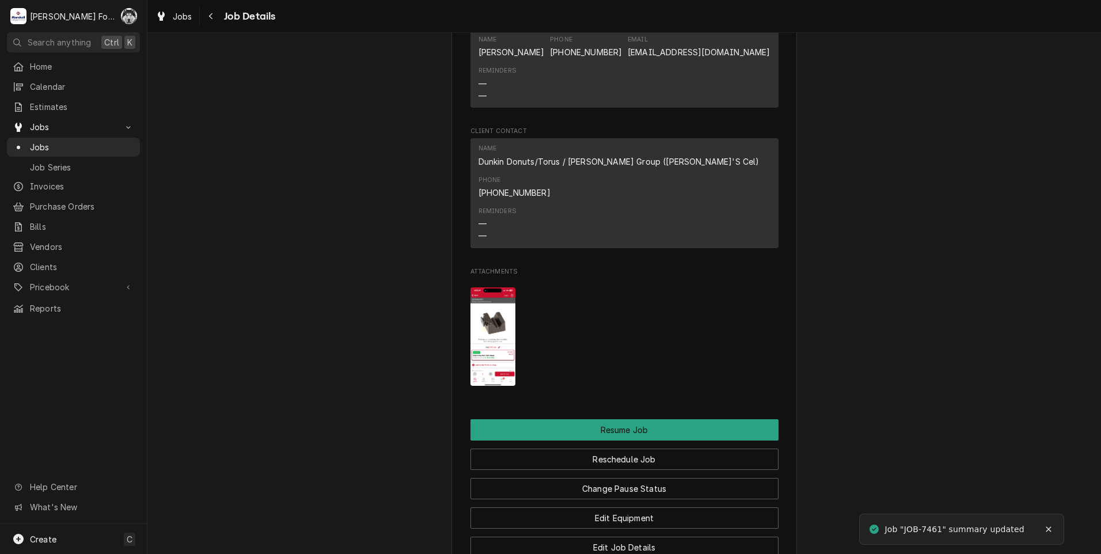
scroll to position [1247, 0]
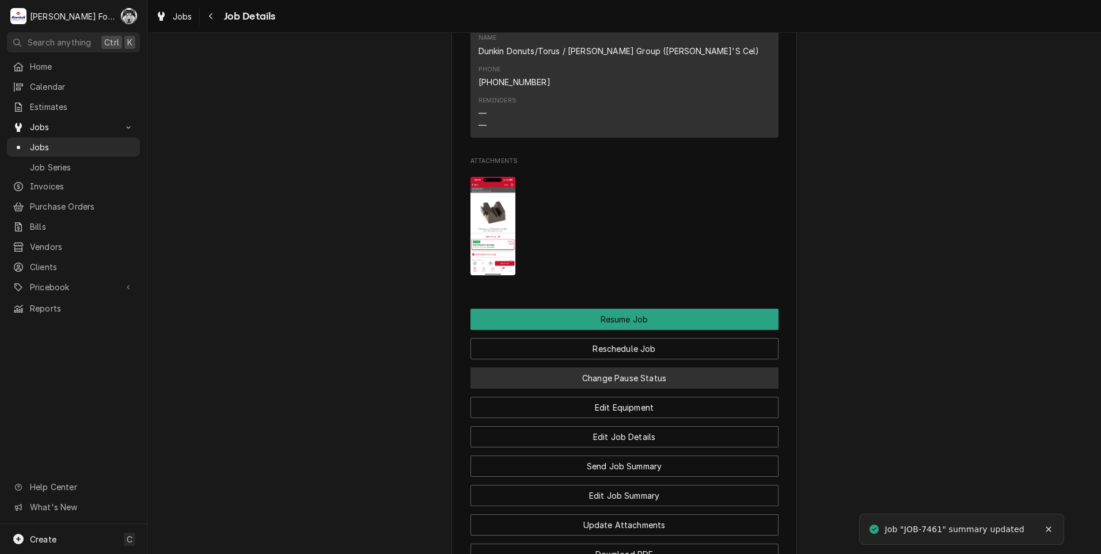
click at [629, 367] on button "Change Pause Status" at bounding box center [624, 377] width 308 height 21
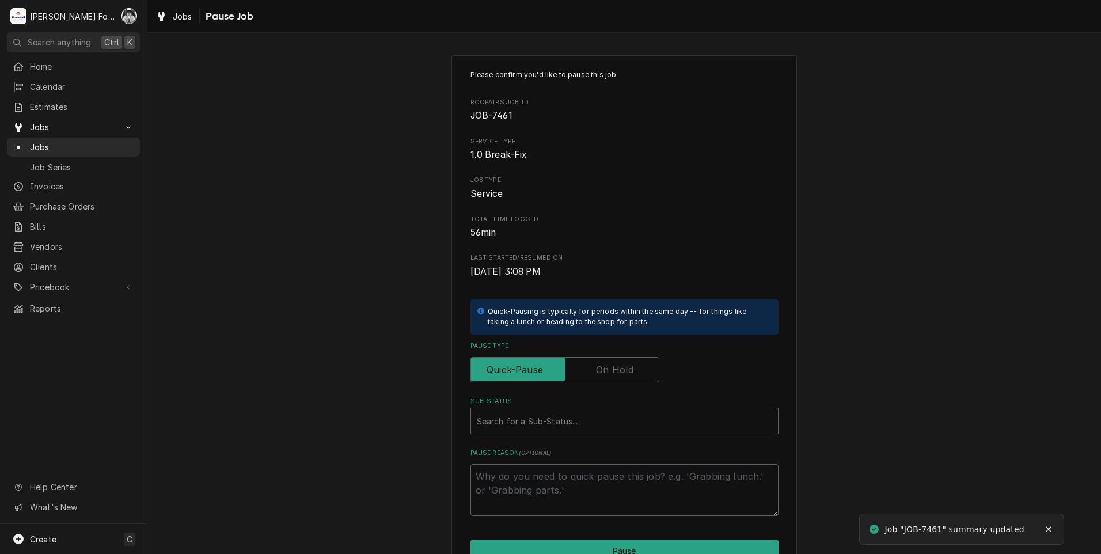
click at [623, 368] on label "Pause Type" at bounding box center [564, 369] width 189 height 25
click at [623, 368] on input "Pause Type" at bounding box center [564, 369] width 178 height 25
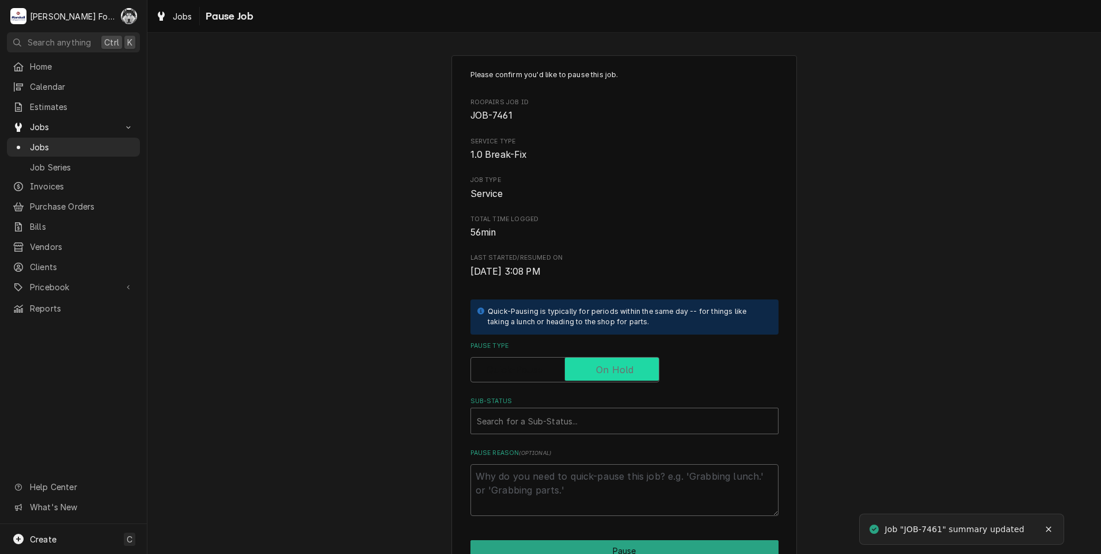
checkbox input "true"
click at [572, 421] on div "Sub-Status" at bounding box center [624, 420] width 295 height 21
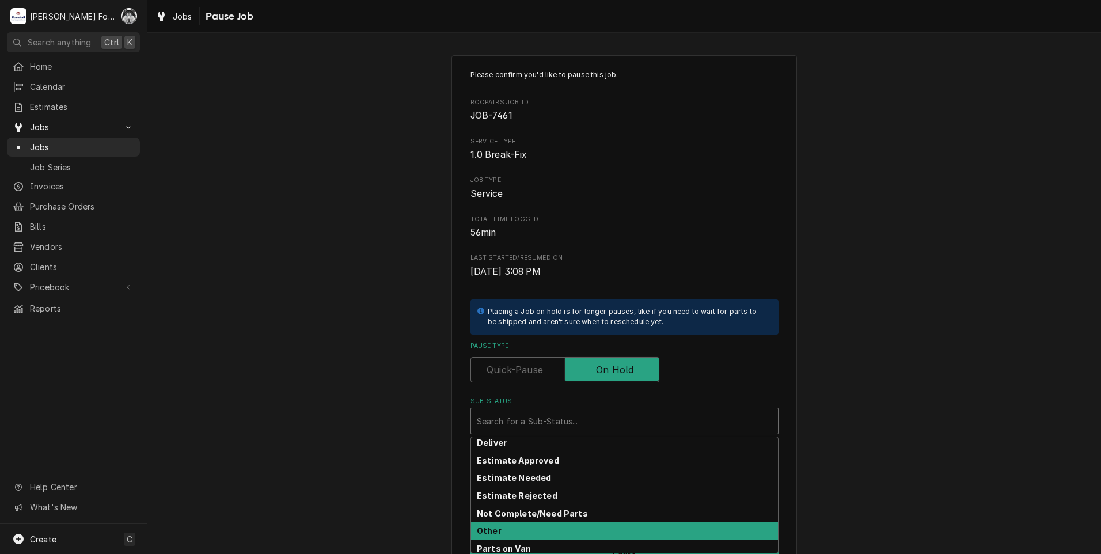
scroll to position [96, 0]
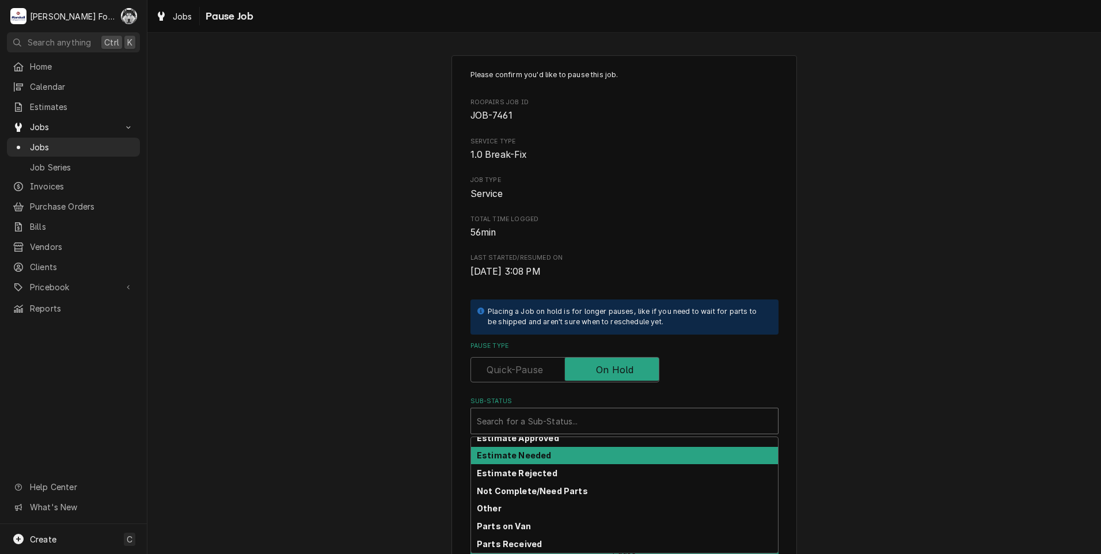
click at [531, 453] on strong "Estimate Needed" at bounding box center [514, 455] width 74 height 10
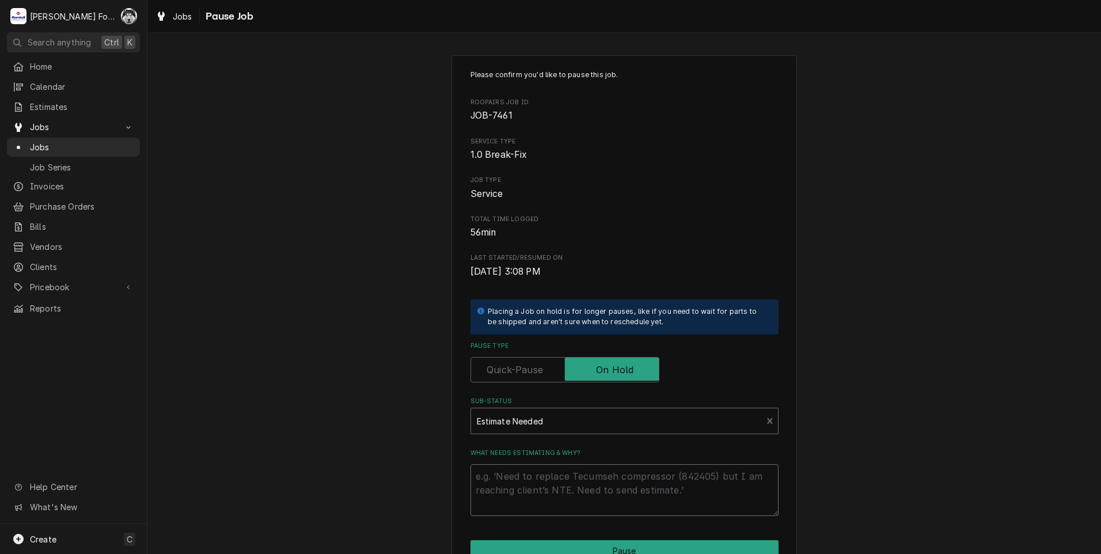
click at [532, 477] on textarea "What needs estimating & why?" at bounding box center [624, 490] width 308 height 52
type textarea "x"
type textarea "P"
type textarea "x"
type textarea "PA"
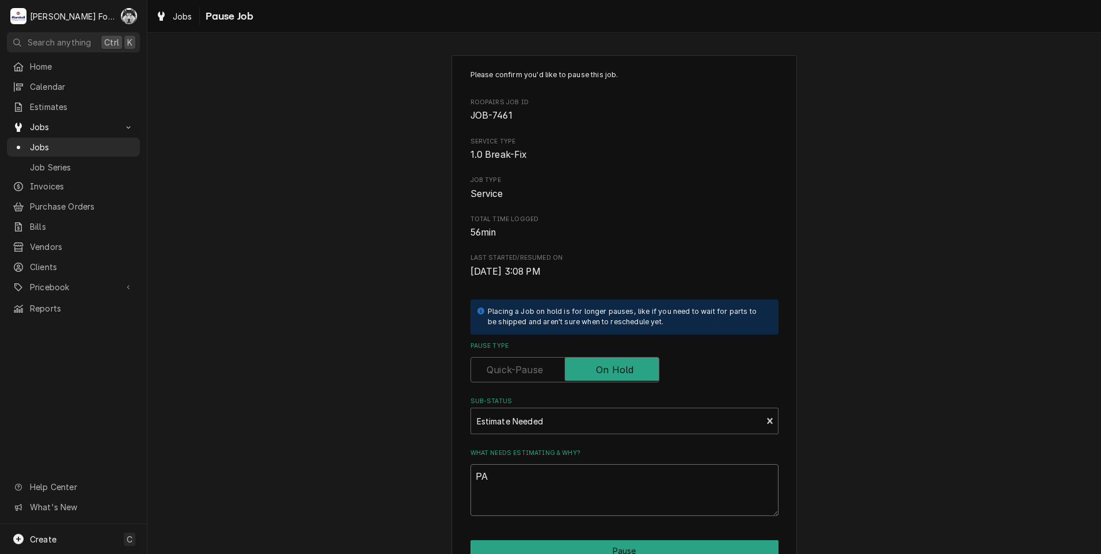
type textarea "x"
type textarea "PAR"
type textarea "x"
type textarea "PART"
type textarea "x"
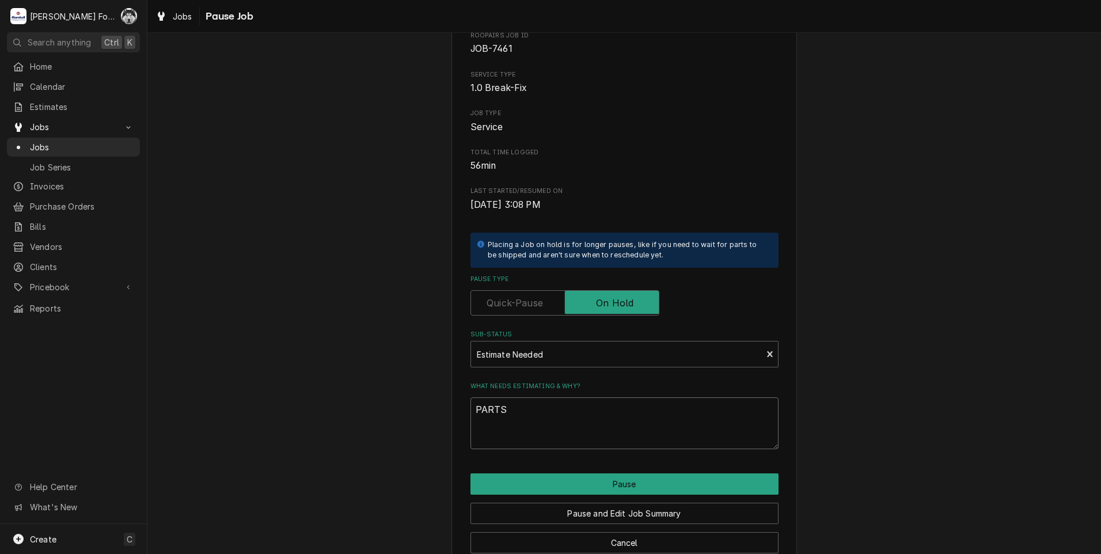
scroll to position [91, 0]
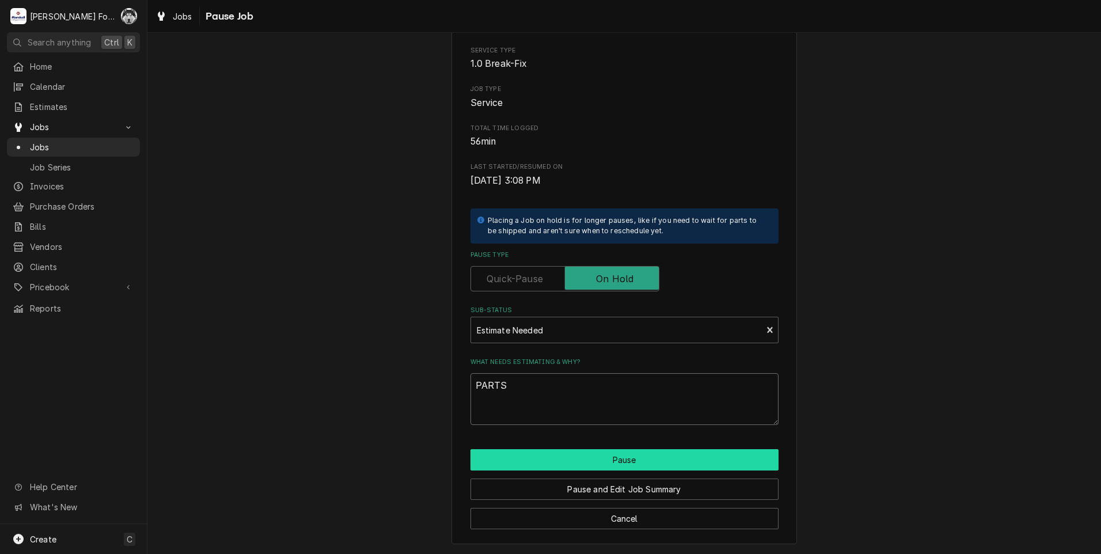
type textarea "PARTS"
click at [565, 465] on button "Pause" at bounding box center [624, 459] width 308 height 21
type textarea "x"
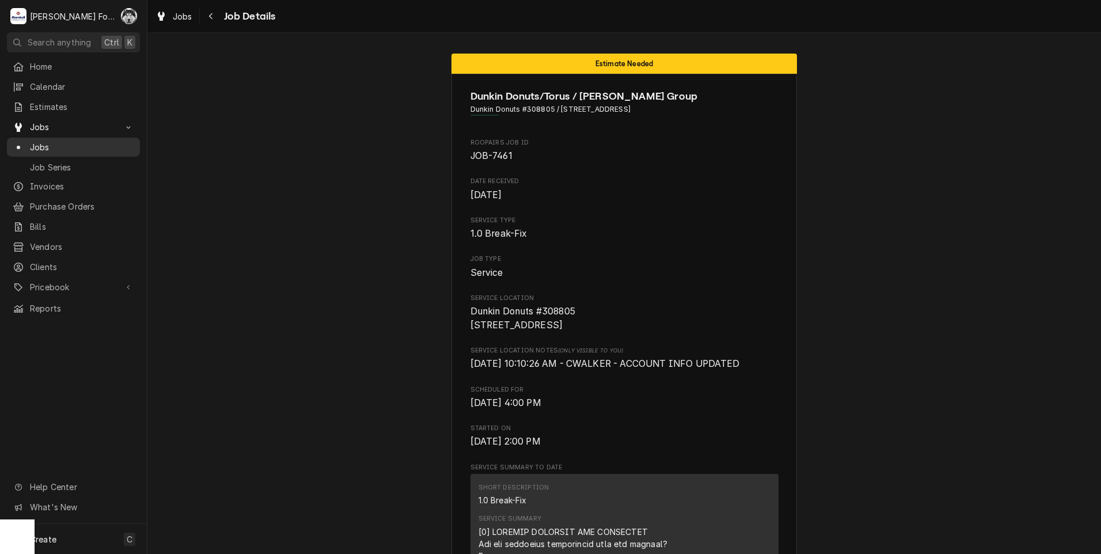
click at [42, 141] on span "Jobs" at bounding box center [82, 147] width 104 height 12
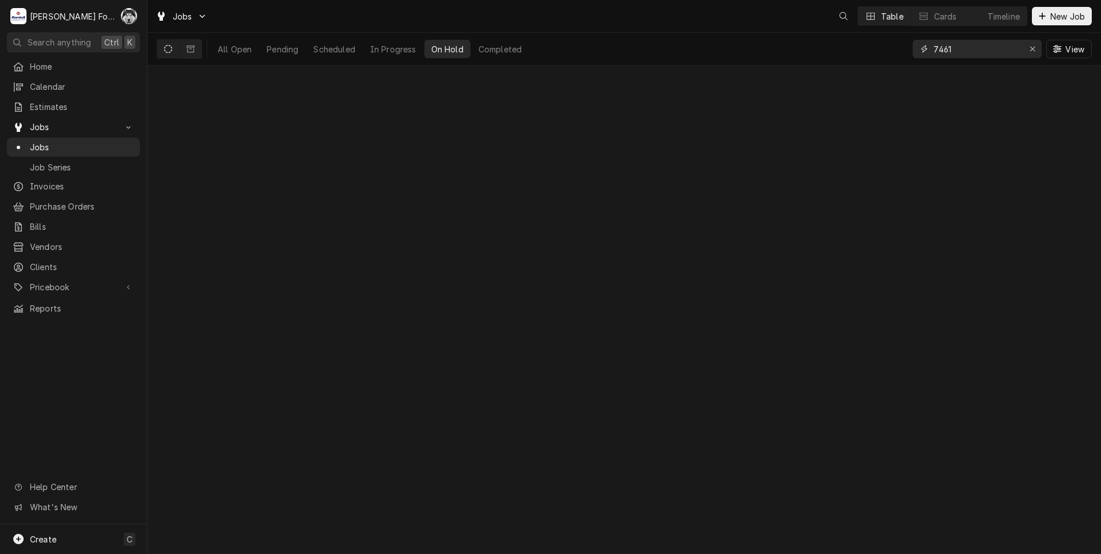
click at [823, 66] on div "Jobs Table Cards Timeline New Job All Open Pending Scheduled In Progress On Hol…" at bounding box center [623, 277] width 953 height 554
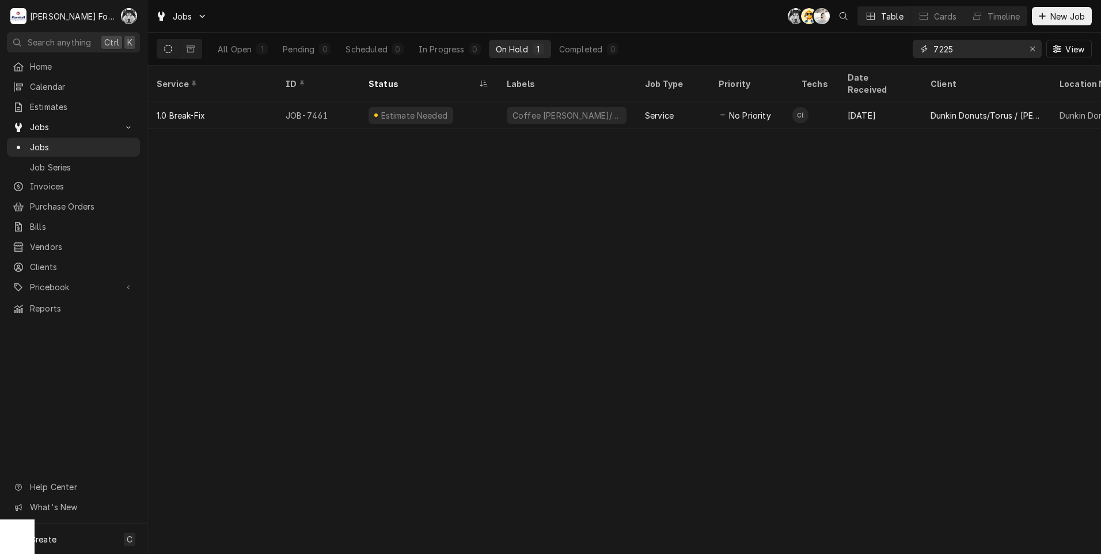
type input "7225"
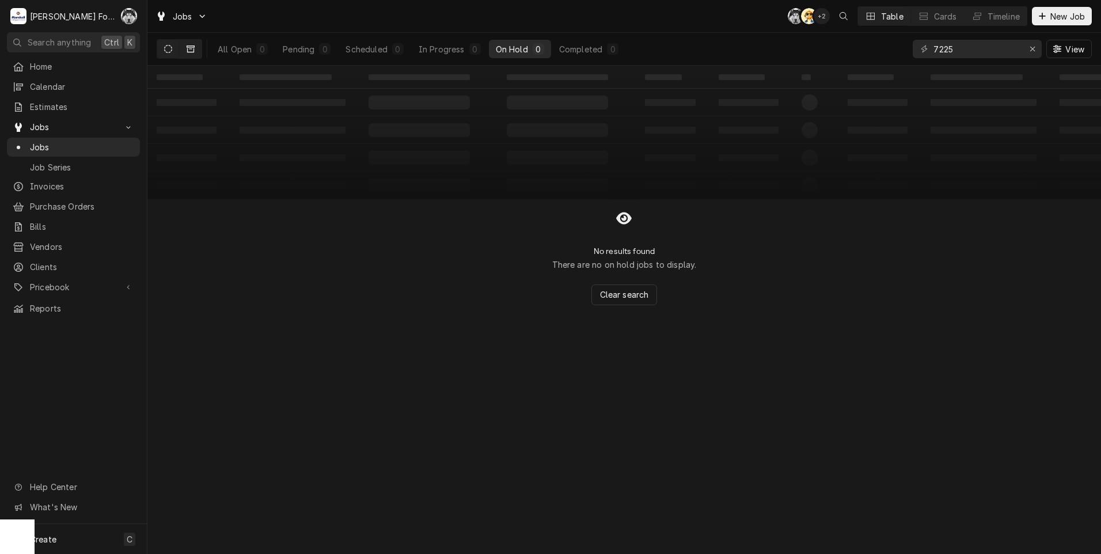
click at [187, 48] on icon "Dynamic Content Wrapper" at bounding box center [191, 48] width 8 height 7
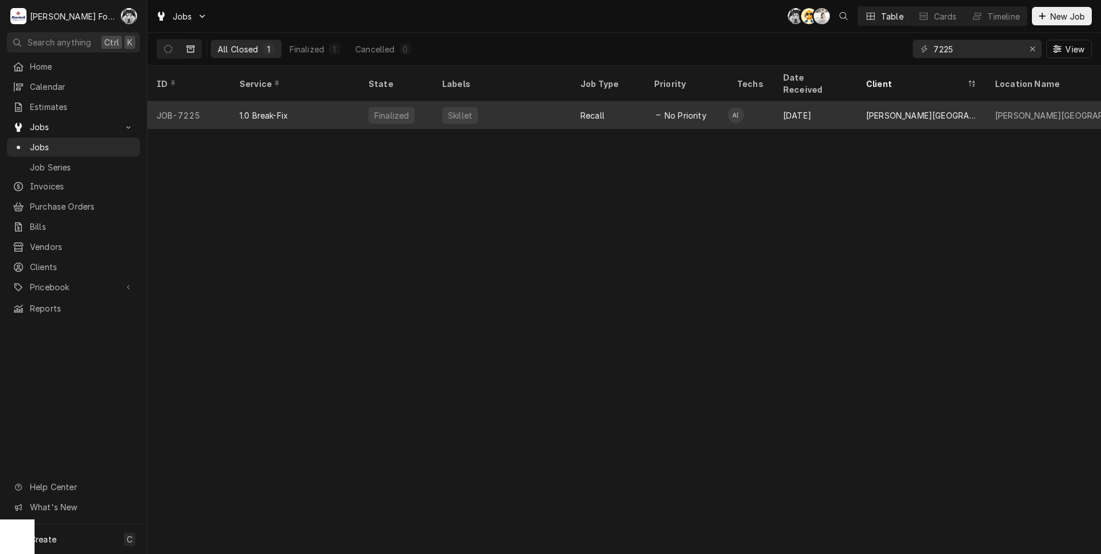
click at [503, 103] on div "Skillet" at bounding box center [502, 115] width 138 height 28
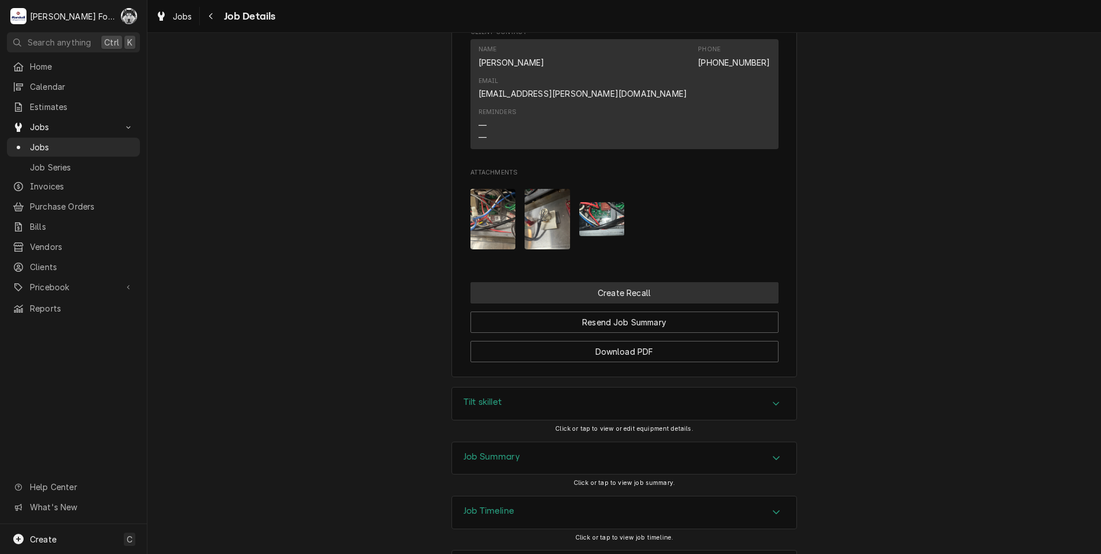
scroll to position [1088, 0]
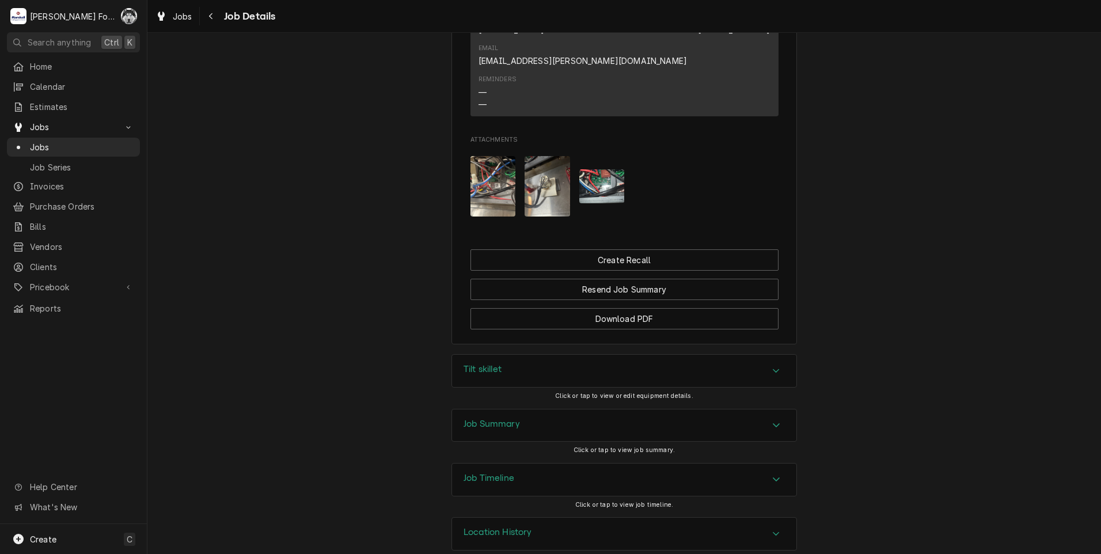
click at [551, 355] on div "Tilt skillet" at bounding box center [624, 371] width 344 height 32
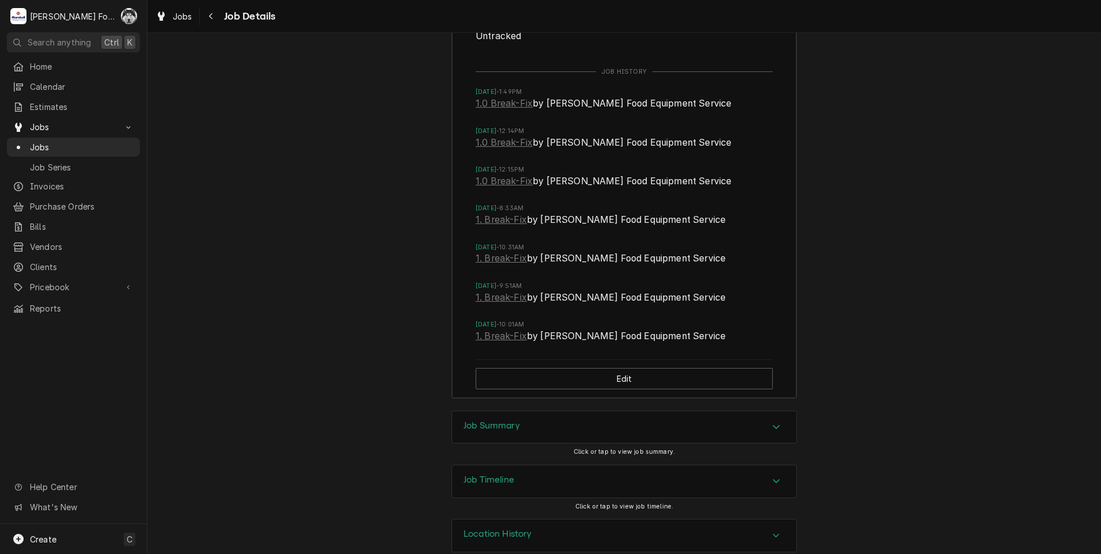
click at [547, 413] on div "Job Summary" at bounding box center [624, 427] width 344 height 32
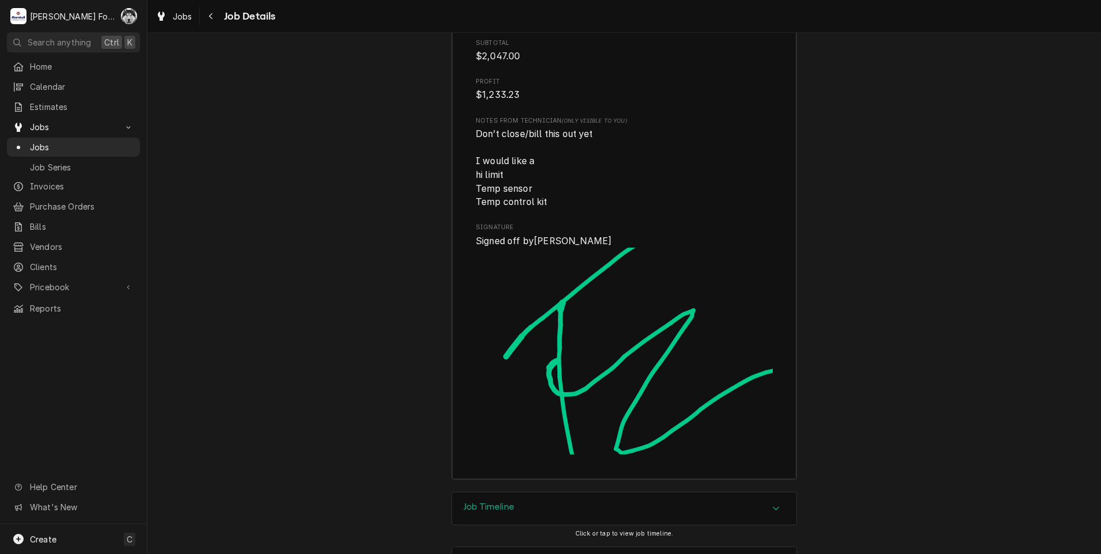
scroll to position [3635, 0]
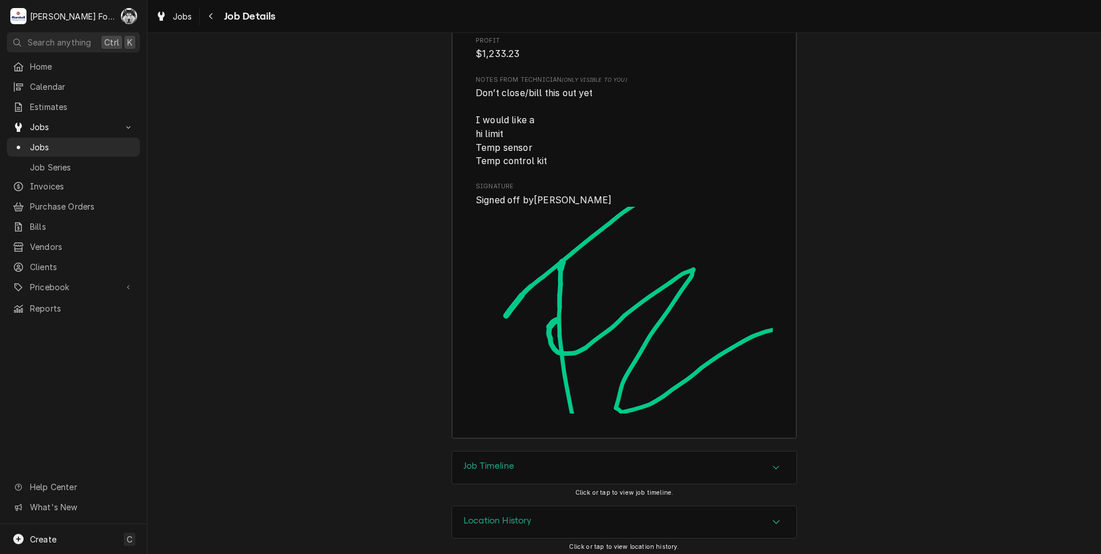
click at [554, 469] on div "Job Timeline" at bounding box center [624, 467] width 344 height 32
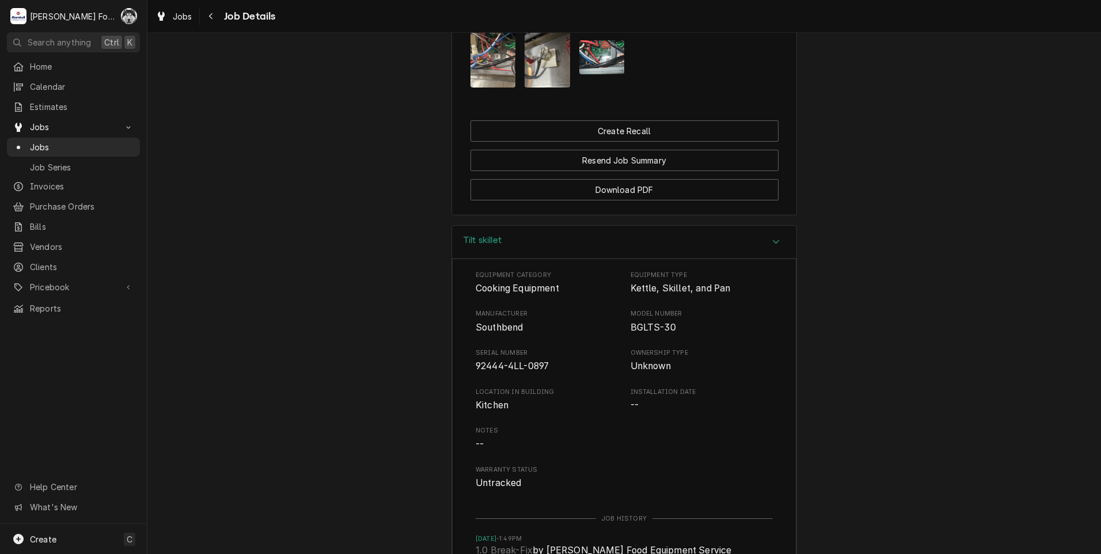
scroll to position [1237, 0]
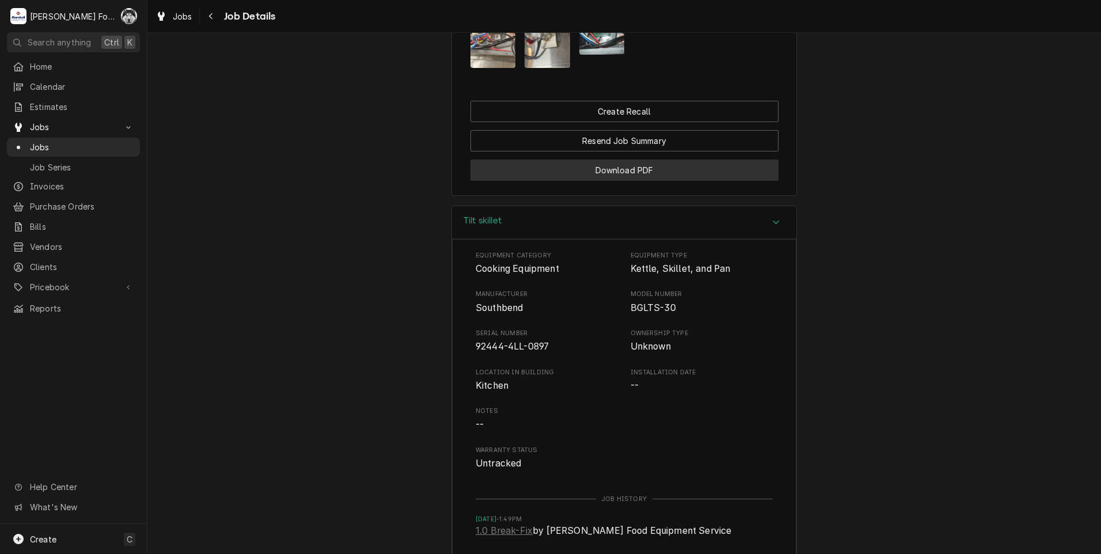
click at [617, 159] on button "Download PDF" at bounding box center [624, 169] width 308 height 21
